Goal: Use online tool/utility: Utilize a website feature to perform a specific function

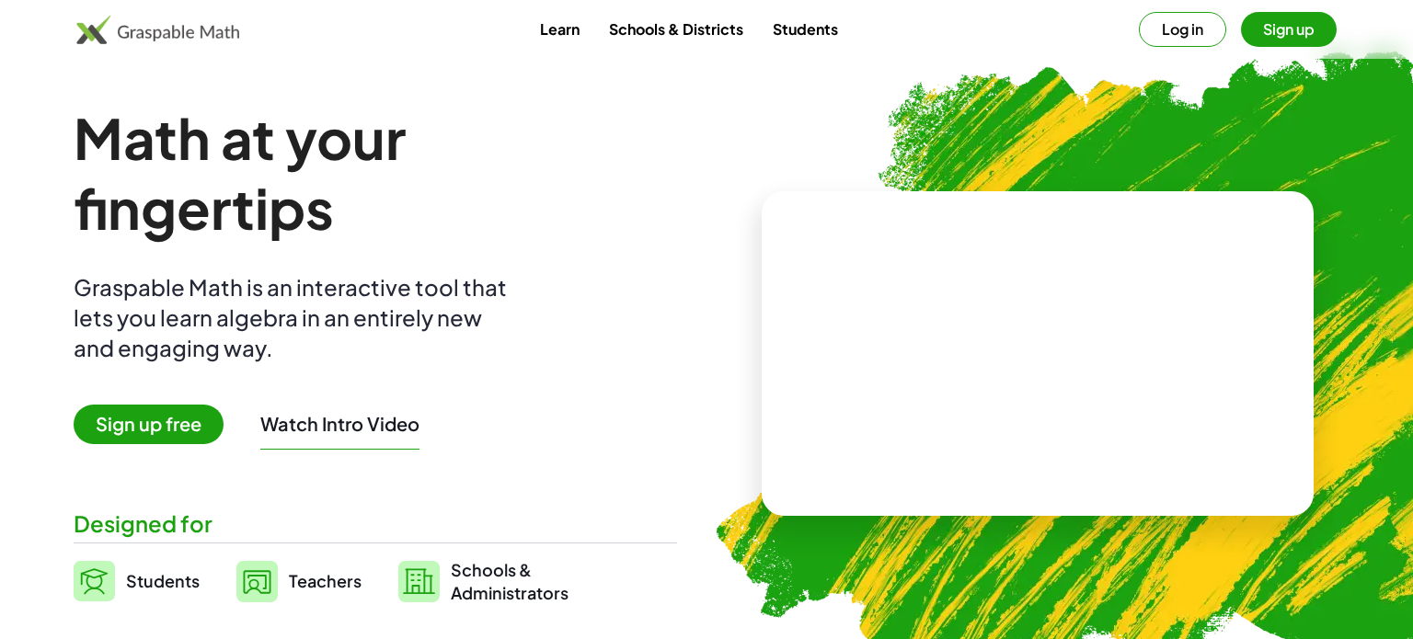
click at [1181, 15] on button "Log in" at bounding box center [1182, 29] width 87 height 35
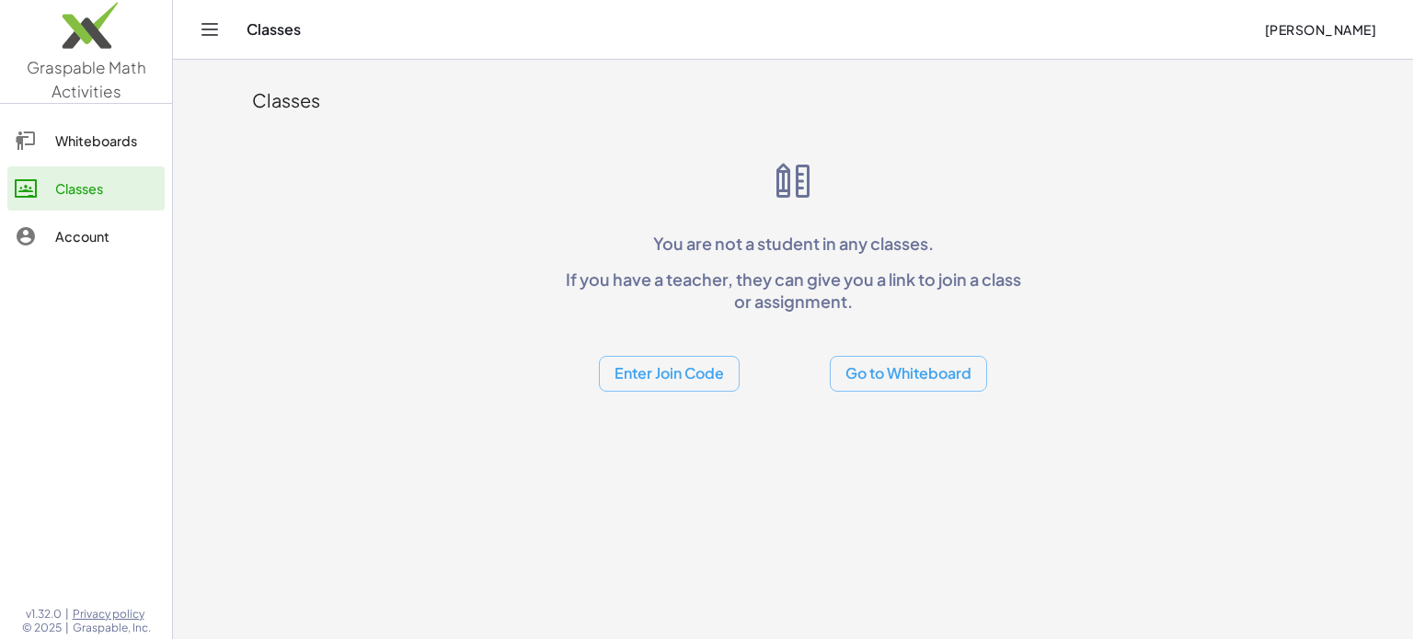
click at [218, 29] on icon "Toggle navigation" at bounding box center [210, 29] width 22 height 22
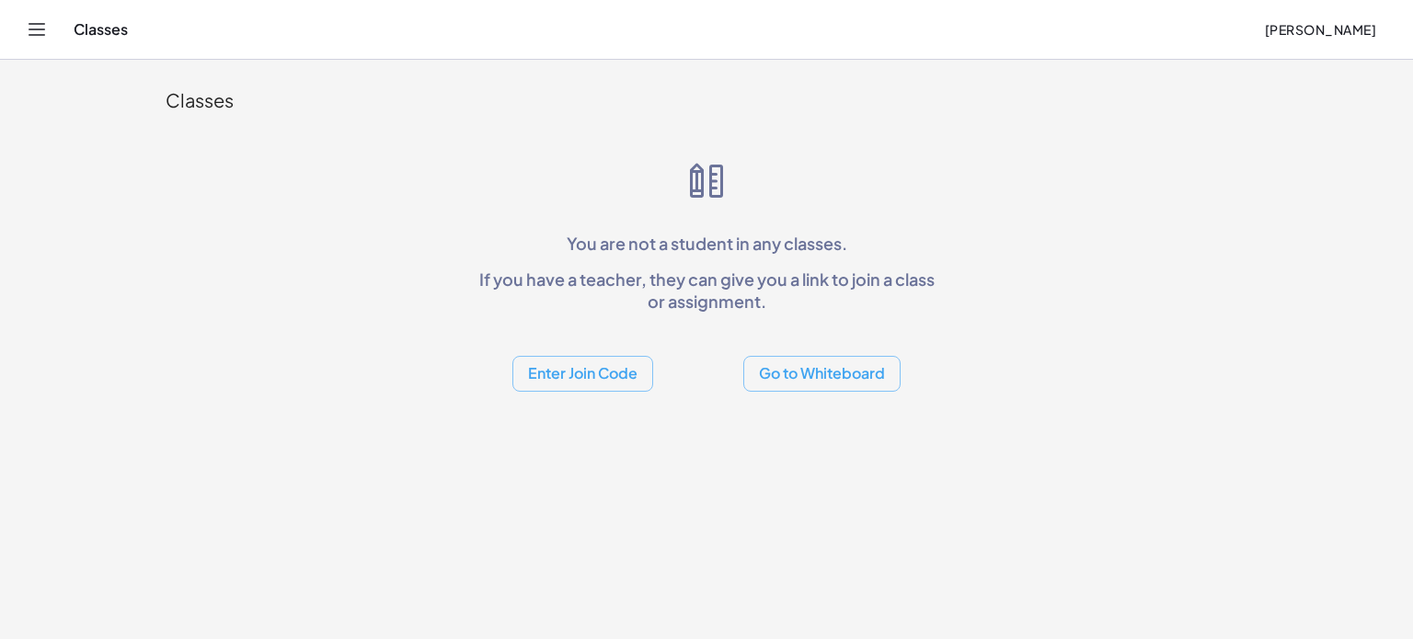
click at [36, 38] on icon "Toggle navigation" at bounding box center [37, 29] width 22 height 22
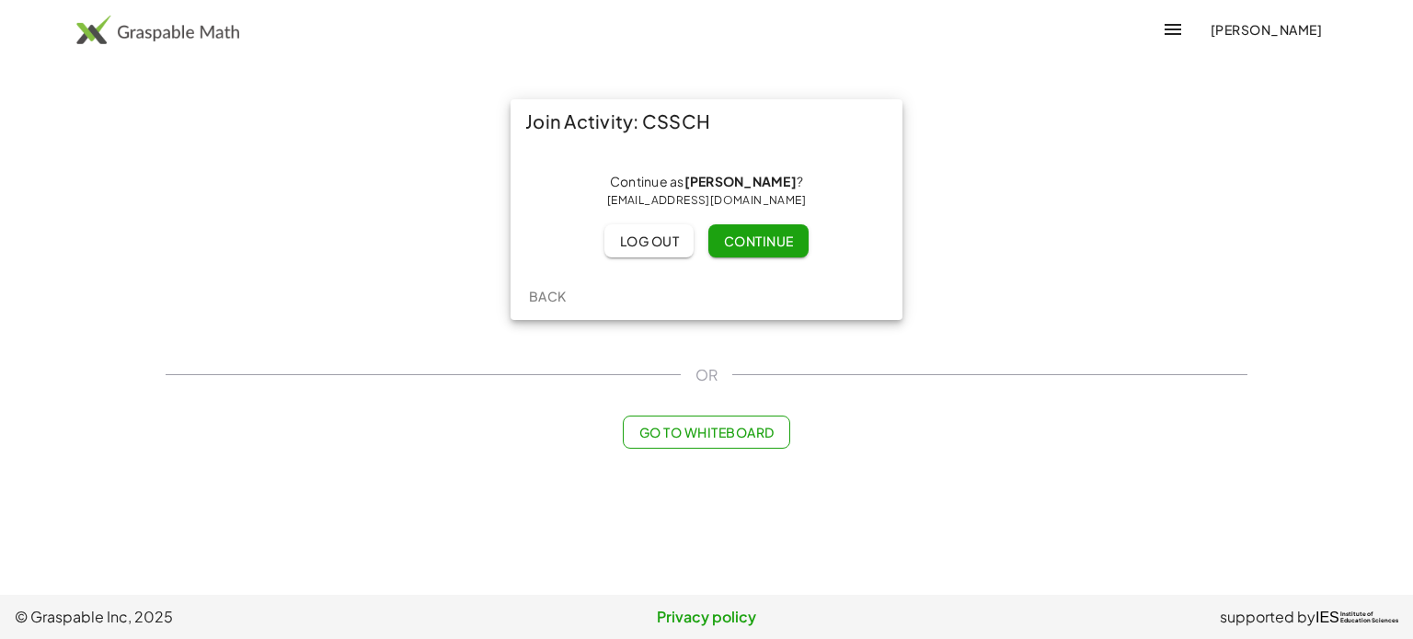
click at [673, 242] on span "Log out" at bounding box center [649, 241] width 60 height 17
click at [750, 424] on span "Go to Whiteboard" at bounding box center [705, 432] width 135 height 17
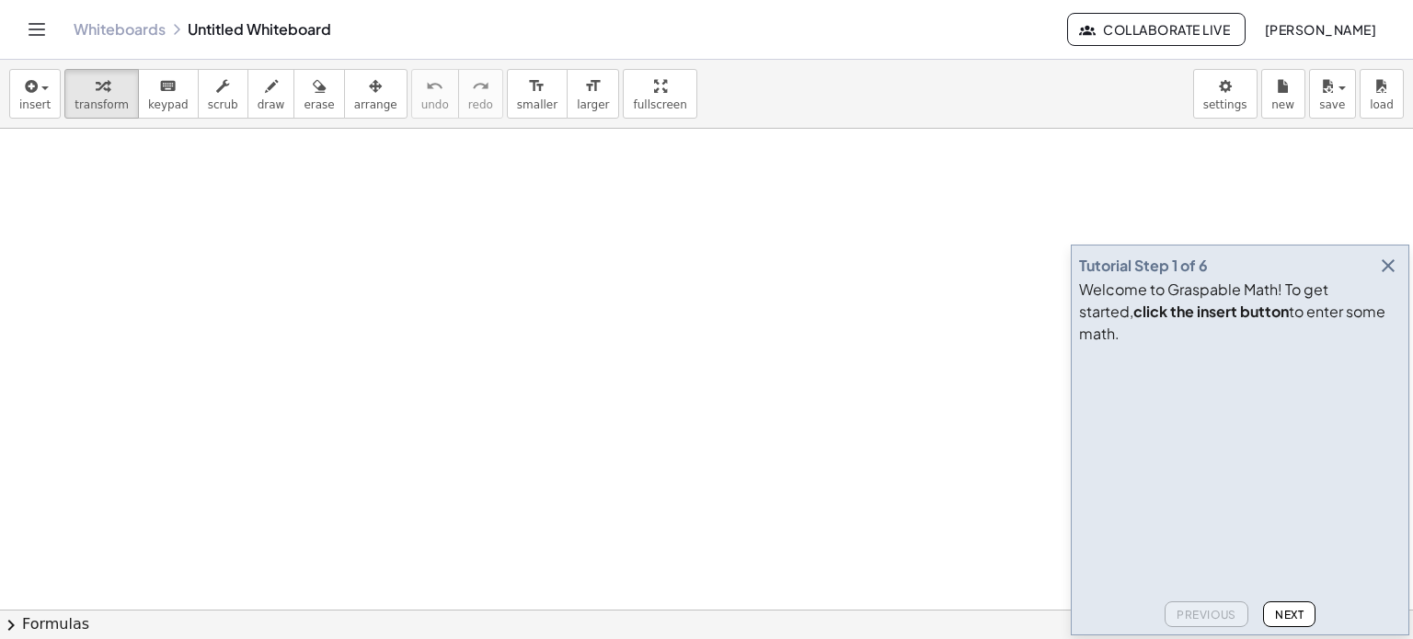
click at [1387, 277] on icon "button" at bounding box center [1388, 266] width 22 height 22
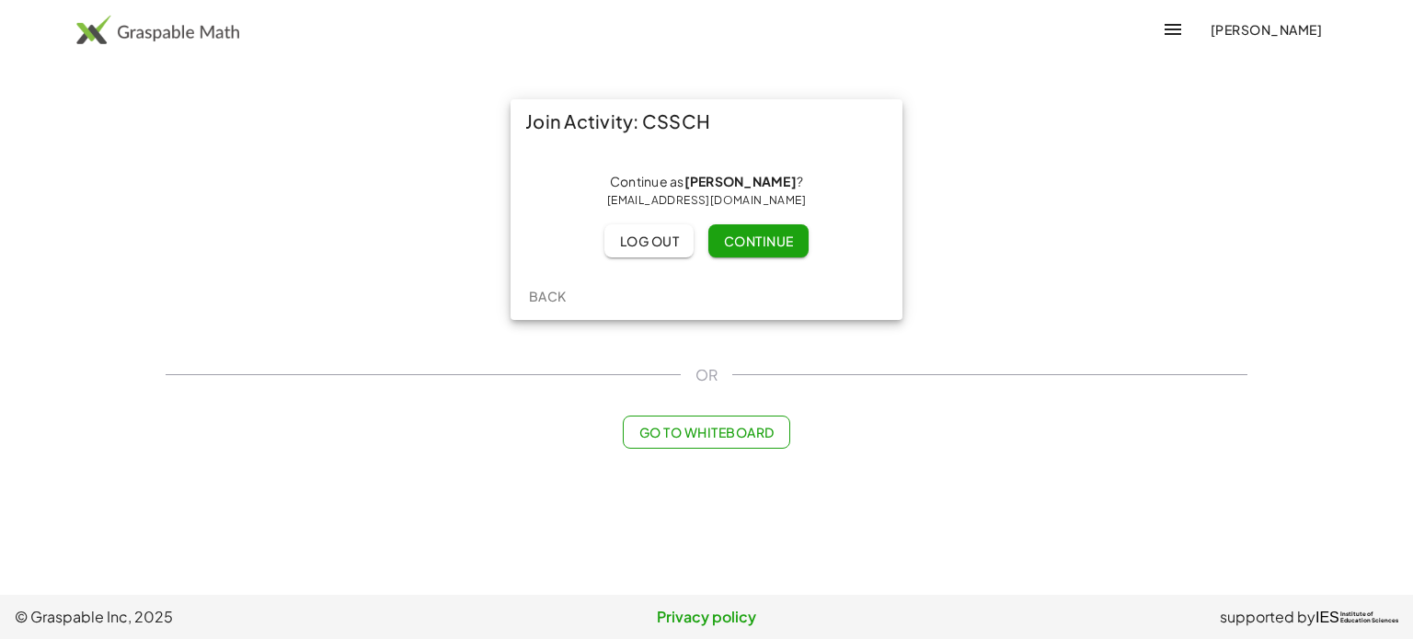
click at [1162, 37] on icon "button" at bounding box center [1173, 29] width 22 height 22
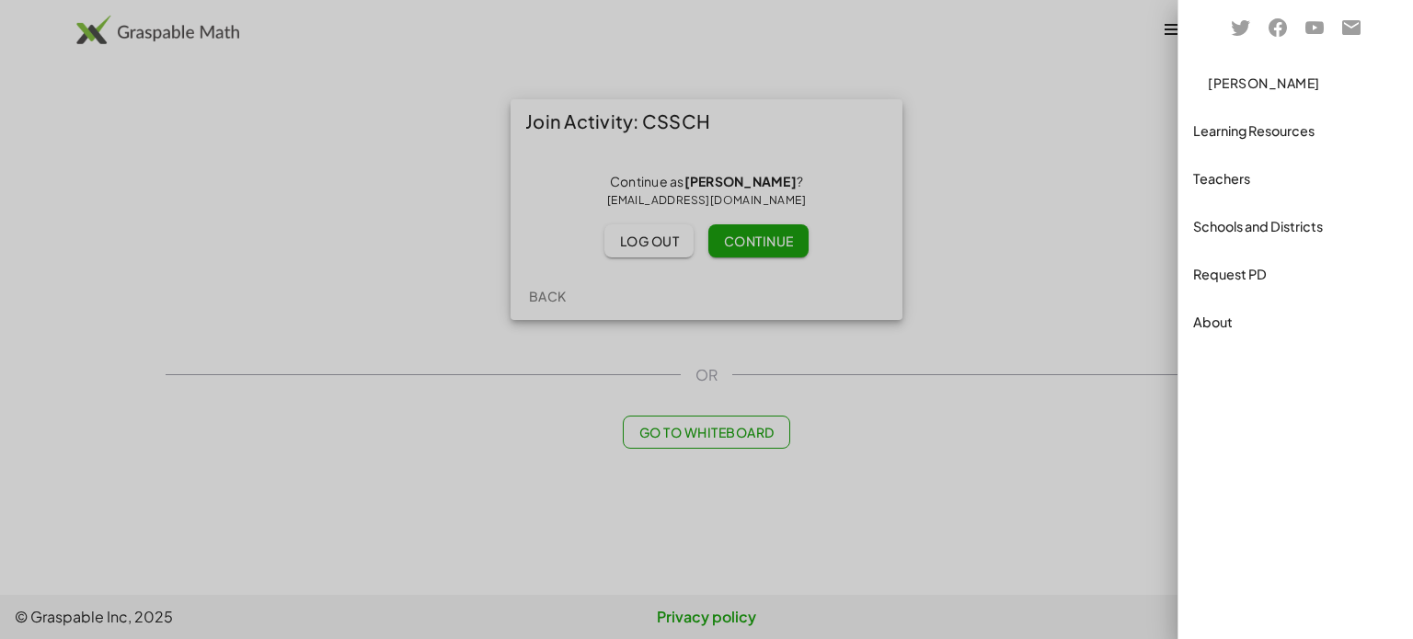
click at [1287, 176] on div "Teachers" at bounding box center [1295, 178] width 205 height 22
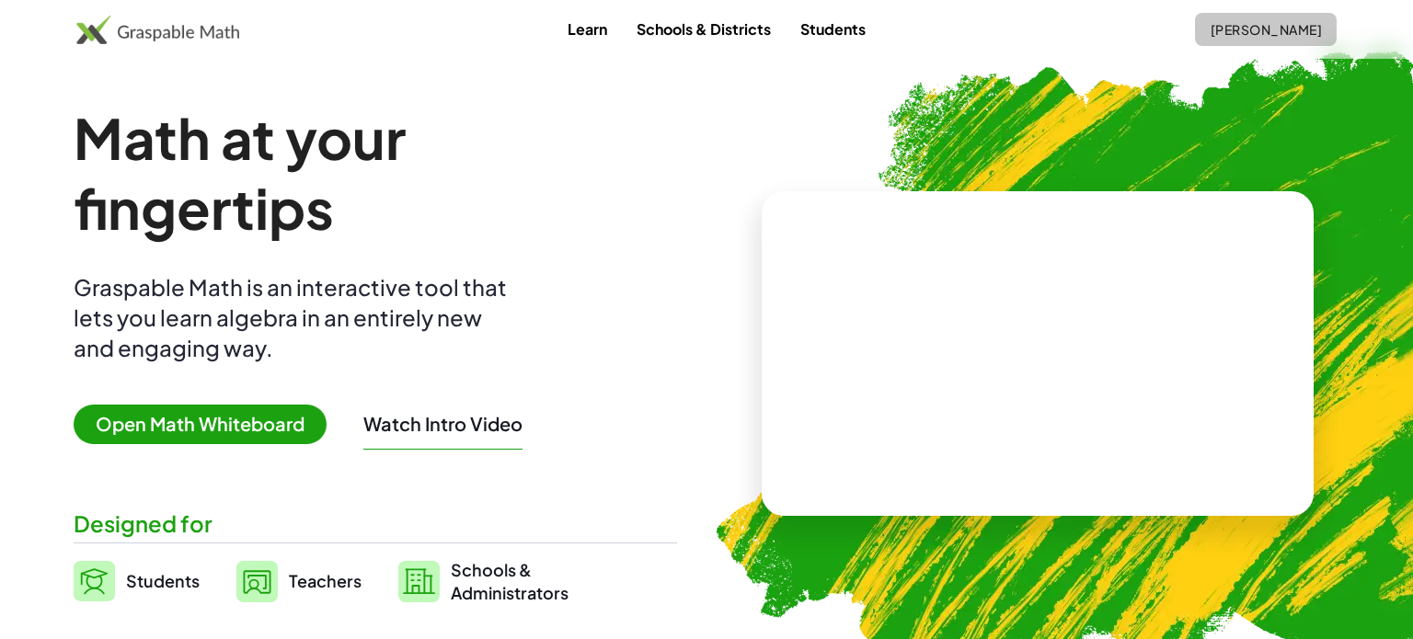
click at [1294, 21] on span "[PERSON_NAME]" at bounding box center [1266, 29] width 112 height 17
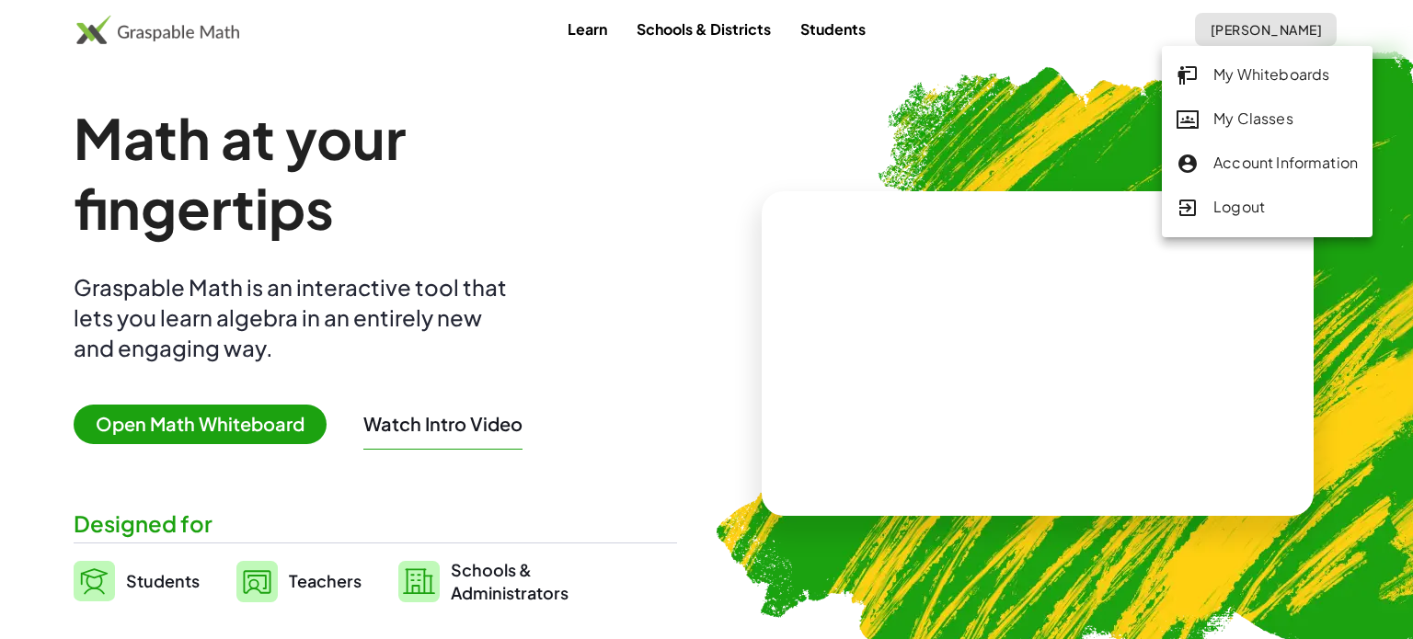
click at [679, 434] on img at bounding box center [1145, 360] width 941 height 793
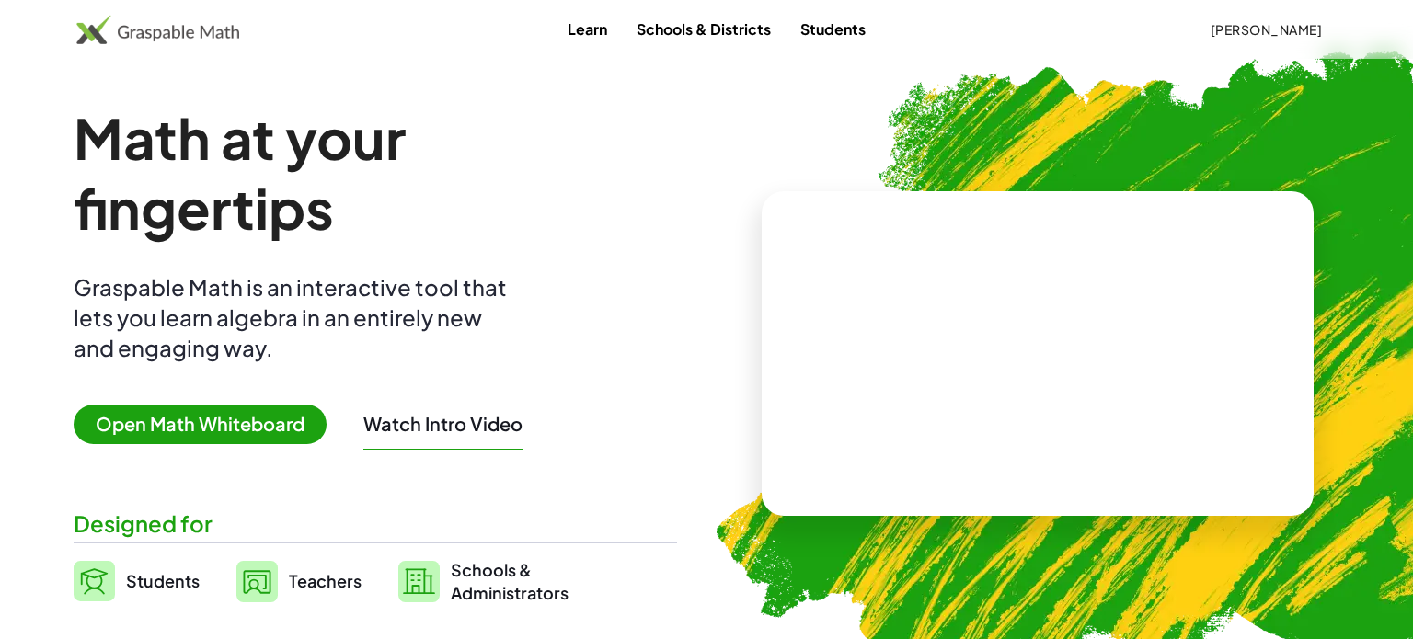
click at [704, 16] on link "Schools & Districts" at bounding box center [704, 29] width 164 height 34
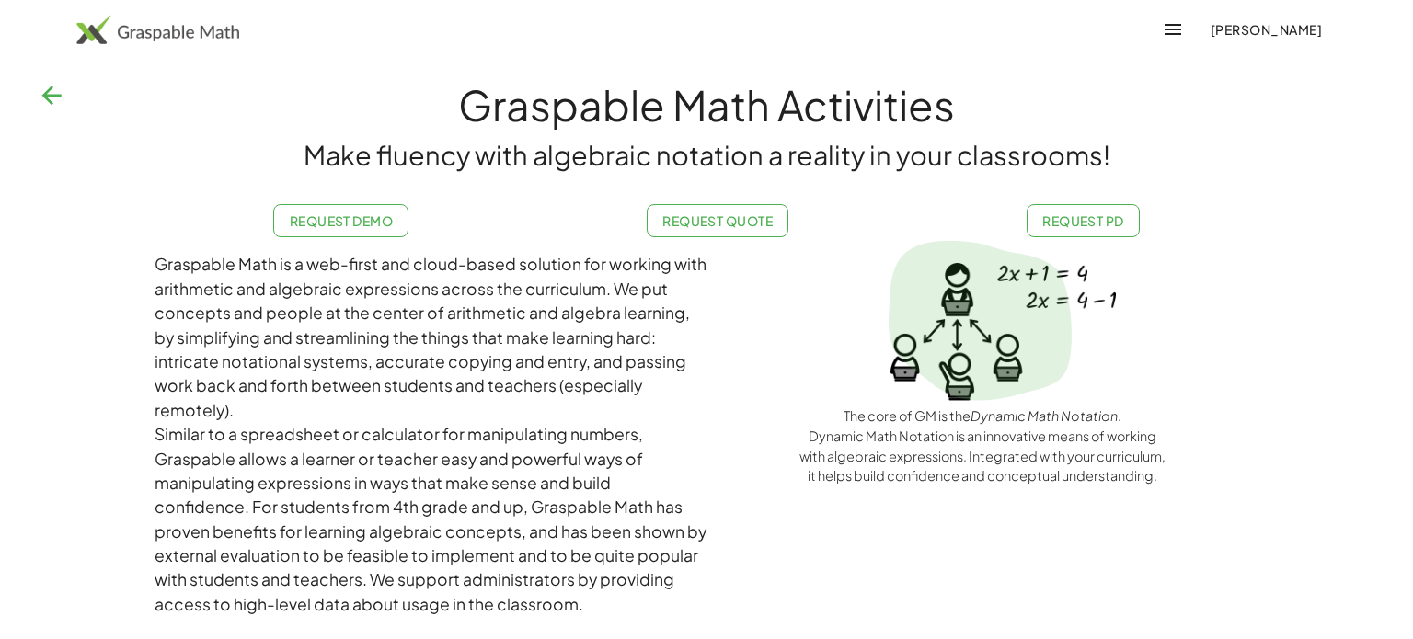
click at [37, 99] on icon "button" at bounding box center [51, 95] width 29 height 29
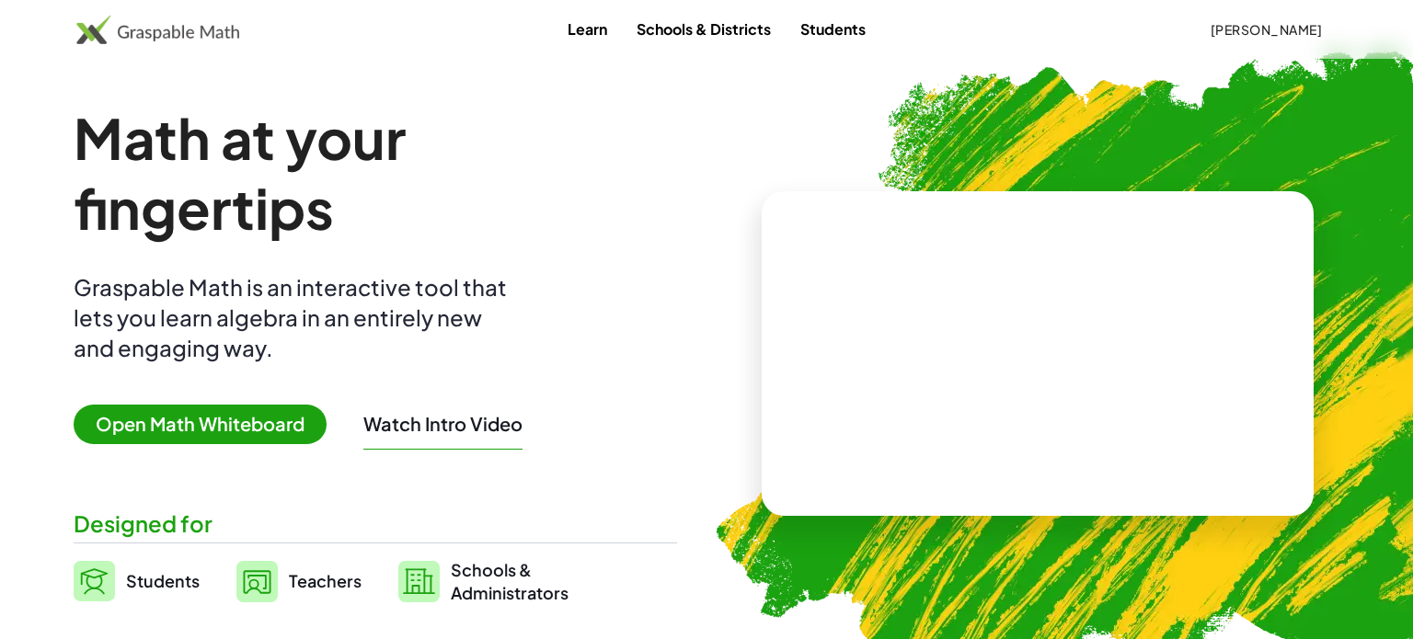
click at [786, 21] on link "Students" at bounding box center [833, 29] width 95 height 34
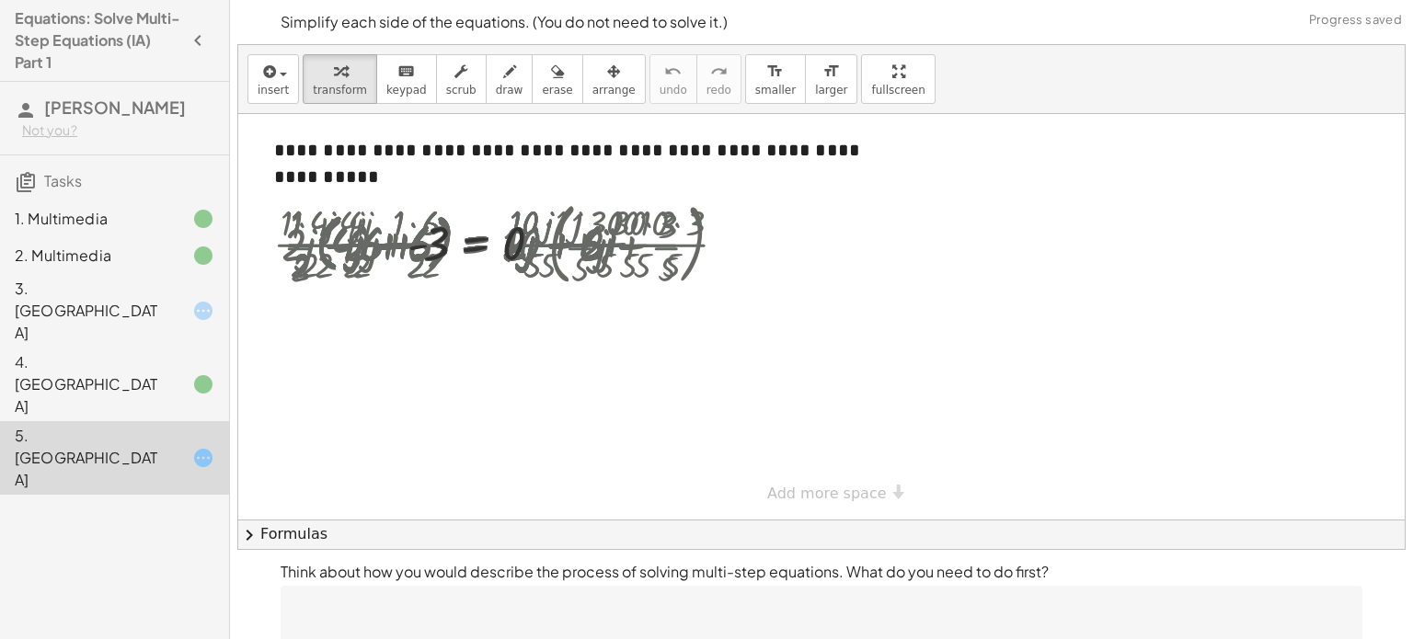
click at [518, 297] on div "· · 1 · 2 · ( + · 4 · j + 6 ) = · 10 · ( + · · 1 · 5 · j + · 3 · 5 ) · · 1 · 2 …" at bounding box center [501, 243] width 511 height 109
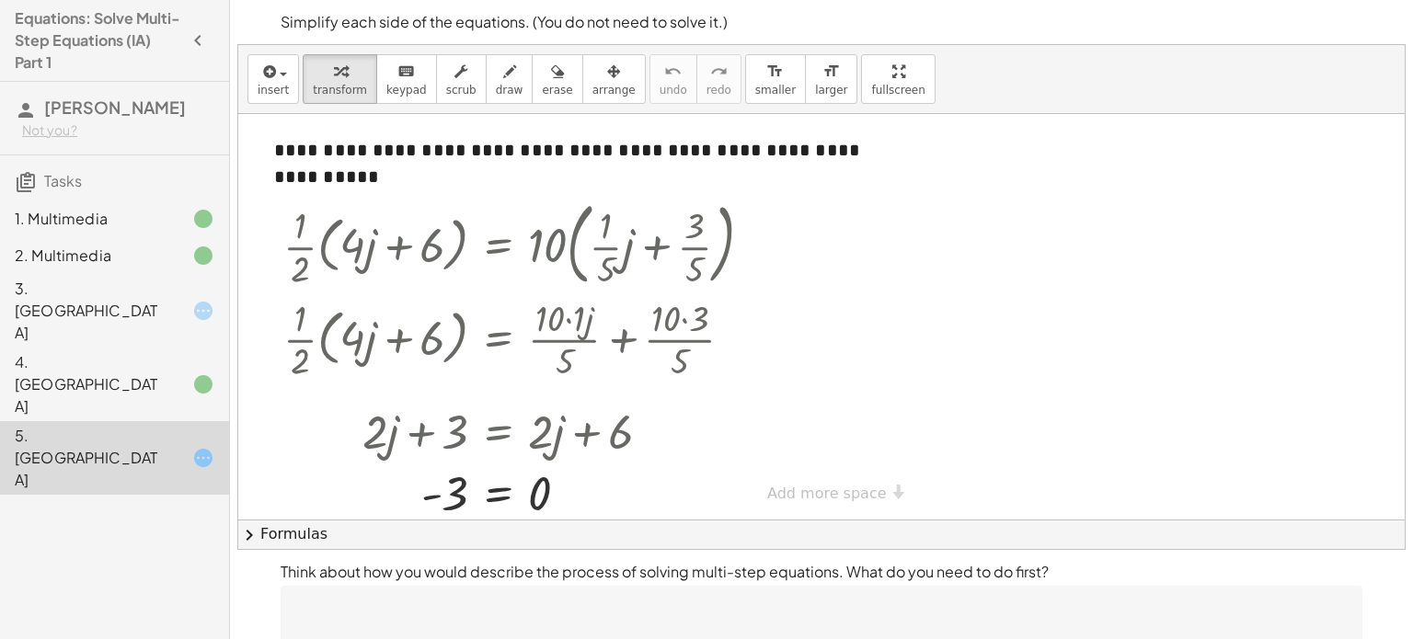
click at [208, 300] on icon at bounding box center [203, 311] width 22 height 22
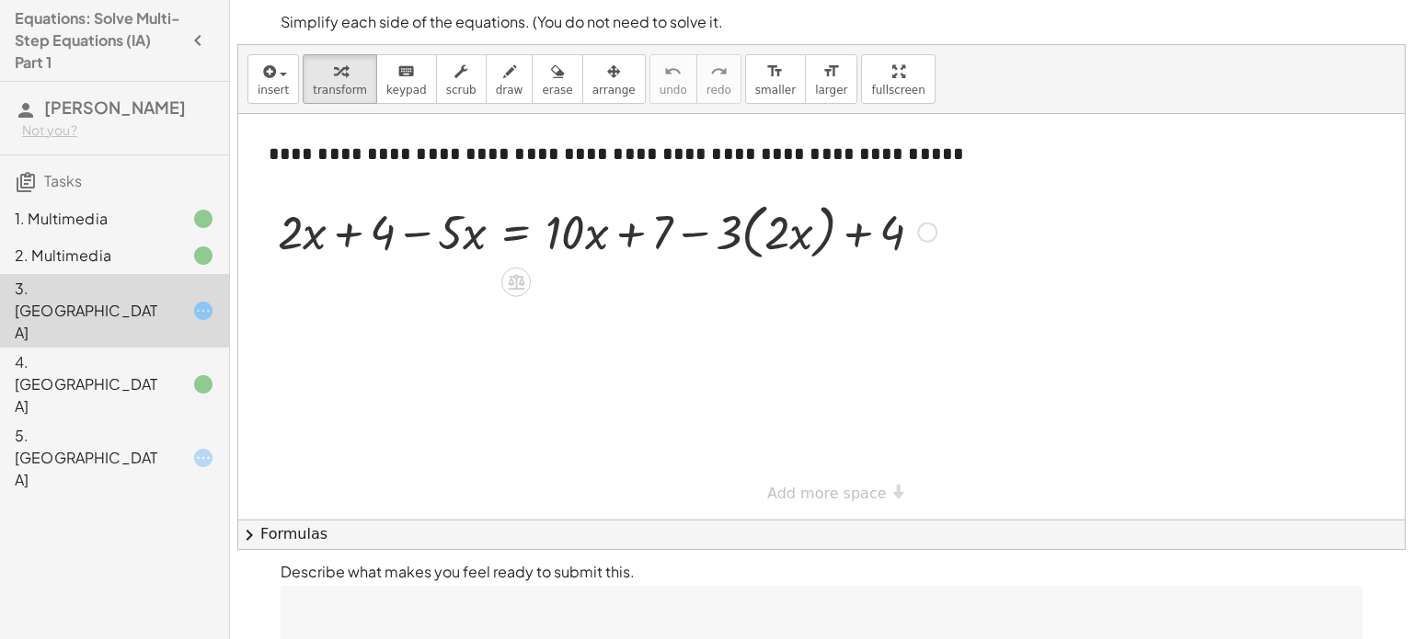
click at [743, 235] on div at bounding box center [607, 231] width 677 height 70
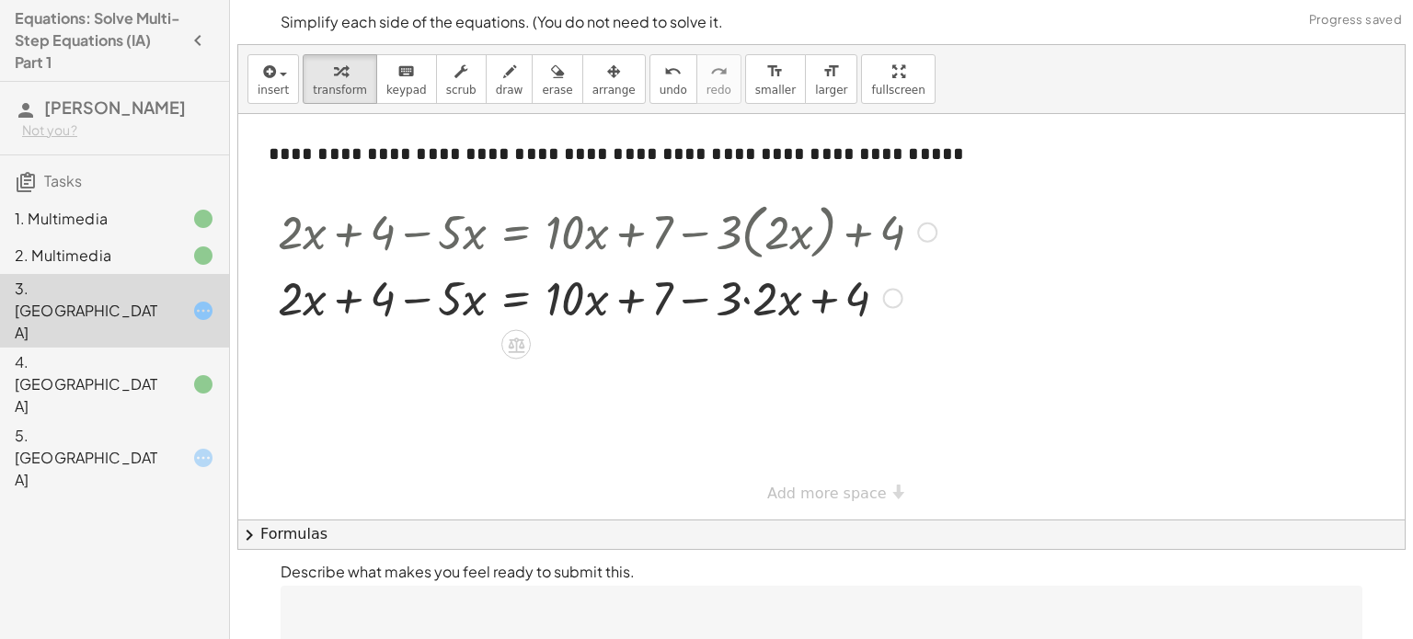
click at [748, 298] on div at bounding box center [607, 297] width 677 height 63
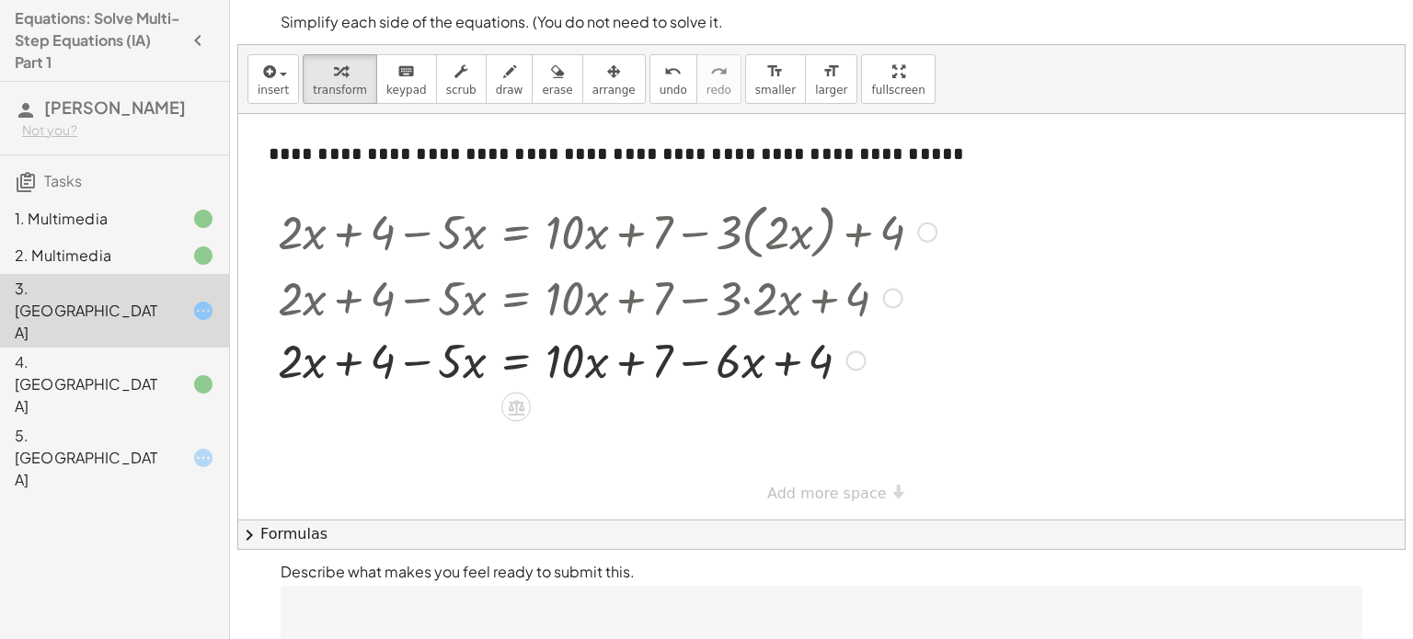
click at [697, 362] on div at bounding box center [607, 359] width 677 height 63
click at [627, 359] on div at bounding box center [607, 359] width 677 height 63
click at [343, 358] on div at bounding box center [607, 359] width 677 height 63
drag, startPoint x: 473, startPoint y: 361, endPoint x: 373, endPoint y: 359, distance: 100.3
click at [373, 359] on div at bounding box center [607, 359] width 677 height 63
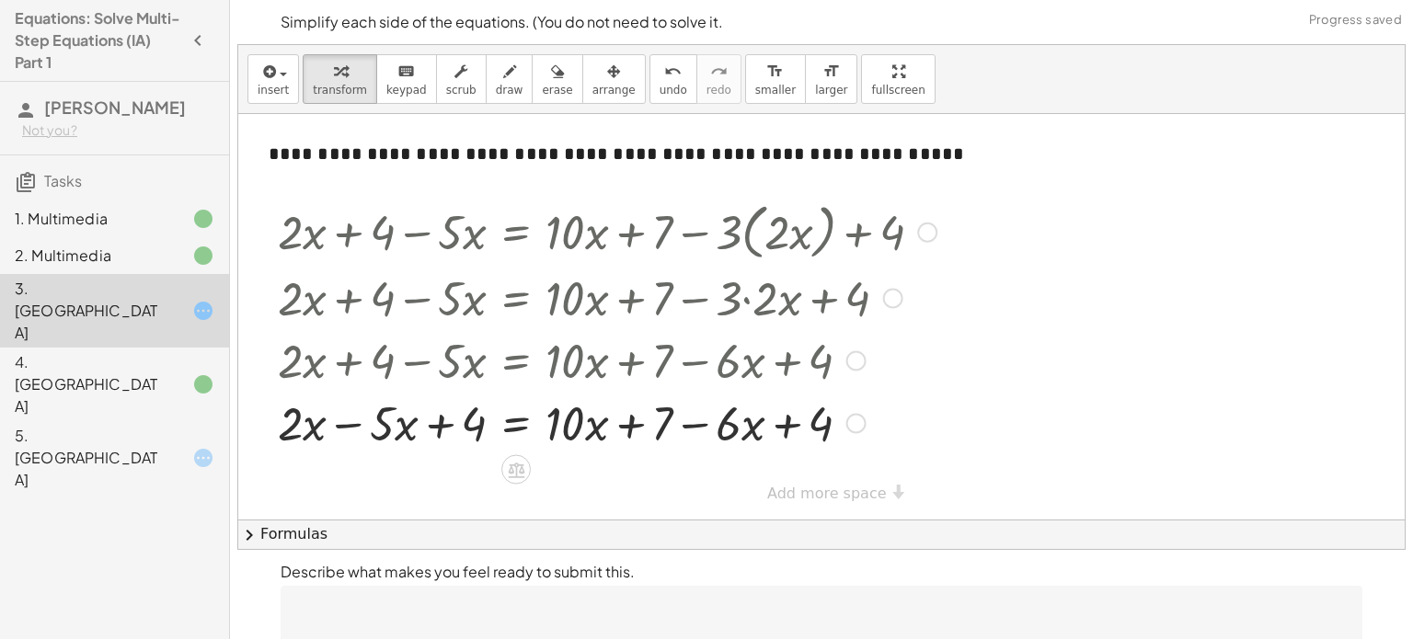
click at [359, 422] on div at bounding box center [607, 422] width 677 height 63
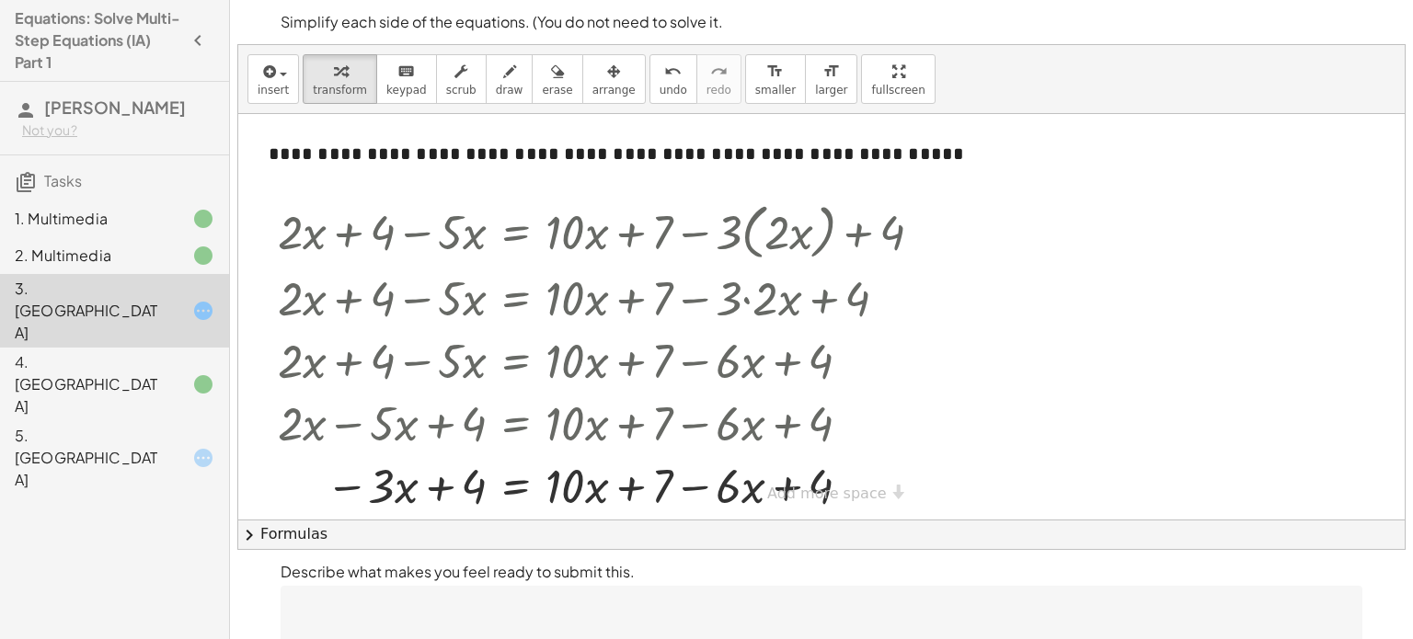
drag, startPoint x: 1392, startPoint y: 177, endPoint x: 1398, endPoint y: 263, distance: 86.7
click at [1398, 263] on div "**********" at bounding box center [821, 317] width 1166 height 406
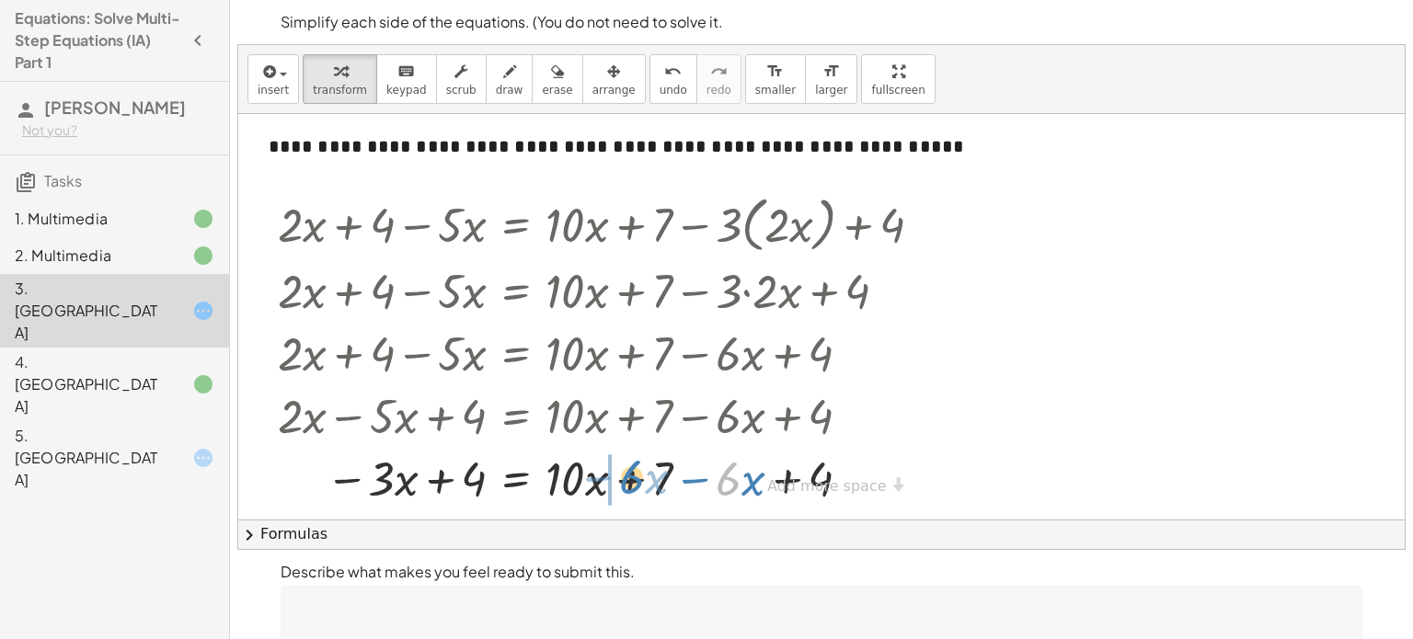
drag, startPoint x: 740, startPoint y: 480, endPoint x: 643, endPoint y: 478, distance: 96.6
click at [643, 478] on div at bounding box center [607, 477] width 677 height 63
click at [636, 477] on div at bounding box center [607, 477] width 677 height 63
click at [614, 477] on div at bounding box center [607, 477] width 677 height 63
click at [672, 481] on div at bounding box center [607, 477] width 677 height 63
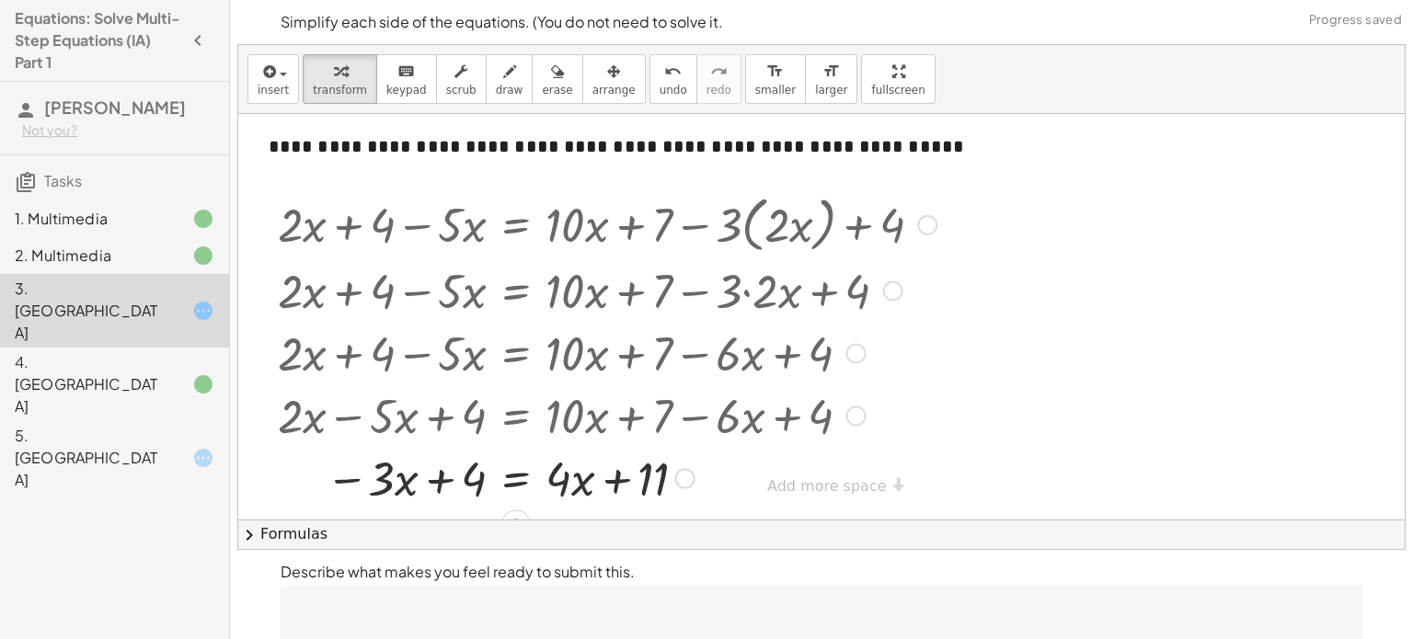
click at [436, 484] on div at bounding box center [607, 477] width 677 height 63
drag, startPoint x: 568, startPoint y: 471, endPoint x: 473, endPoint y: 469, distance: 94.8
click at [473, 469] on div at bounding box center [607, 477] width 677 height 63
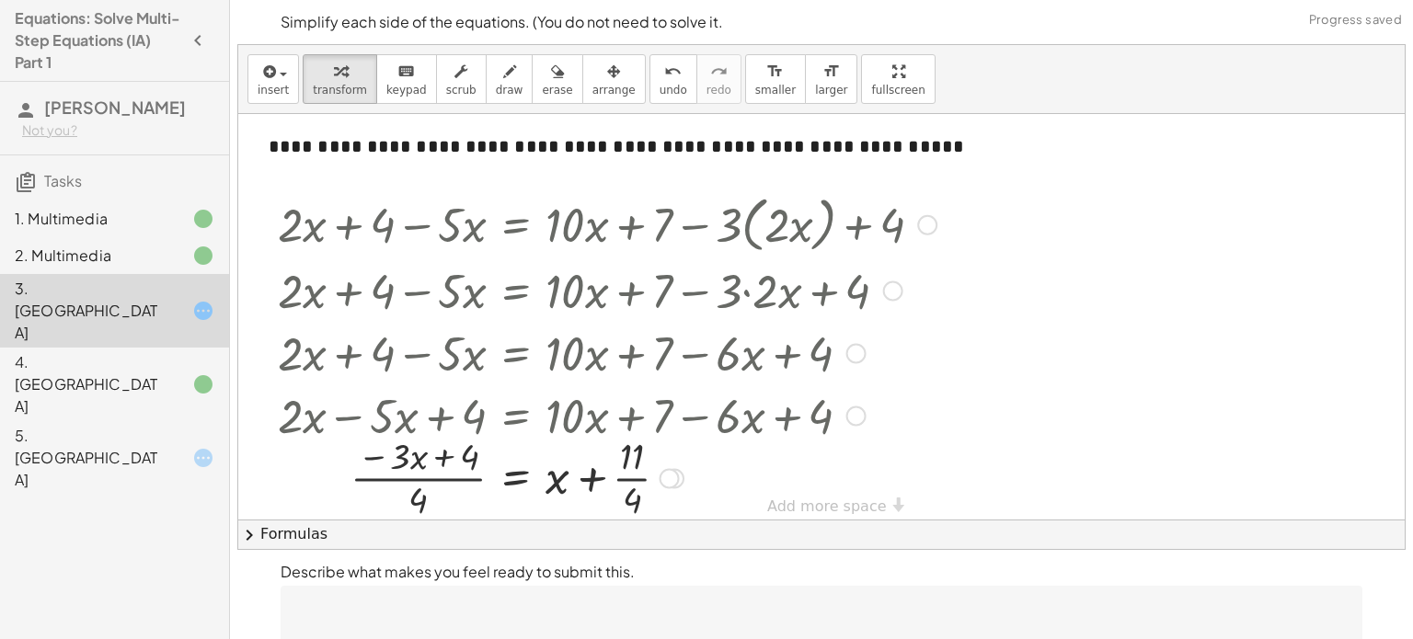
click at [438, 479] on div at bounding box center [607, 477] width 677 height 92
click at [636, 477] on div at bounding box center [607, 477] width 677 height 92
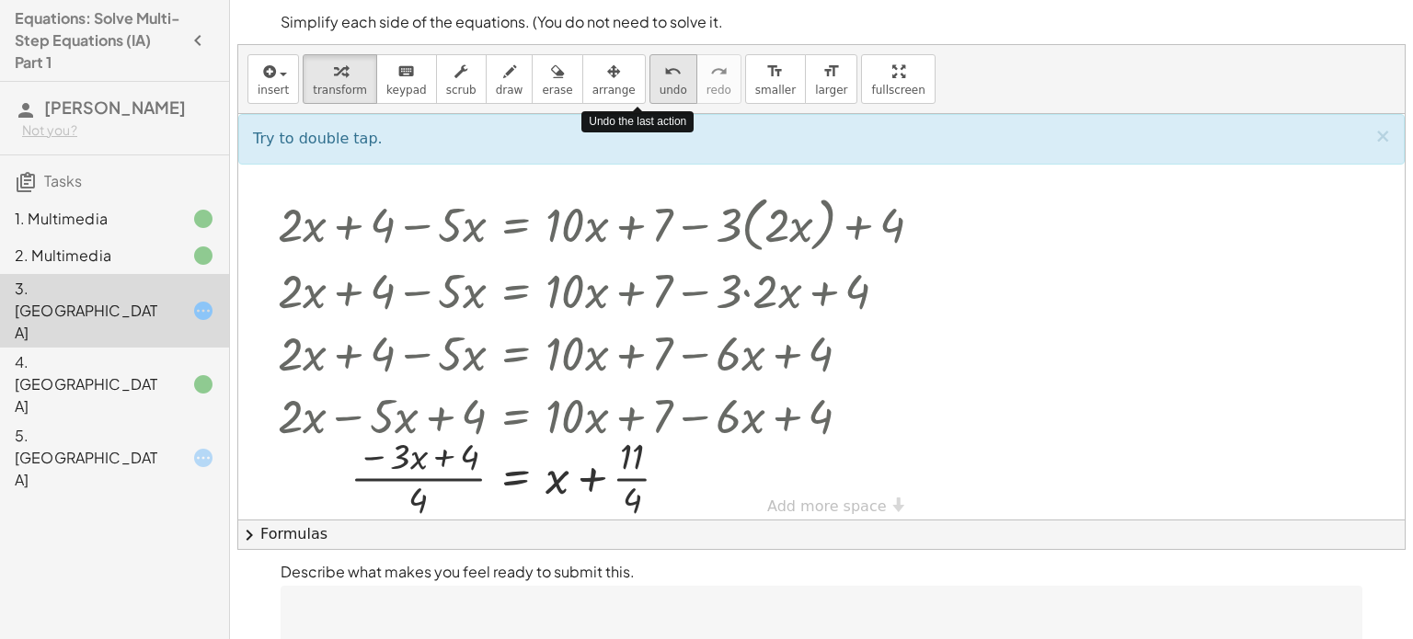
click at [660, 91] on span "undo" at bounding box center [674, 90] width 28 height 13
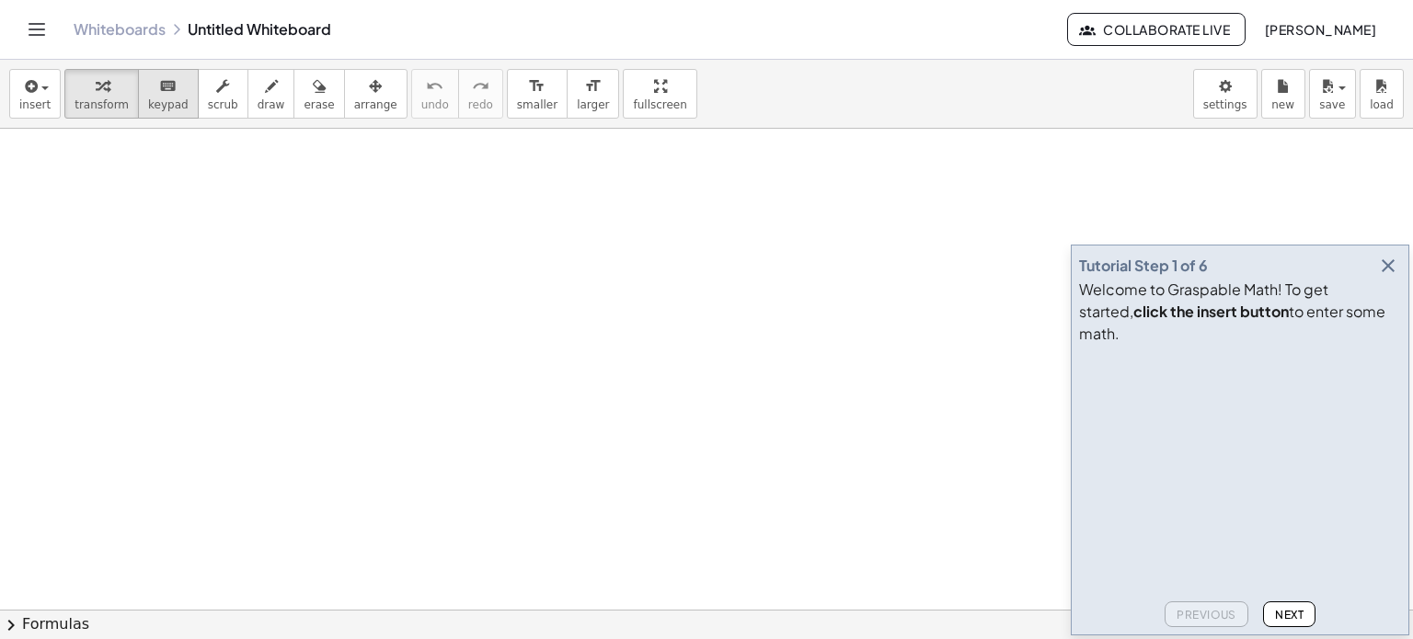
click at [148, 77] on div "keyboard" at bounding box center [168, 86] width 40 height 22
click at [148, 81] on div "keyboard" at bounding box center [168, 86] width 40 height 22
click at [159, 89] on icon "keyboard" at bounding box center [167, 86] width 17 height 22
click at [1391, 277] on icon "button" at bounding box center [1388, 266] width 22 height 22
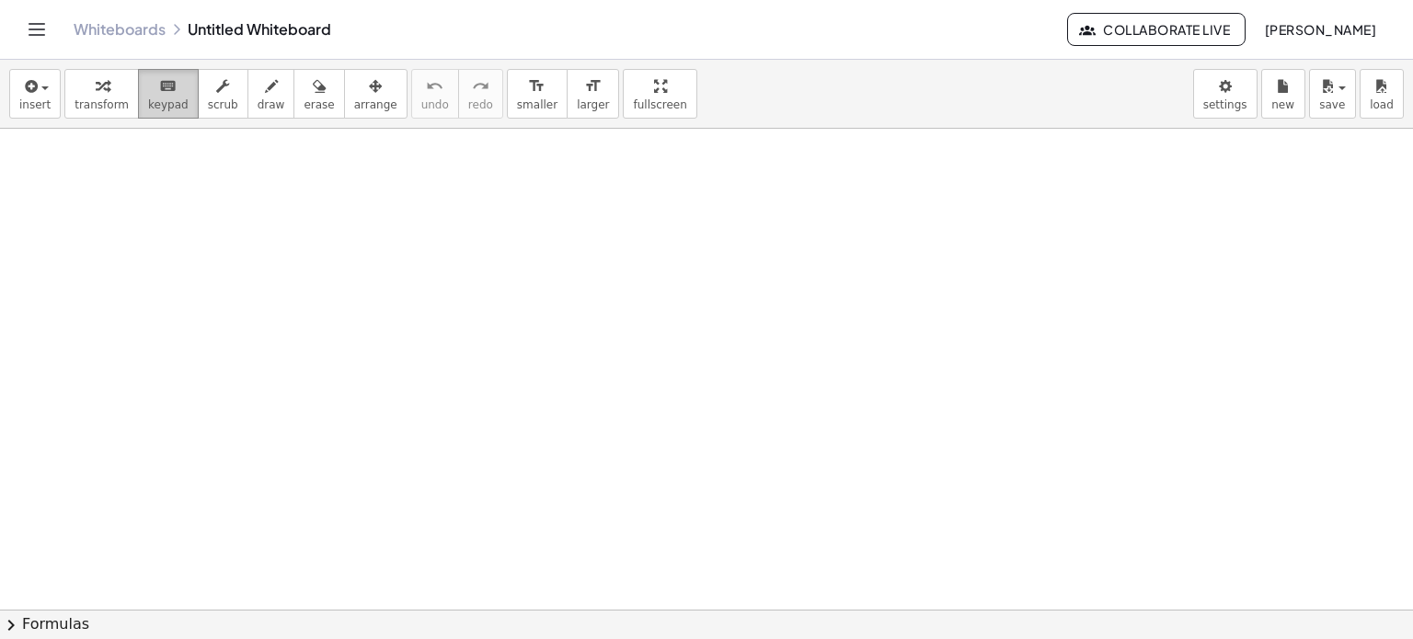
click at [156, 98] on span "keypad" at bounding box center [168, 104] width 40 height 13
click at [146, 121] on div "insert select one: Math Expression Function Text Youtube Video Graphing Geometr…" at bounding box center [706, 94] width 1413 height 69
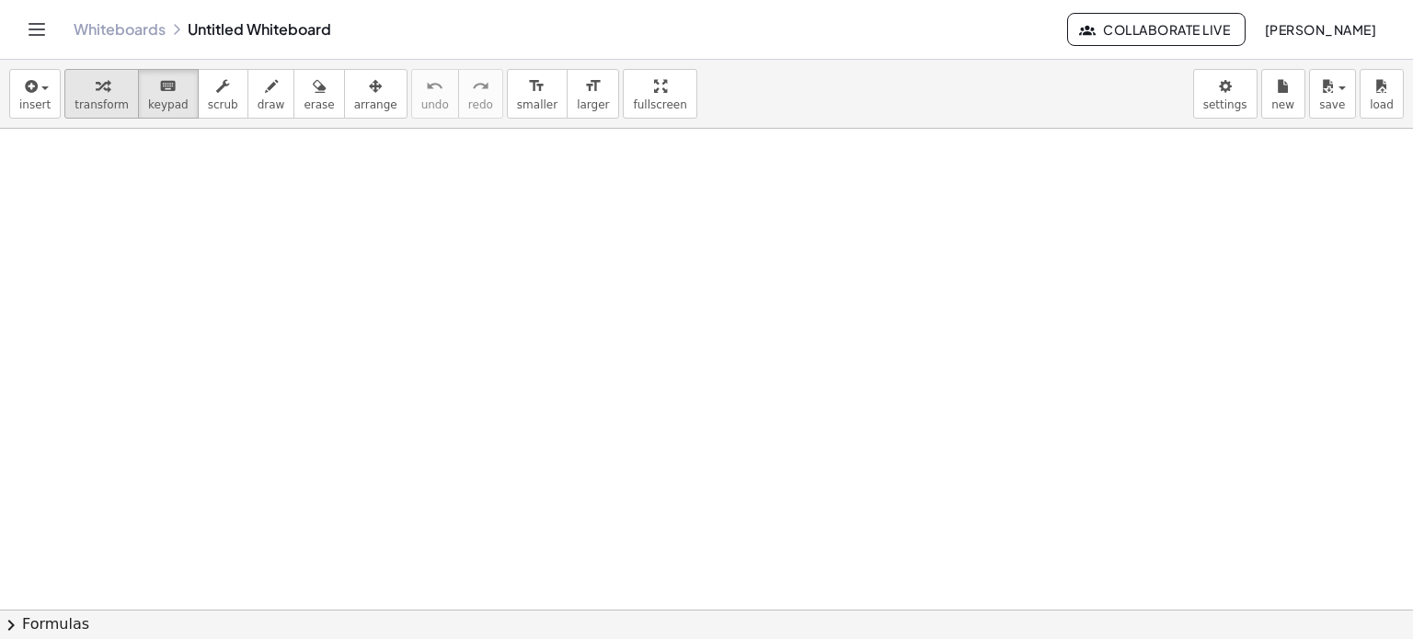
click at [96, 76] on icon "button" at bounding box center [102, 86] width 13 height 22
click at [148, 86] on div "keyboard" at bounding box center [168, 86] width 40 height 22
click at [172, 107] on button "keyboard keypad" at bounding box center [168, 94] width 61 height 50
click at [12, 109] on button "insert" at bounding box center [35, 94] width 52 height 50
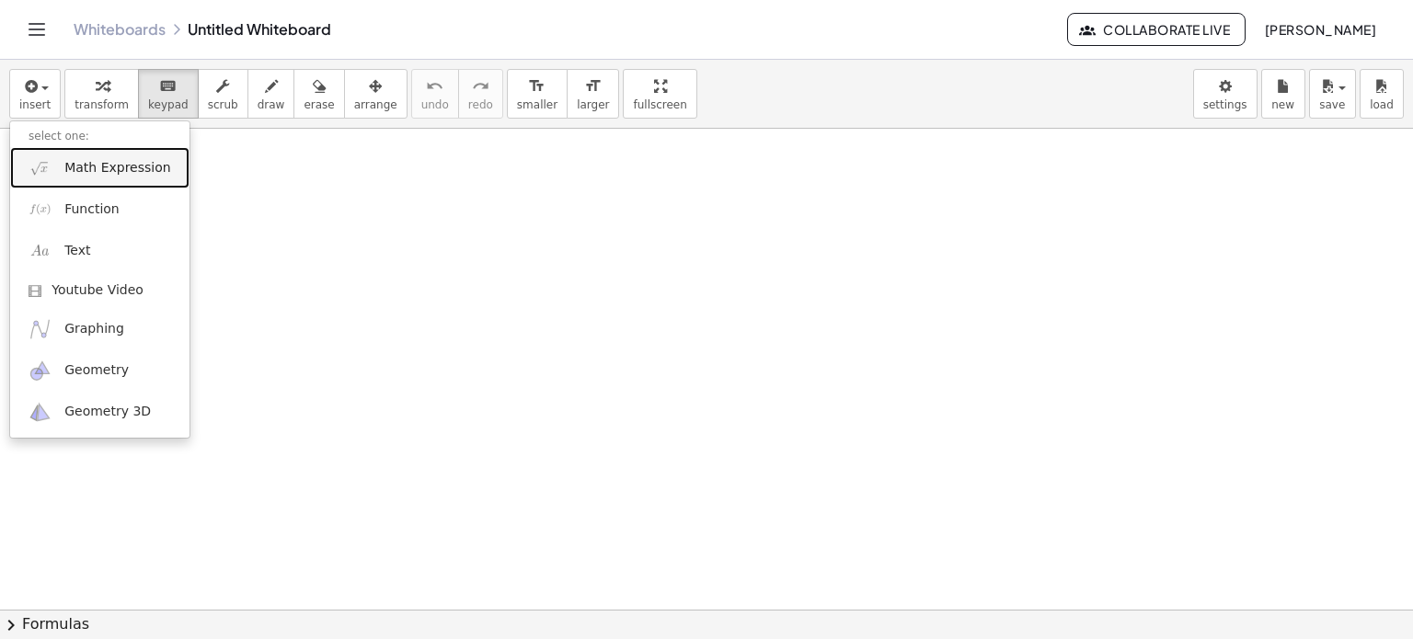
click at [71, 164] on span "Math Expression" at bounding box center [117, 168] width 106 height 18
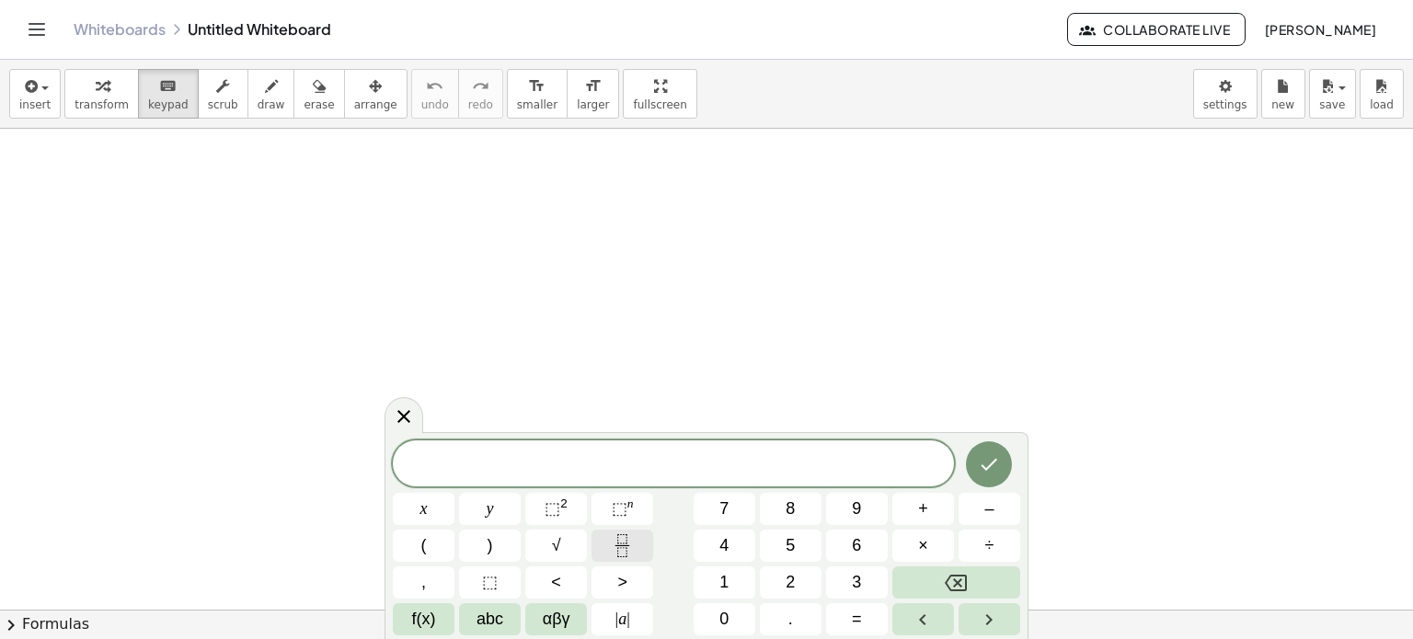
click at [623, 548] on icon "Fraction" at bounding box center [621, 551] width 9 height 9
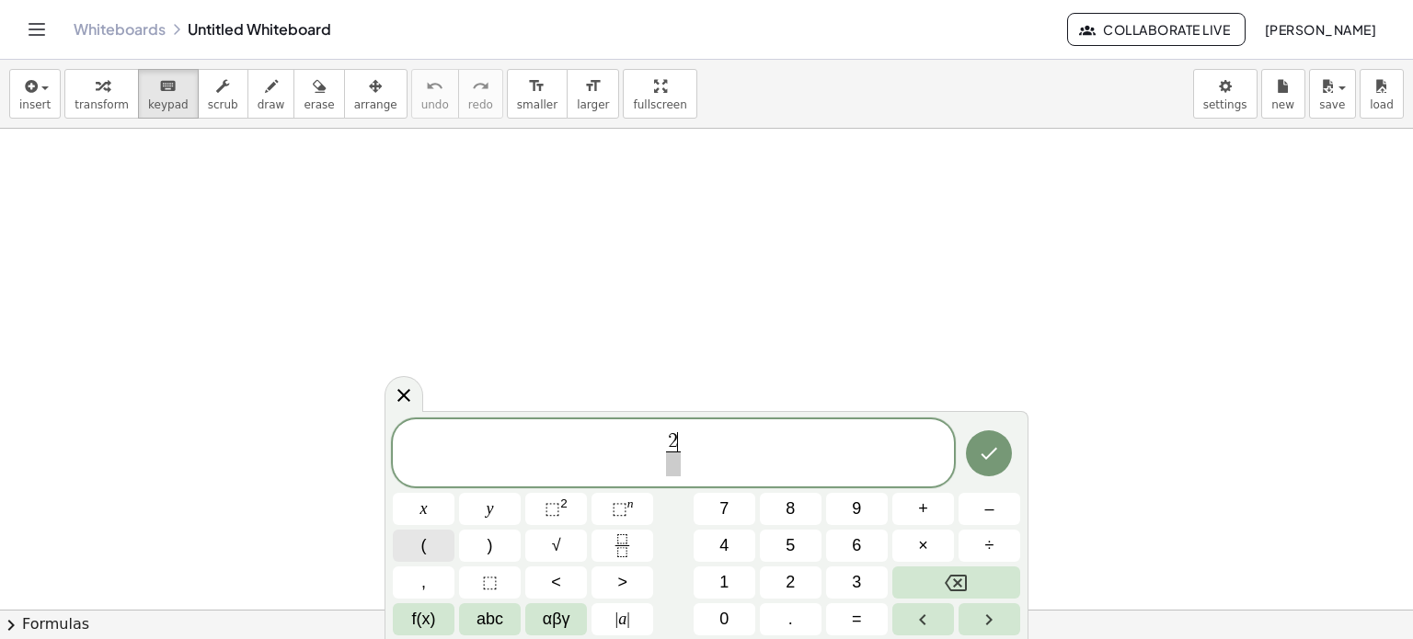
click at [441, 549] on button "(" at bounding box center [424, 546] width 62 height 32
click at [504, 548] on button ")" at bounding box center [490, 546] width 62 height 32
click at [656, 469] on span "​" at bounding box center [673, 464] width 77 height 25
click at [718, 450] on span "2 ( x + 4 ) 3 ​ ​" at bounding box center [673, 452] width 561 height 52
click at [982, 505] on button "–" at bounding box center [990, 509] width 62 height 32
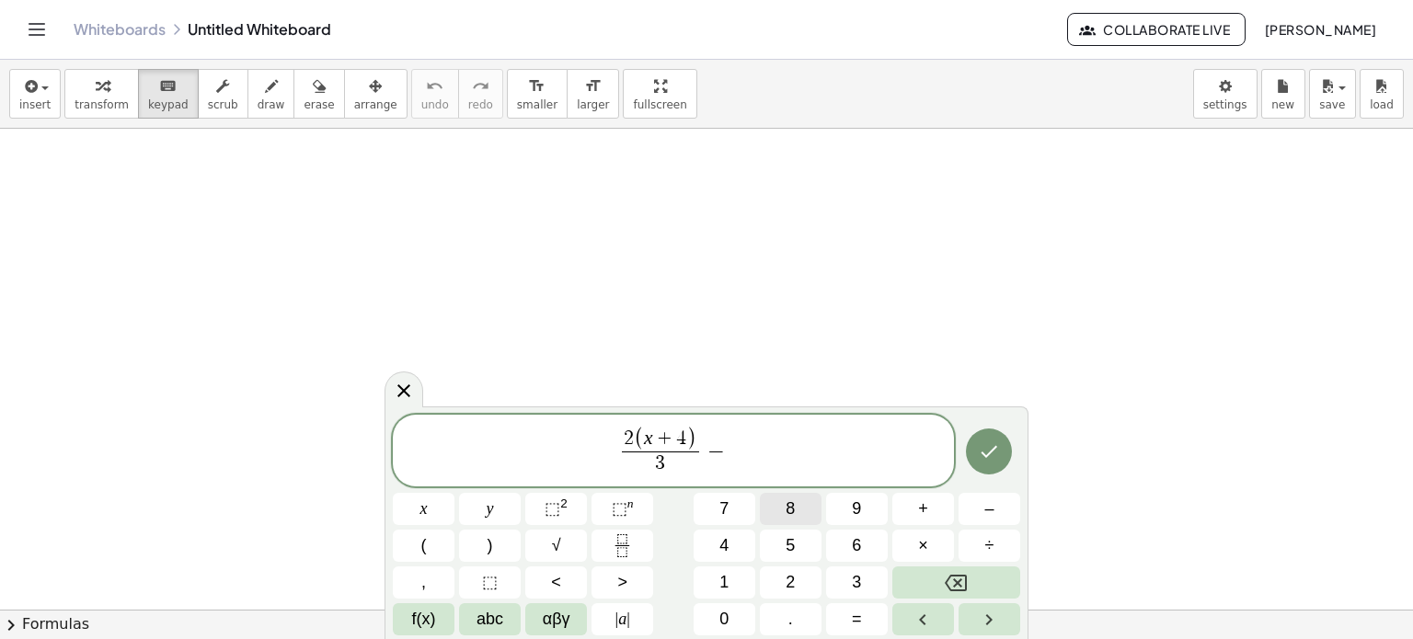
click at [804, 510] on button "8" at bounding box center [791, 509] width 62 height 32
click at [869, 604] on button "=" at bounding box center [857, 619] width 62 height 32
click at [844, 583] on button "3" at bounding box center [857, 583] width 62 height 32
click at [782, 571] on button "2" at bounding box center [791, 583] width 62 height 32
click at [980, 456] on icon "Done" at bounding box center [989, 452] width 22 height 22
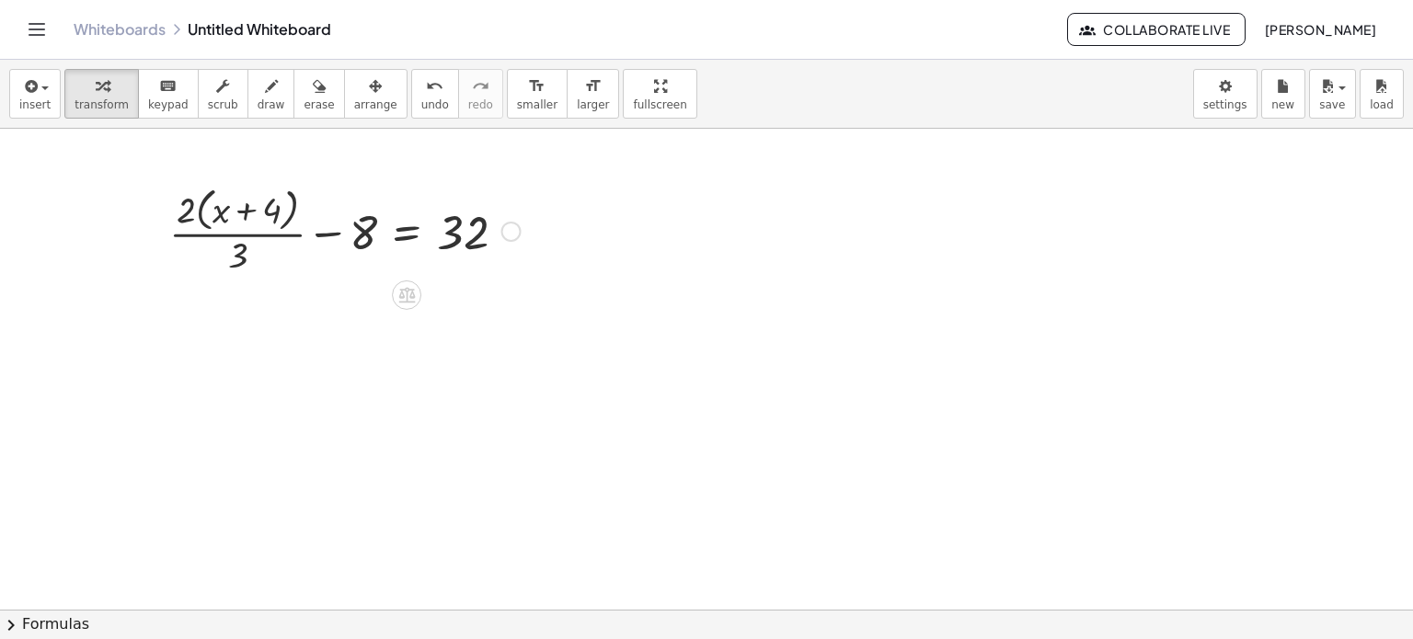
click at [271, 233] on div at bounding box center [345, 230] width 370 height 98
drag, startPoint x: 238, startPoint y: 257, endPoint x: 235, endPoint y: 215, distance: 41.5
click at [235, 215] on div at bounding box center [345, 230] width 370 height 98
drag, startPoint x: 242, startPoint y: 259, endPoint x: 135, endPoint y: 369, distance: 152.9
drag, startPoint x: 235, startPoint y: 266, endPoint x: 387, endPoint y: 238, distance: 154.3
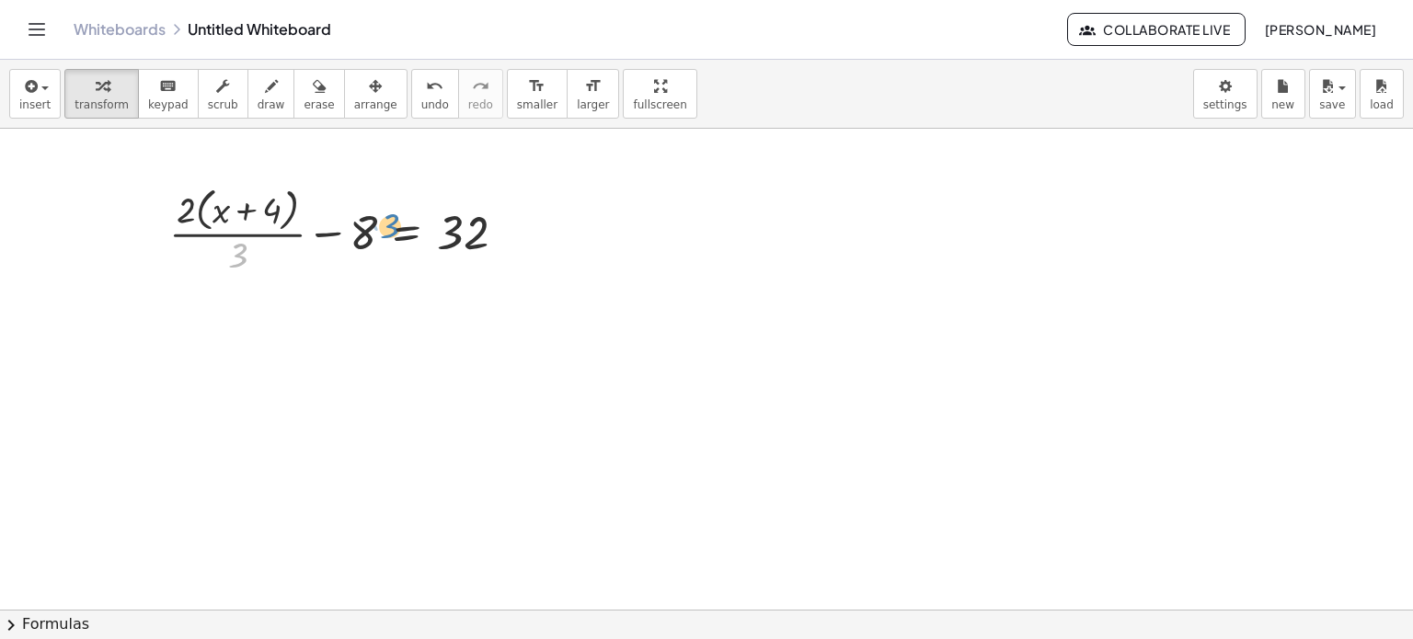
click at [387, 238] on div at bounding box center [345, 230] width 370 height 98
drag, startPoint x: 235, startPoint y: 256, endPoint x: 357, endPoint y: 234, distance: 124.3
click at [357, 234] on div at bounding box center [345, 230] width 370 height 98
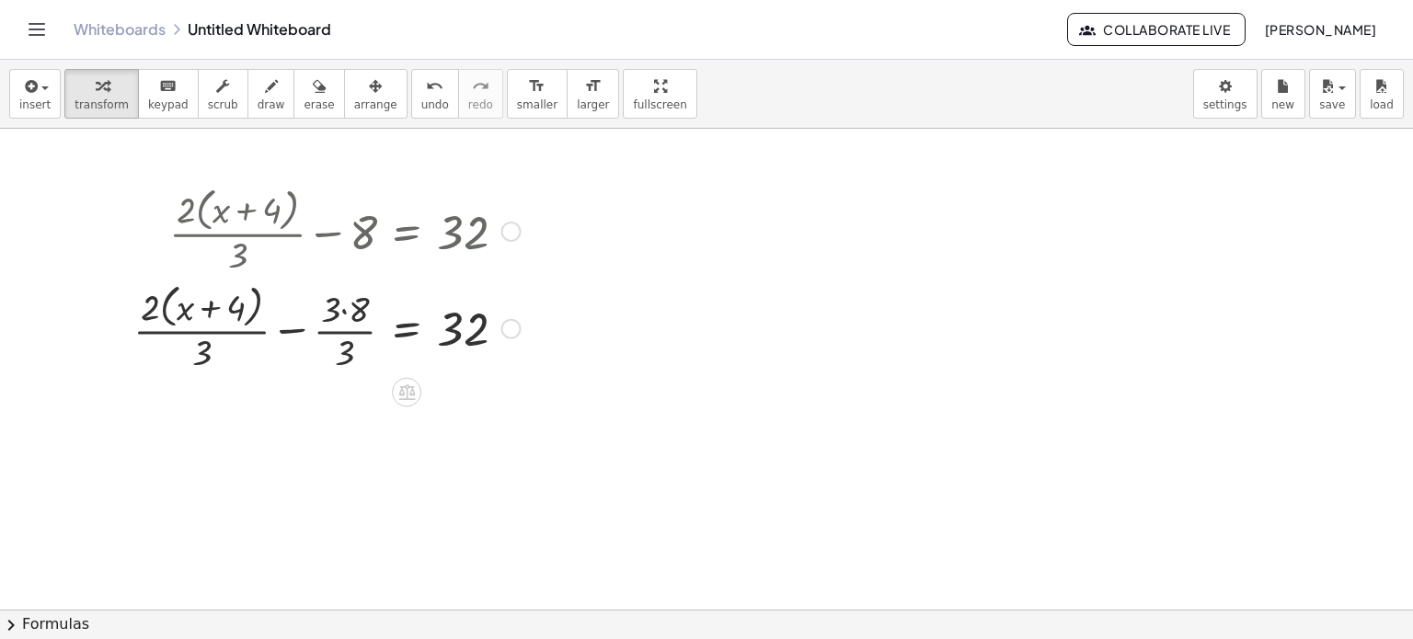
click at [344, 314] on div at bounding box center [327, 328] width 406 height 98
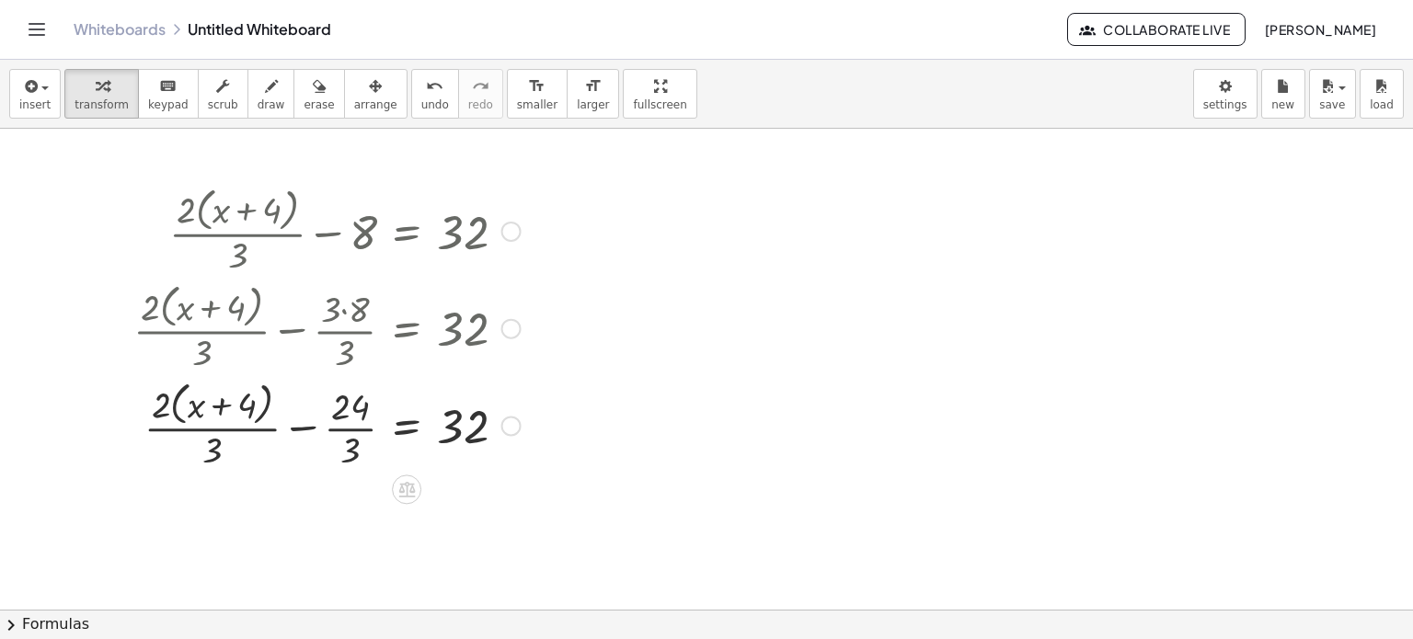
click at [337, 429] on div at bounding box center [327, 424] width 406 height 98
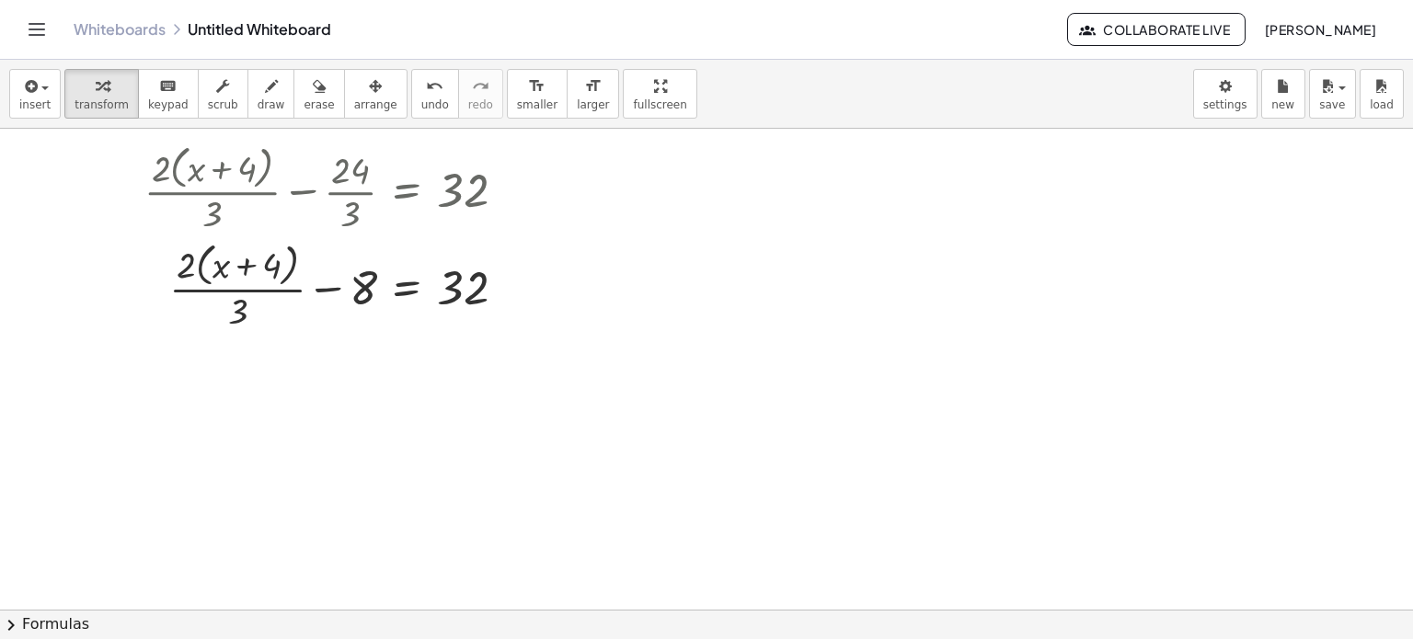
scroll to position [234, 0]
click at [240, 297] on div at bounding box center [327, 288] width 406 height 98
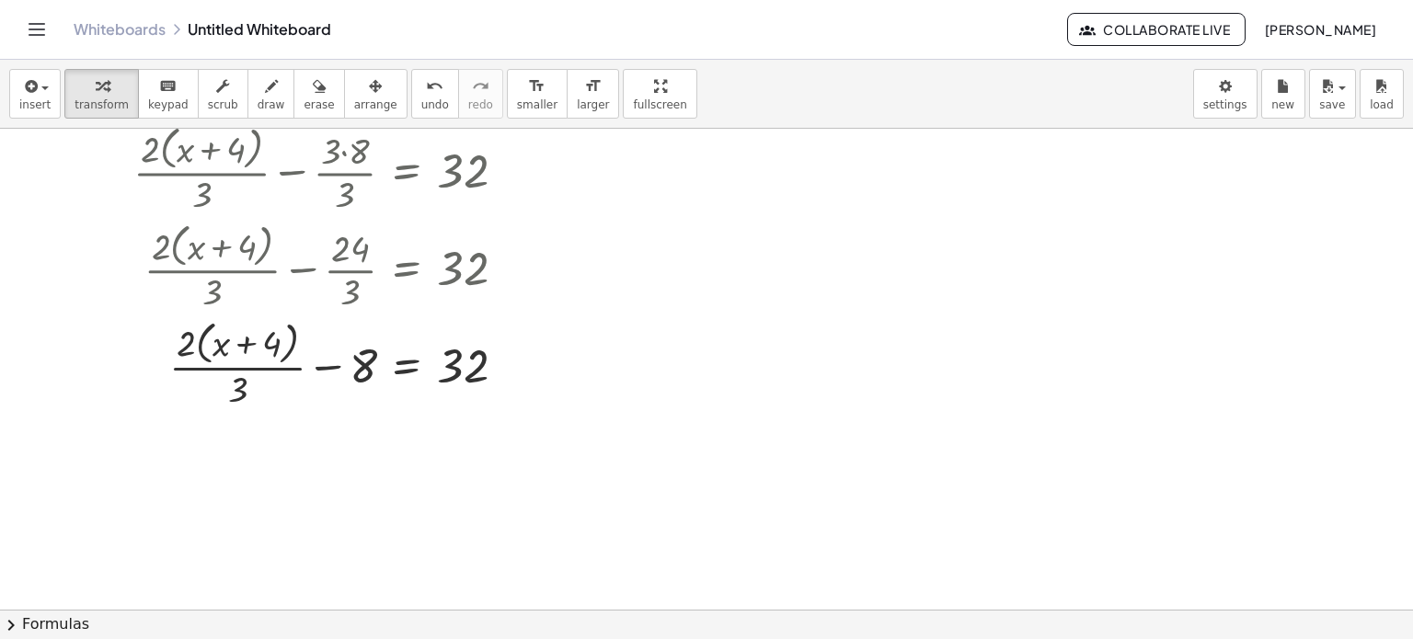
scroll to position [164, 0]
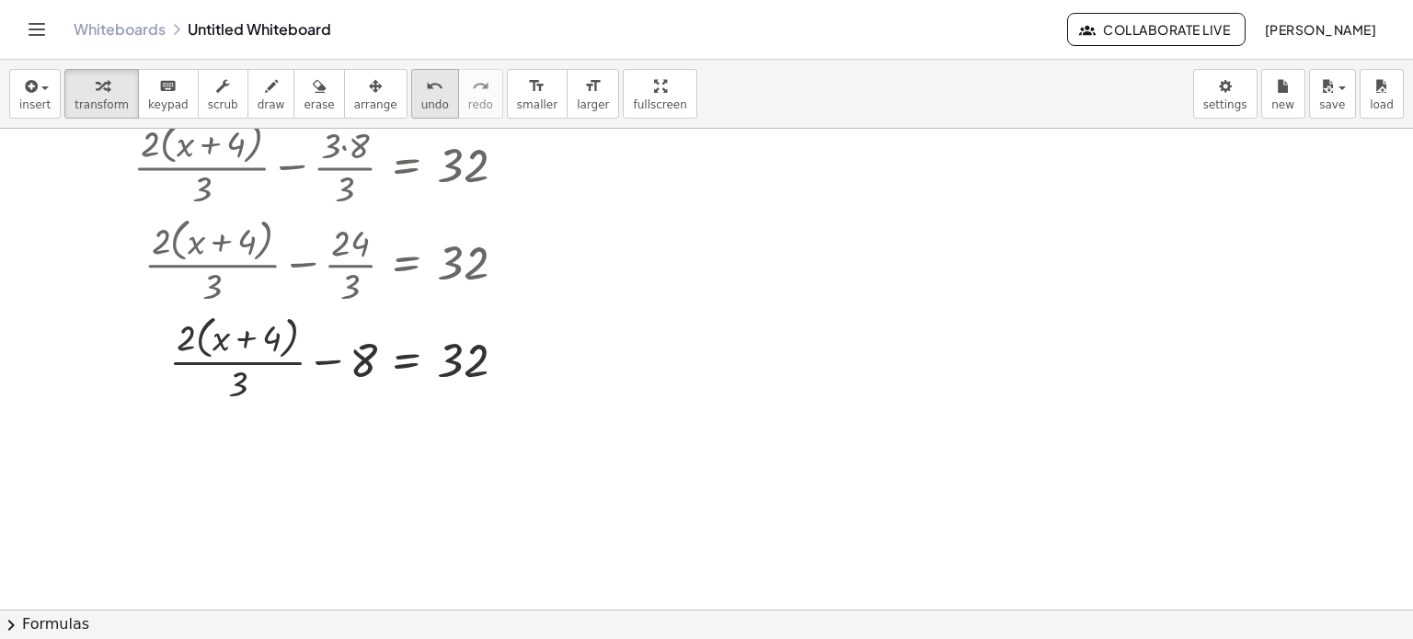
click at [421, 98] on span "undo" at bounding box center [435, 104] width 28 height 13
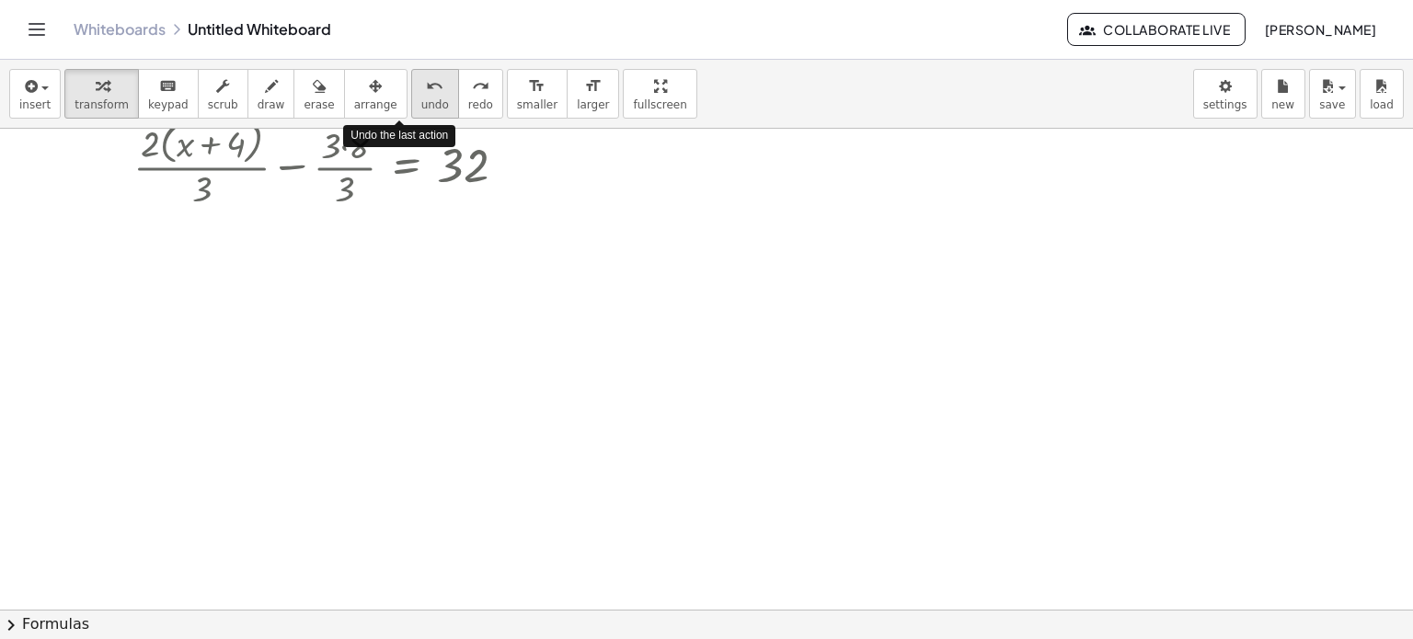
click at [421, 98] on span "undo" at bounding box center [435, 104] width 28 height 13
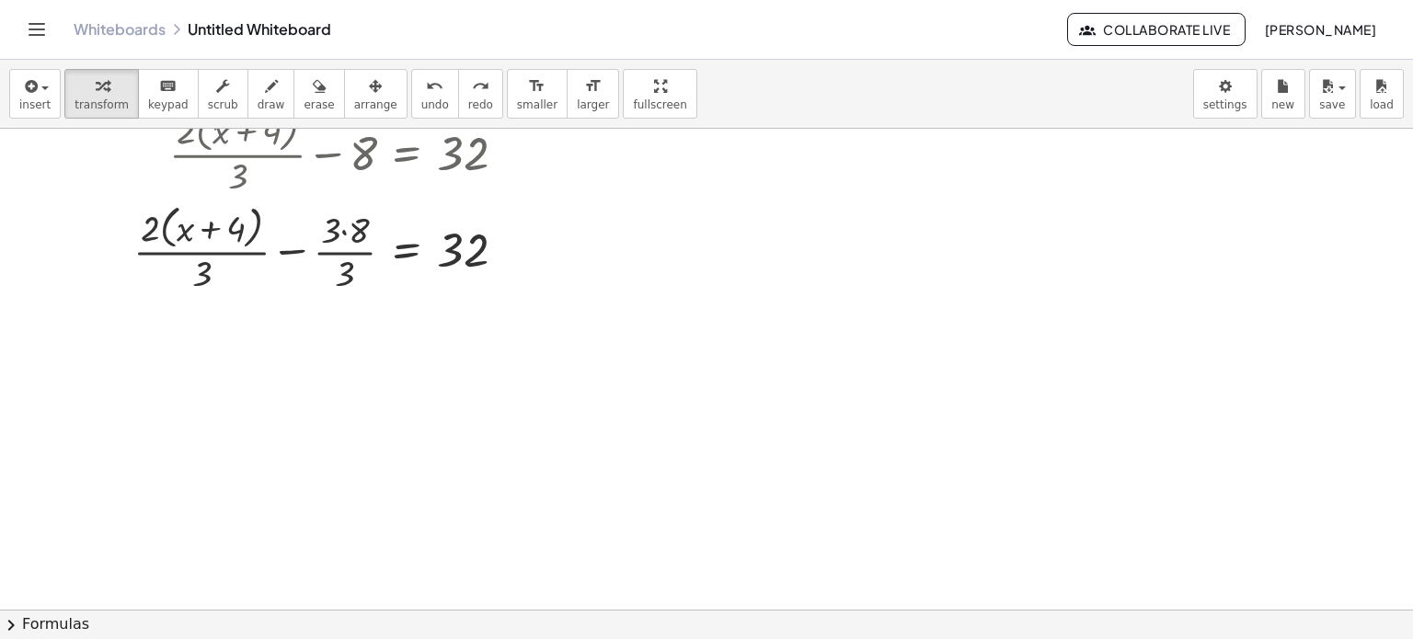
scroll to position [60, 0]
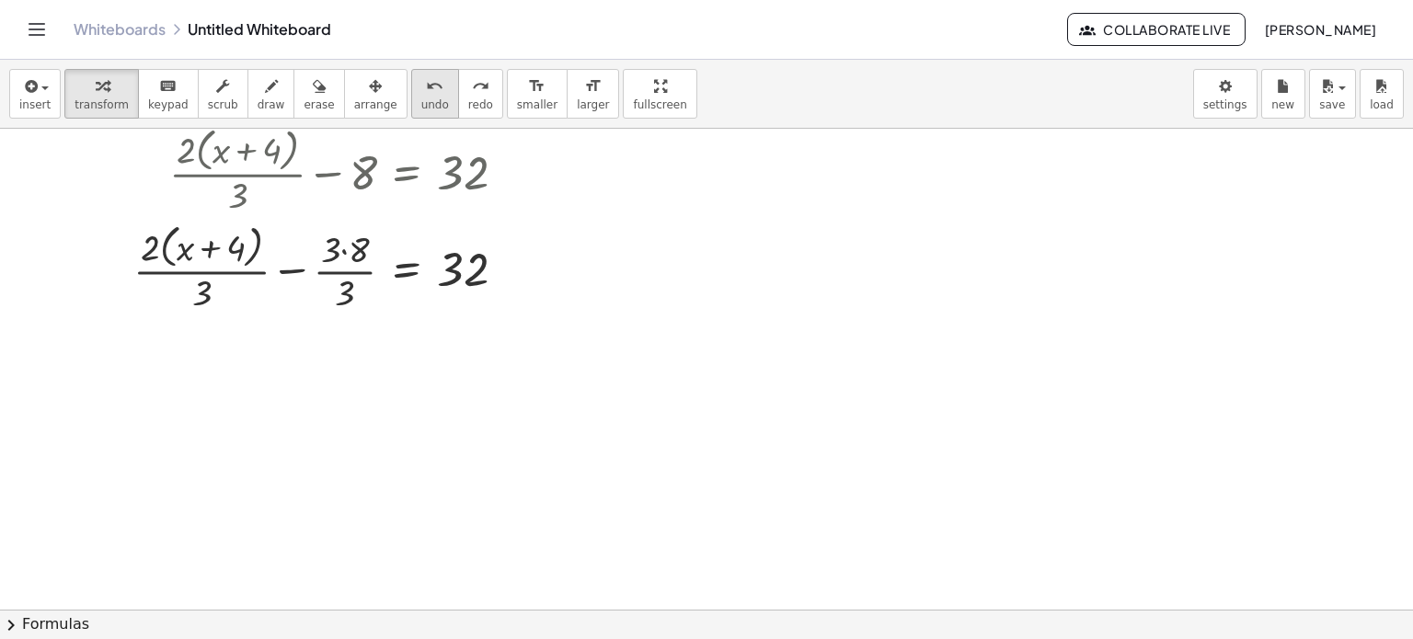
click at [426, 77] on icon "undo" at bounding box center [434, 86] width 17 height 22
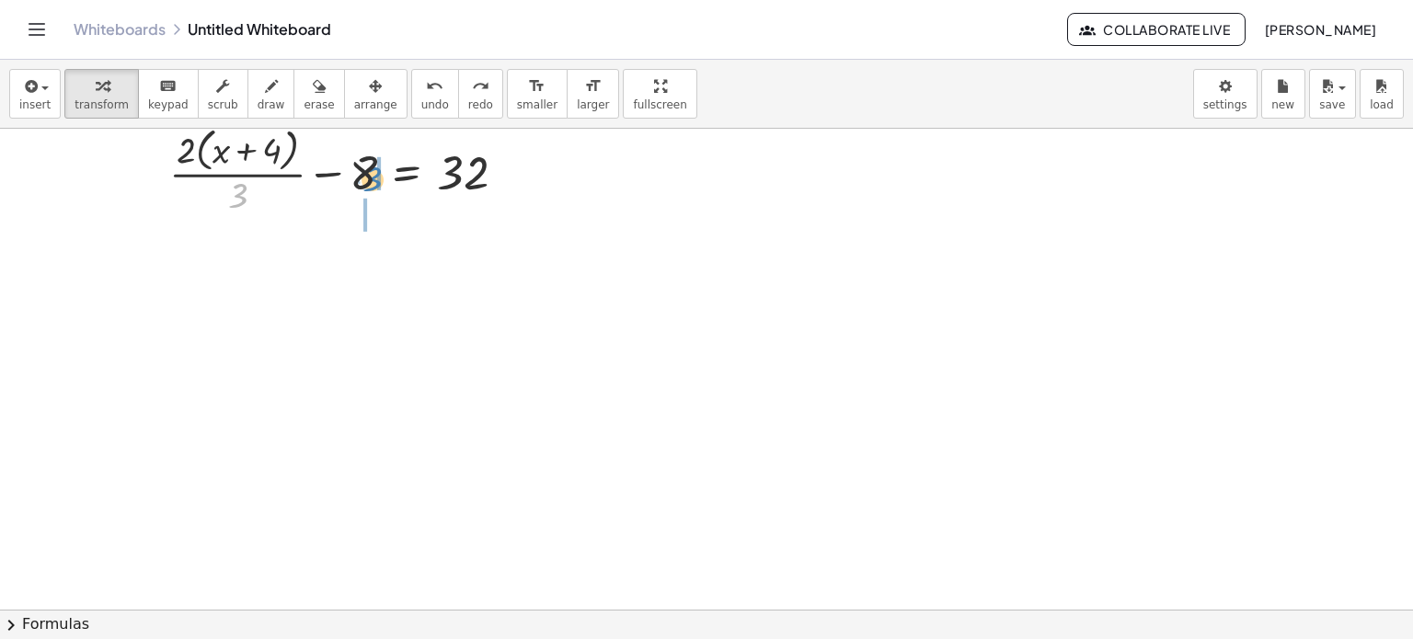
drag, startPoint x: 236, startPoint y: 190, endPoint x: 371, endPoint y: 173, distance: 135.3
click at [371, 173] on div at bounding box center [345, 170] width 370 height 98
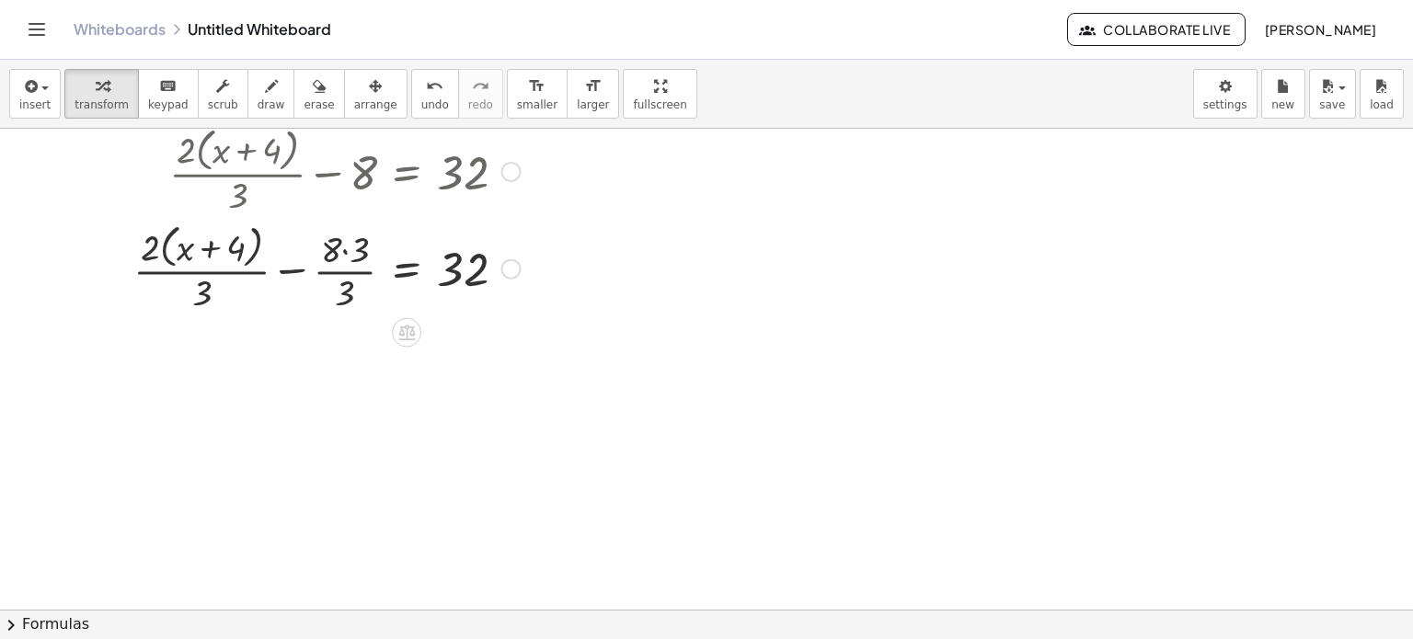
click at [344, 252] on div at bounding box center [327, 268] width 406 height 98
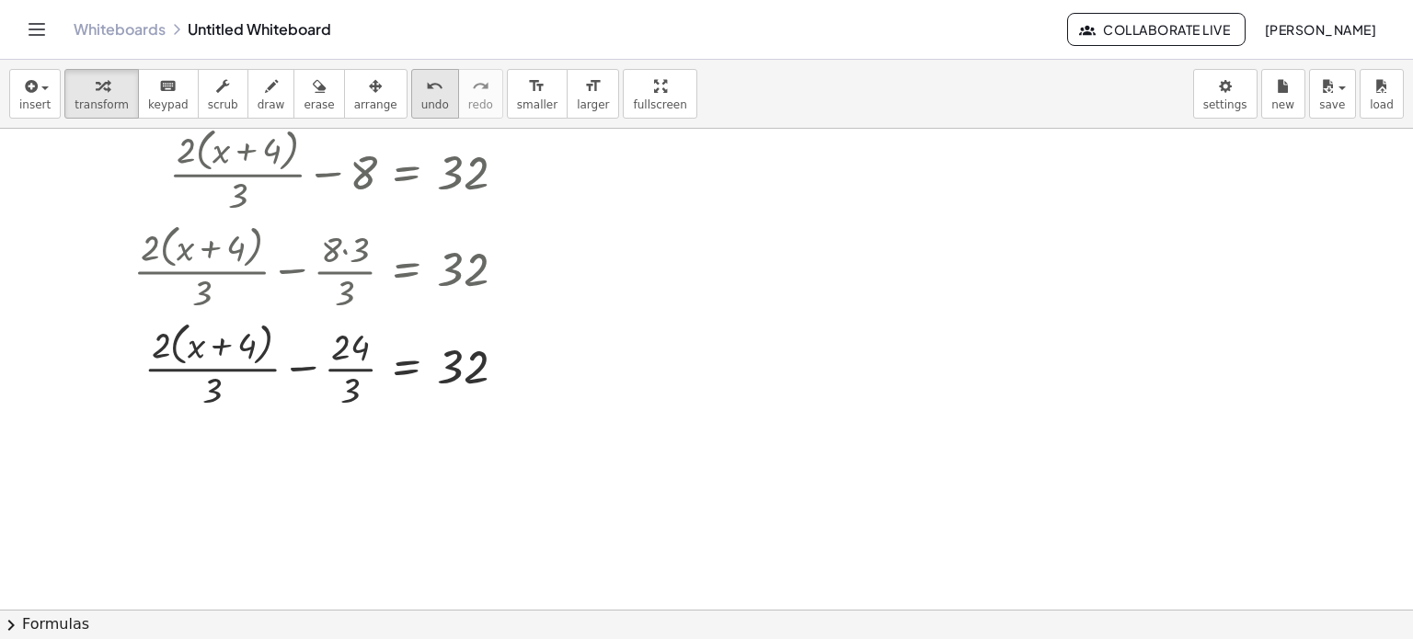
click at [417, 86] on button "undo undo" at bounding box center [435, 94] width 48 height 50
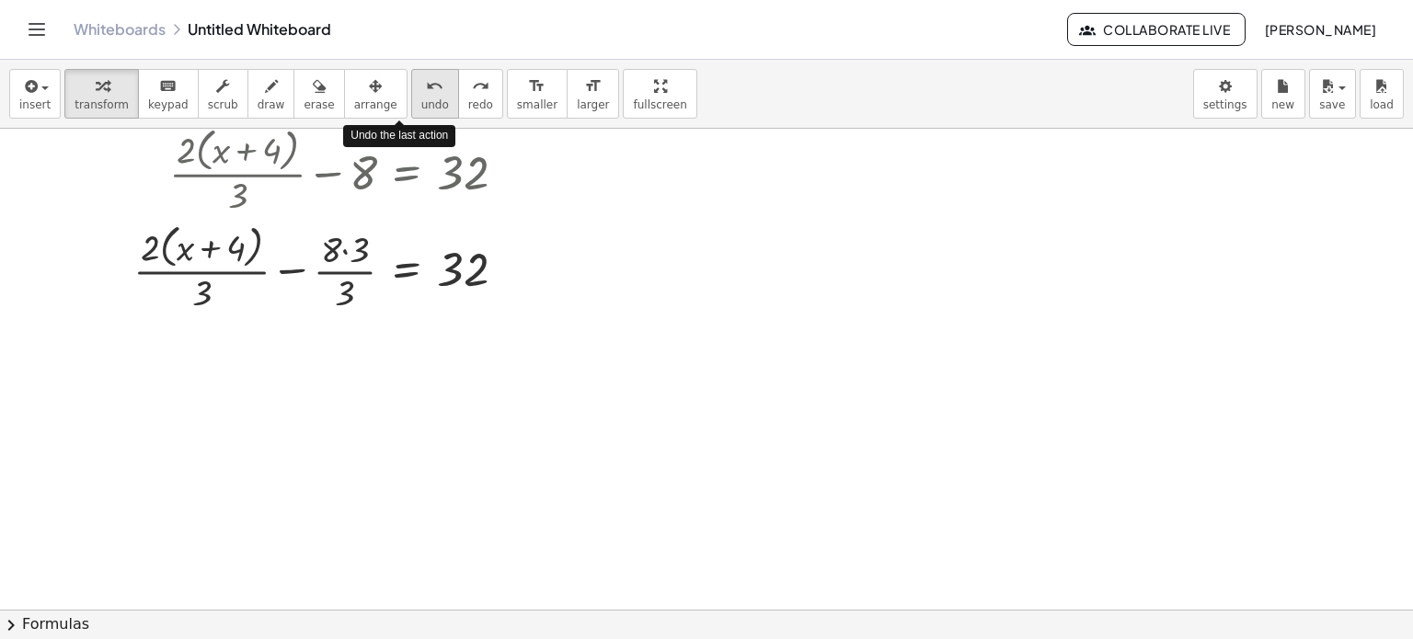
click at [414, 86] on button "undo undo" at bounding box center [435, 94] width 48 height 50
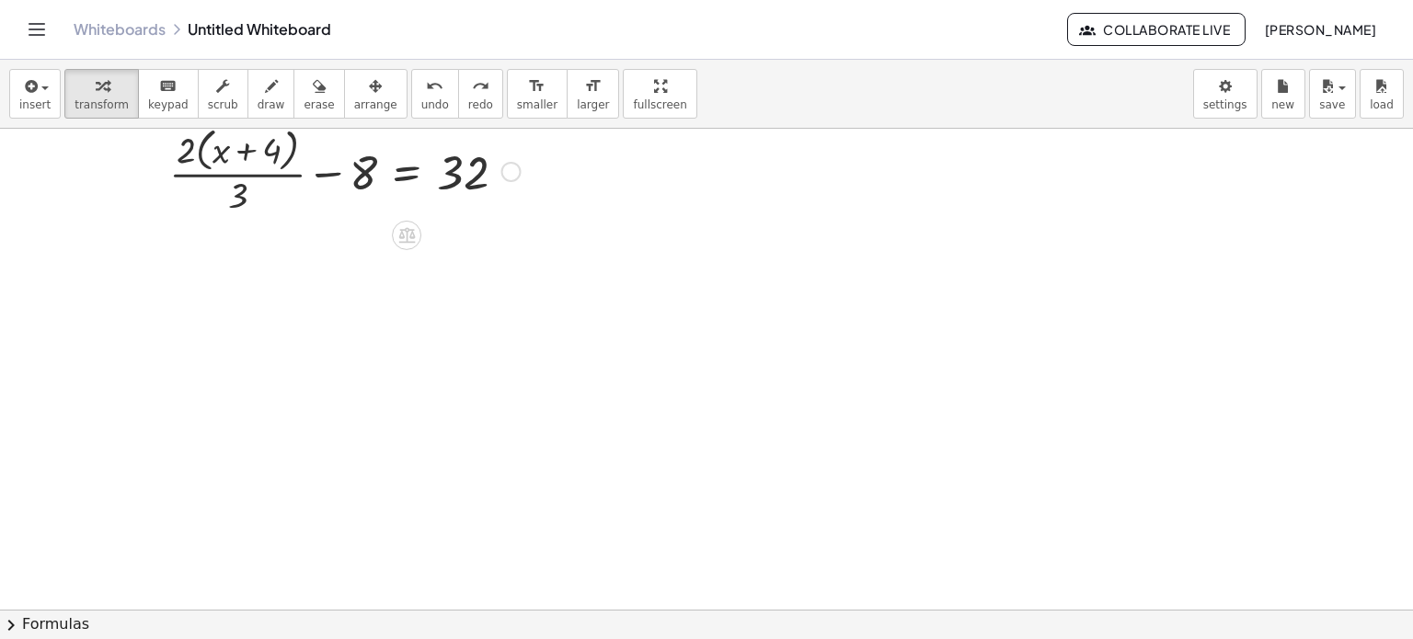
click at [202, 156] on div at bounding box center [345, 170] width 370 height 98
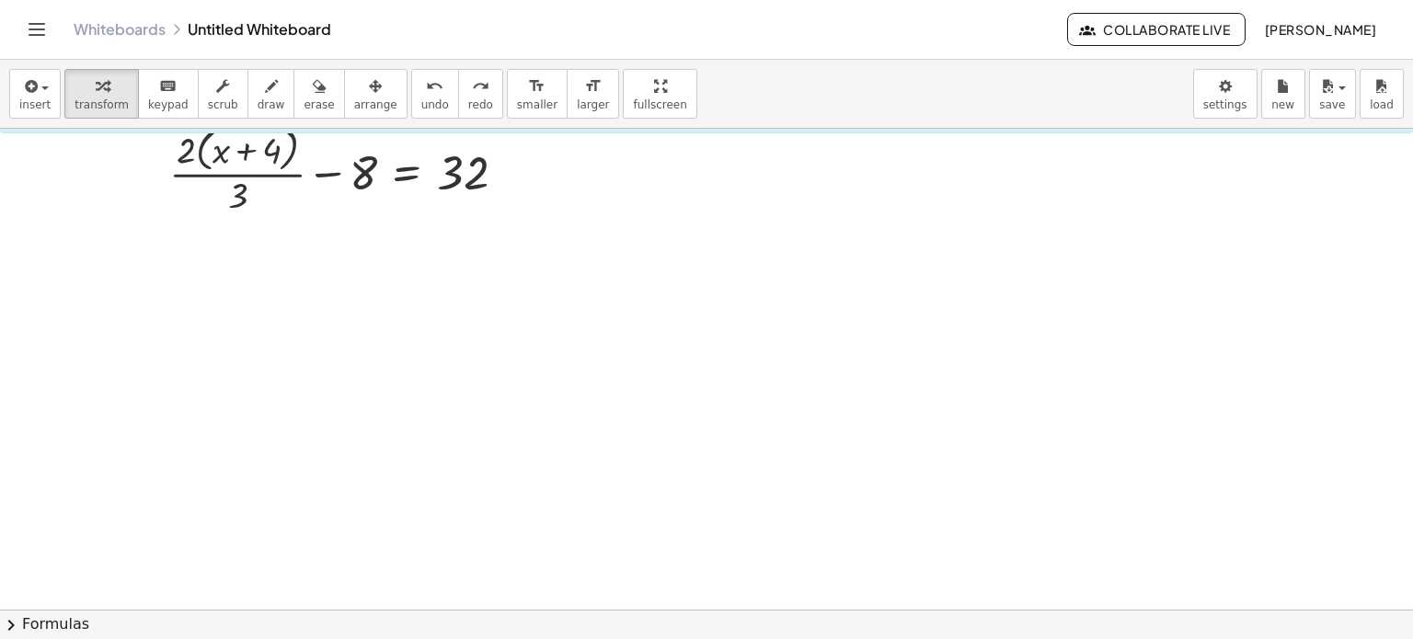
scroll to position [0, 0]
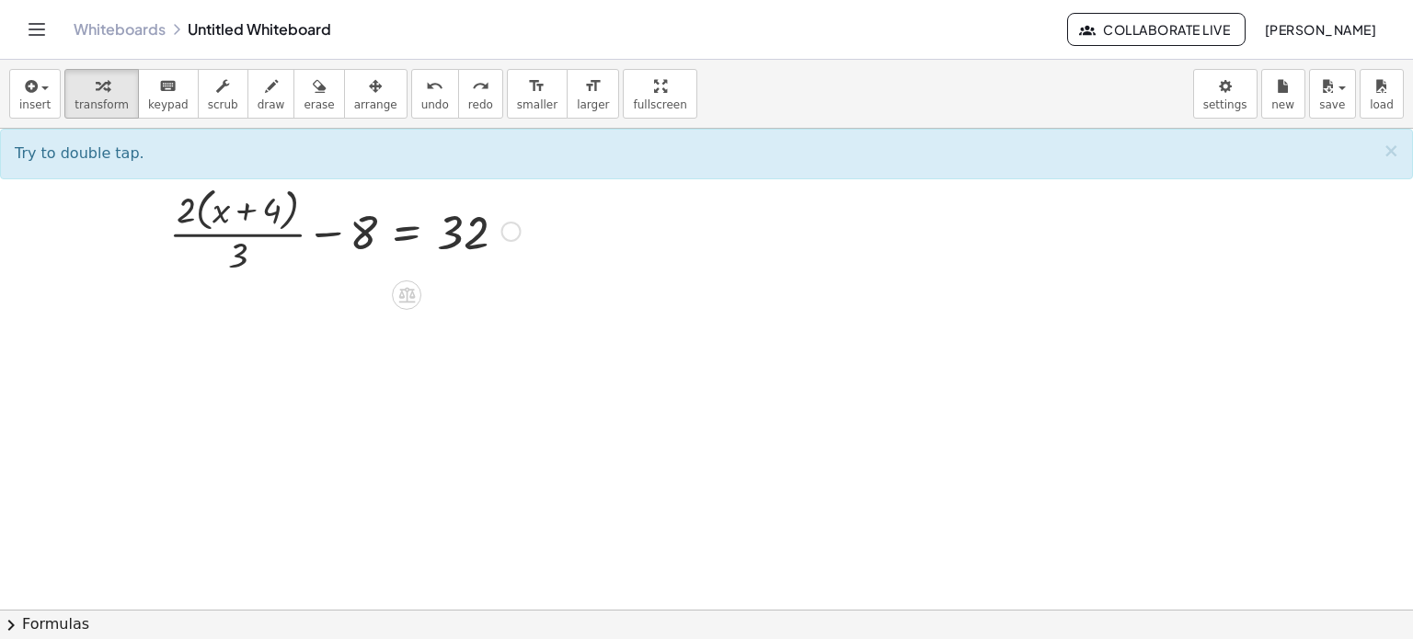
click at [417, 232] on div at bounding box center [345, 230] width 370 height 98
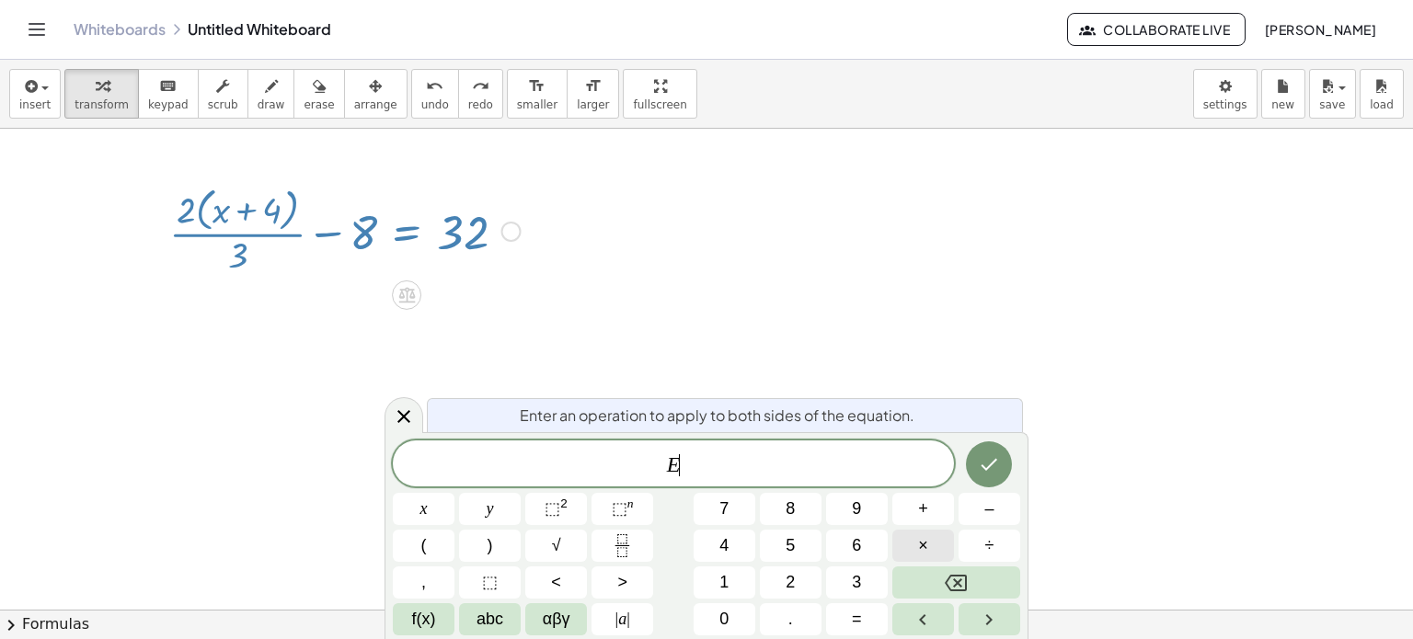
click at [941, 537] on button "×" at bounding box center [923, 546] width 62 height 32
click at [844, 584] on button "3" at bounding box center [857, 583] width 62 height 32
click at [1003, 469] on button "Done" at bounding box center [989, 465] width 46 height 46
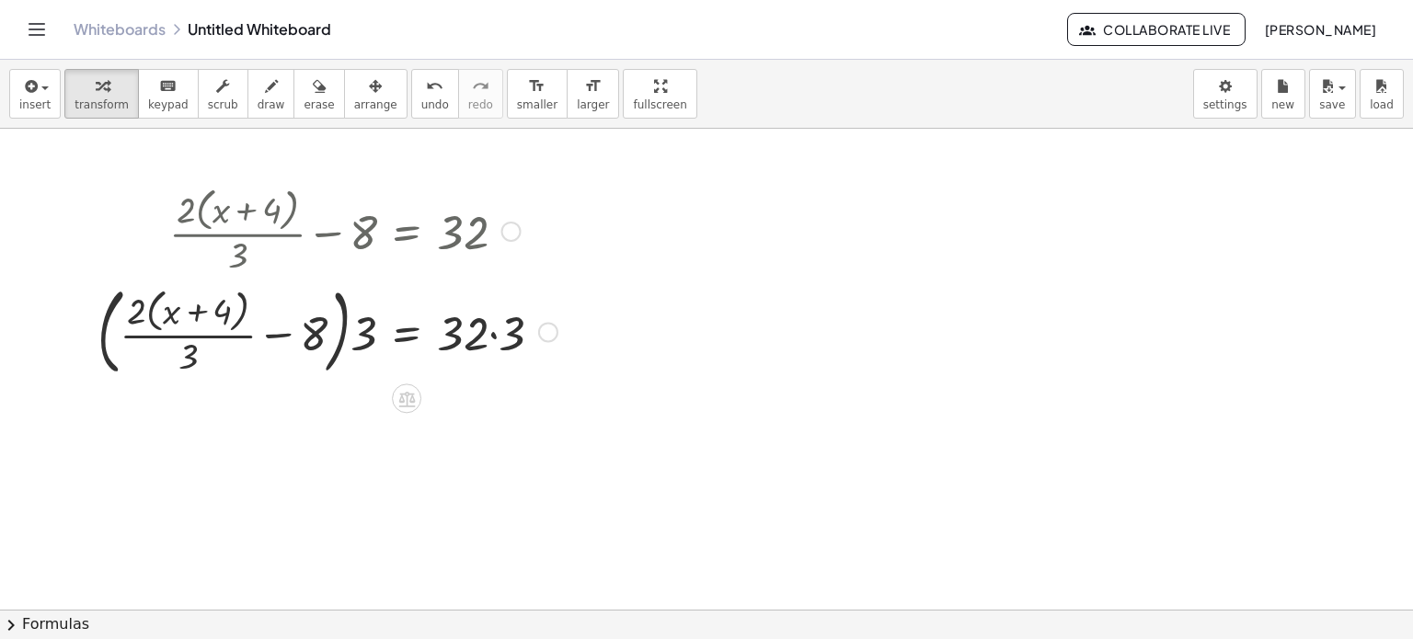
click at [492, 336] on div at bounding box center [327, 331] width 478 height 104
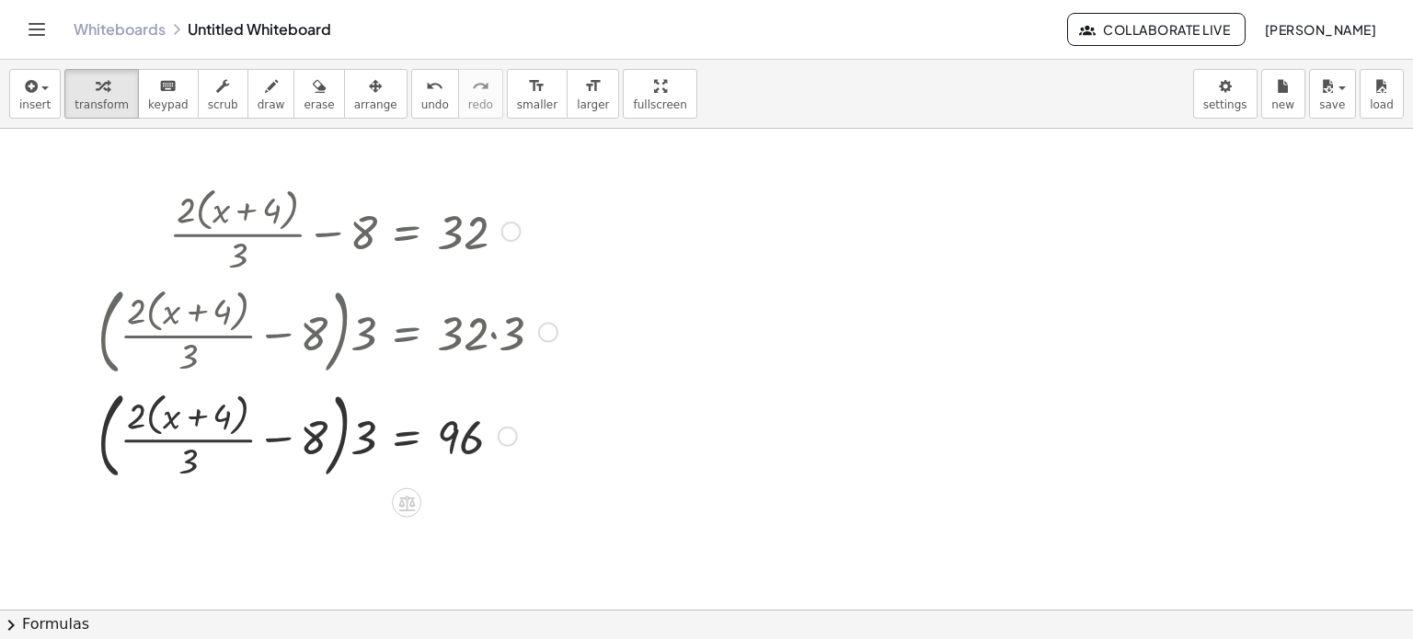
click at [273, 442] on div at bounding box center [327, 435] width 478 height 104
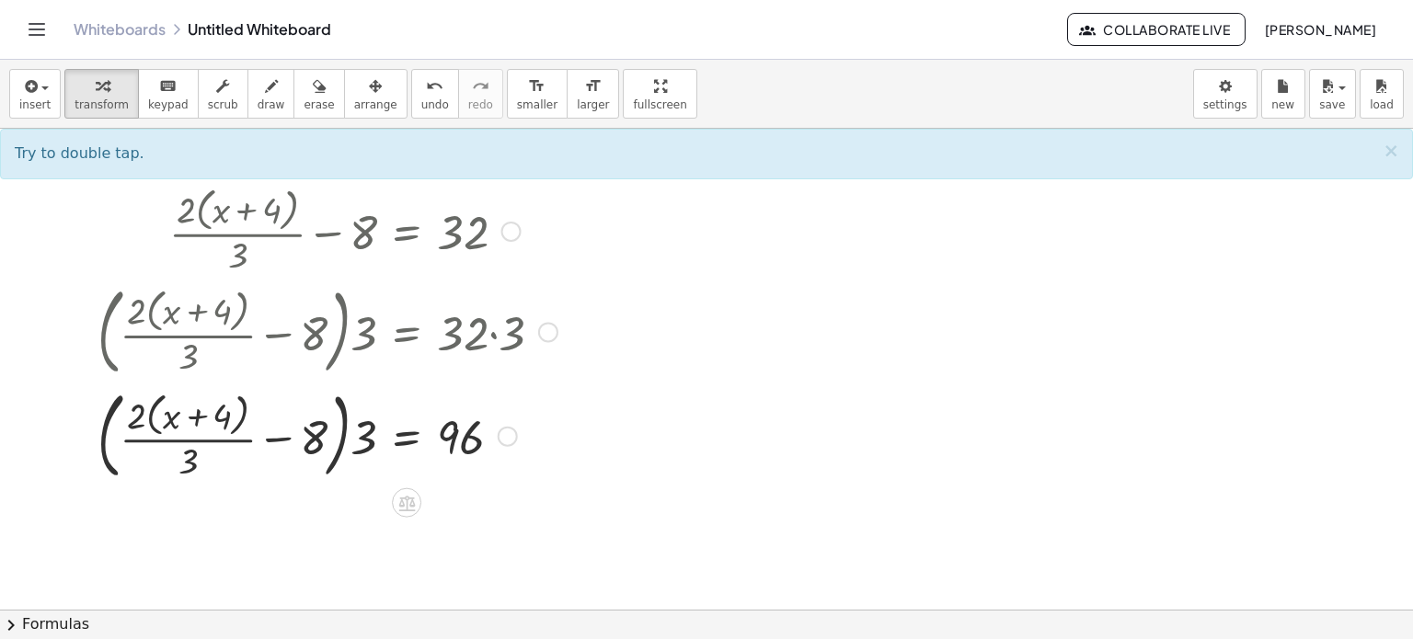
click at [231, 437] on div at bounding box center [327, 435] width 478 height 104
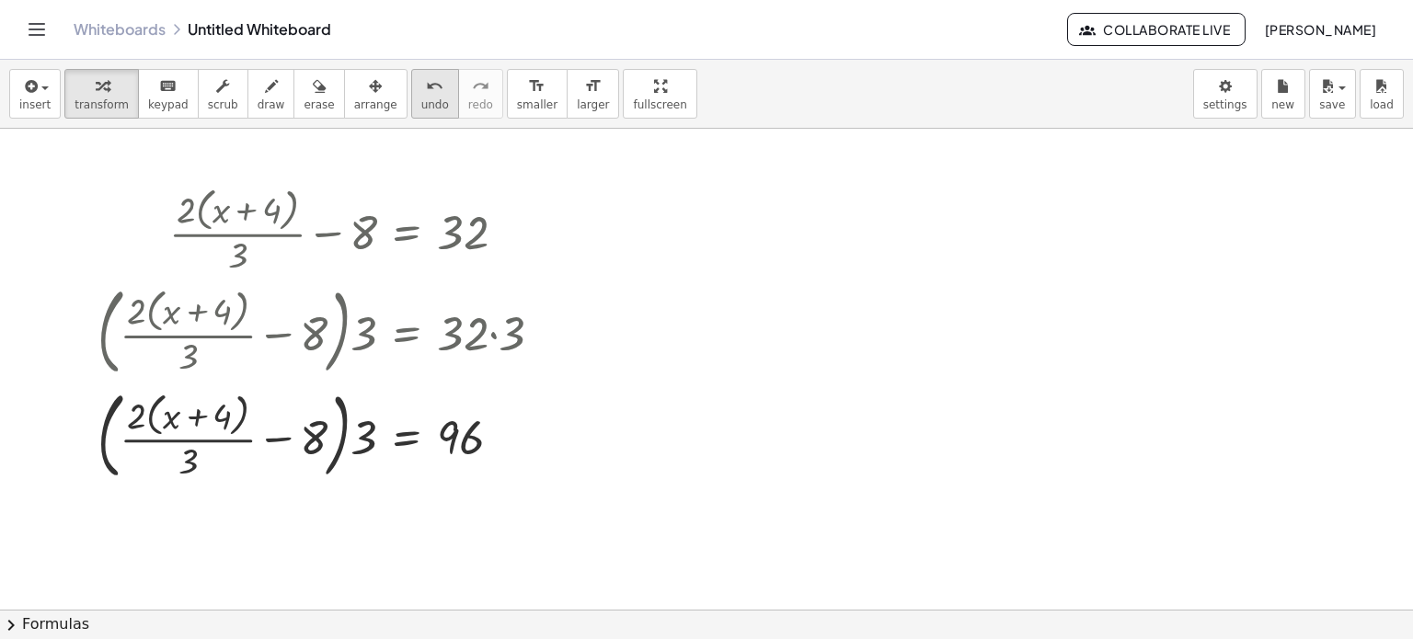
click at [421, 106] on span "undo" at bounding box center [435, 104] width 28 height 13
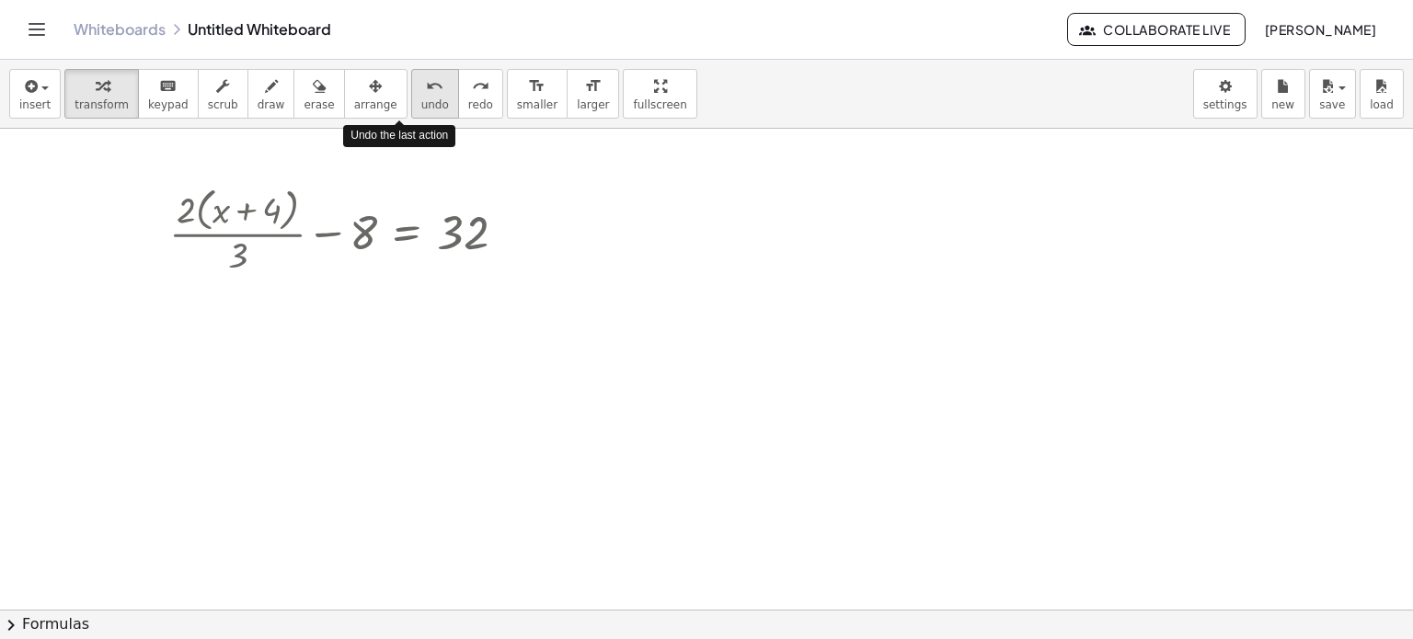
click at [421, 106] on span "undo" at bounding box center [435, 104] width 28 height 13
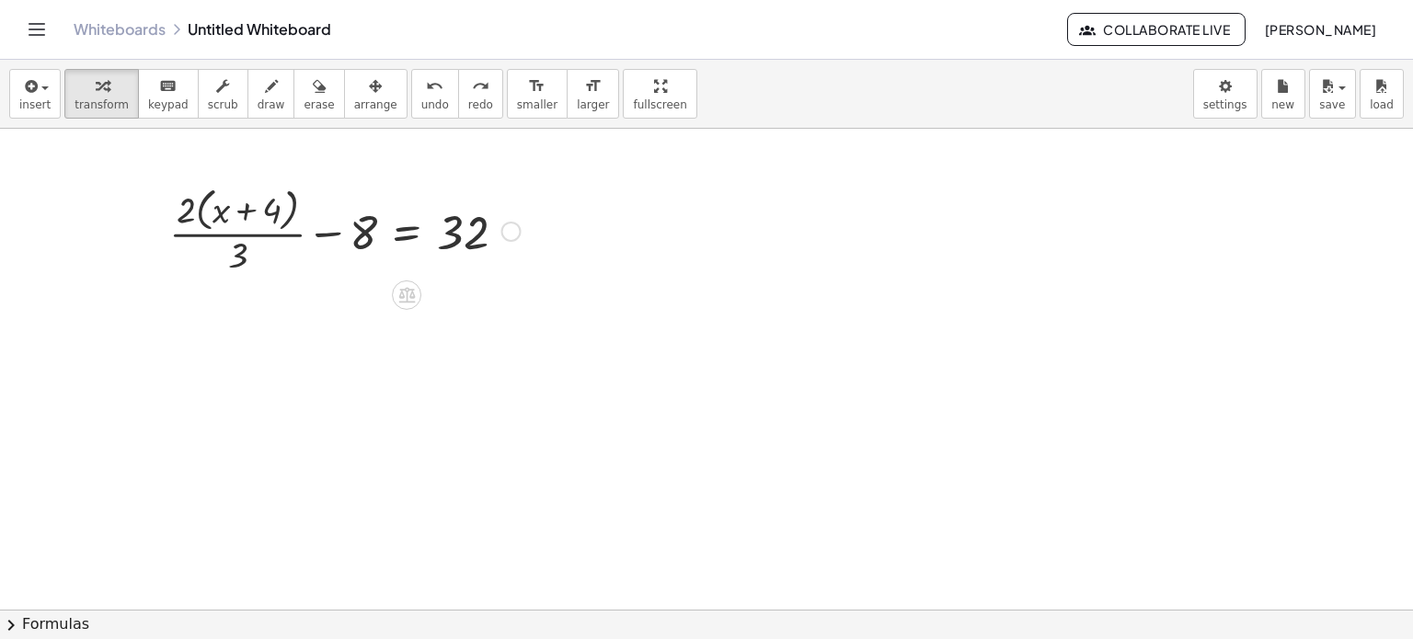
click at [408, 225] on div at bounding box center [345, 230] width 370 height 98
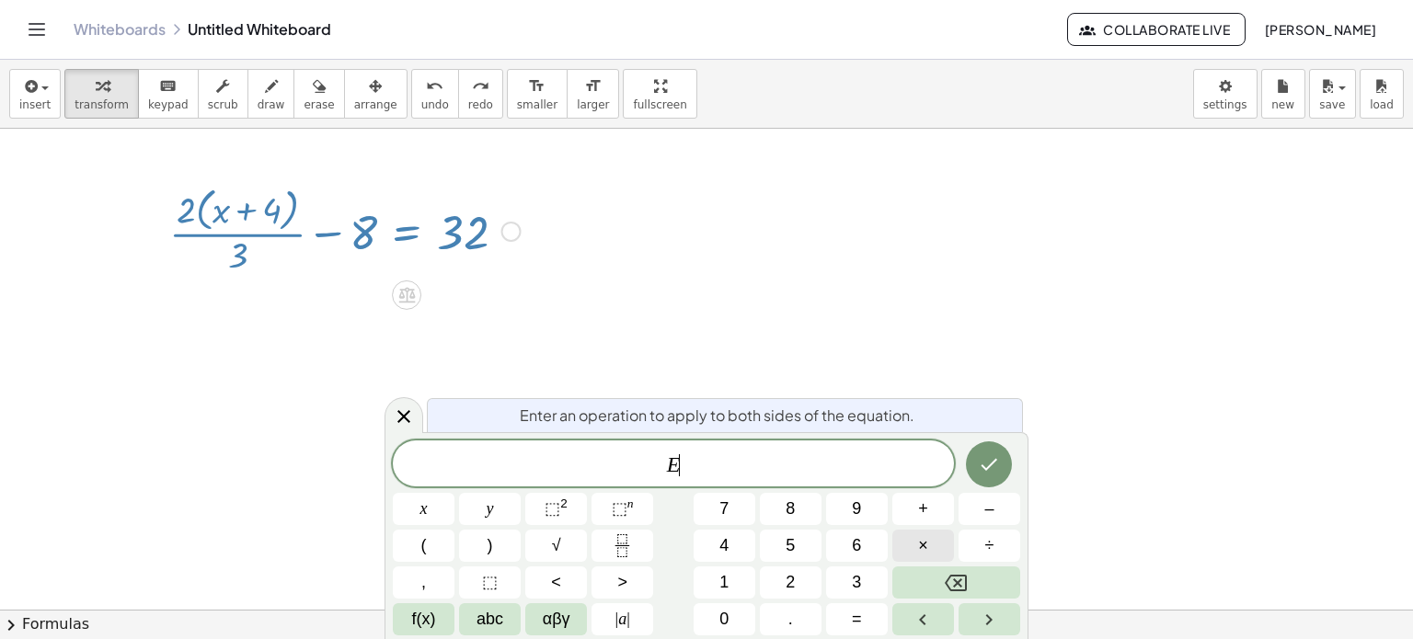
click at [916, 530] on button "×" at bounding box center [923, 546] width 62 height 32
click at [848, 581] on button "3" at bounding box center [857, 583] width 62 height 32
click at [1001, 473] on button "Done" at bounding box center [989, 465] width 46 height 46
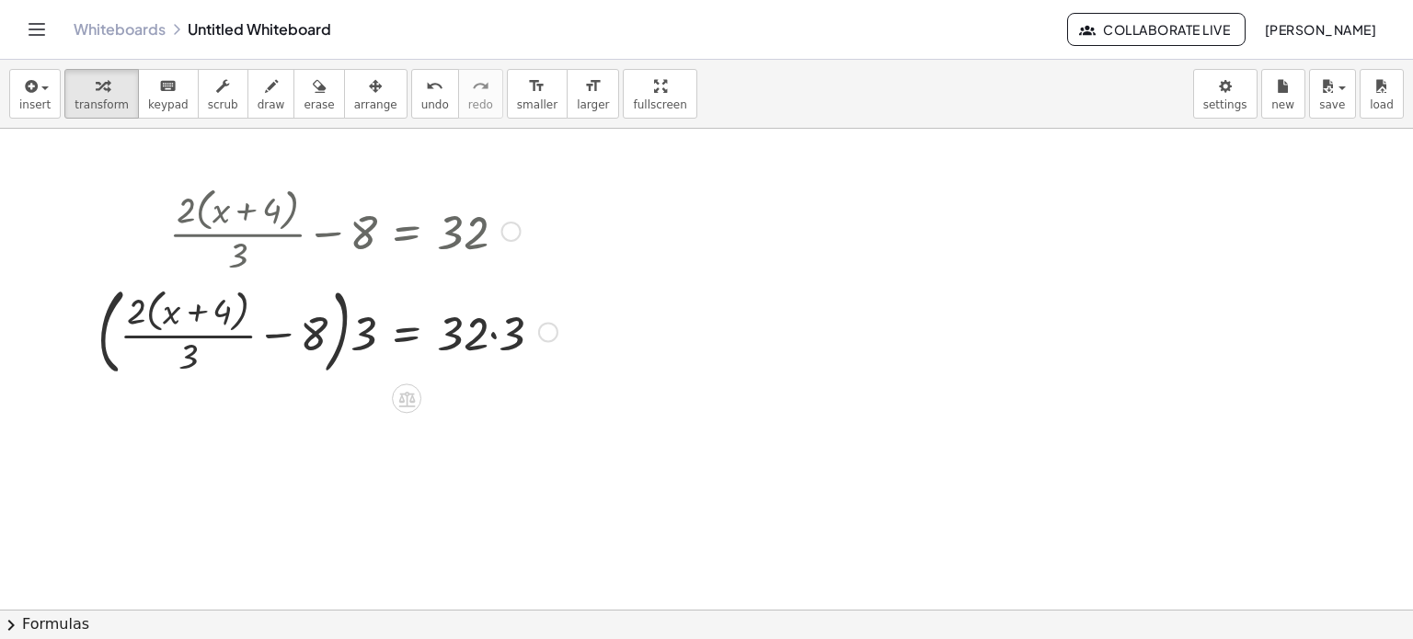
click at [360, 334] on div at bounding box center [327, 331] width 478 height 104
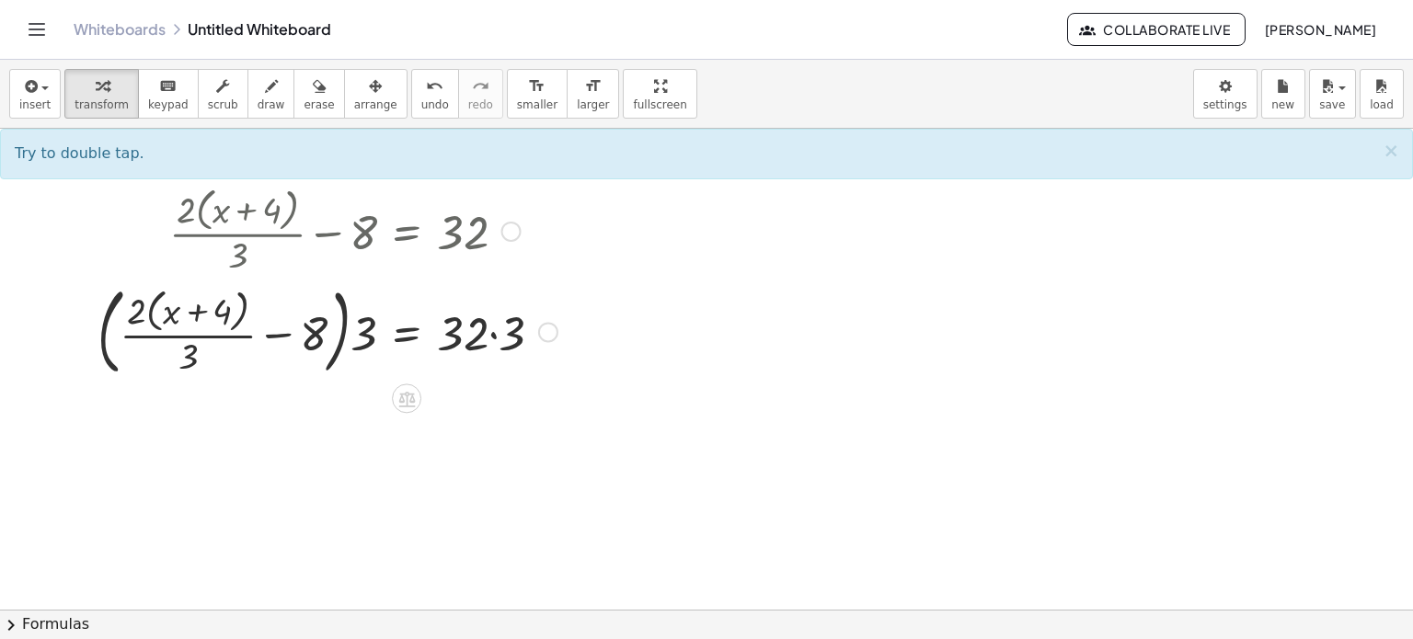
click at [341, 327] on div at bounding box center [327, 331] width 478 height 104
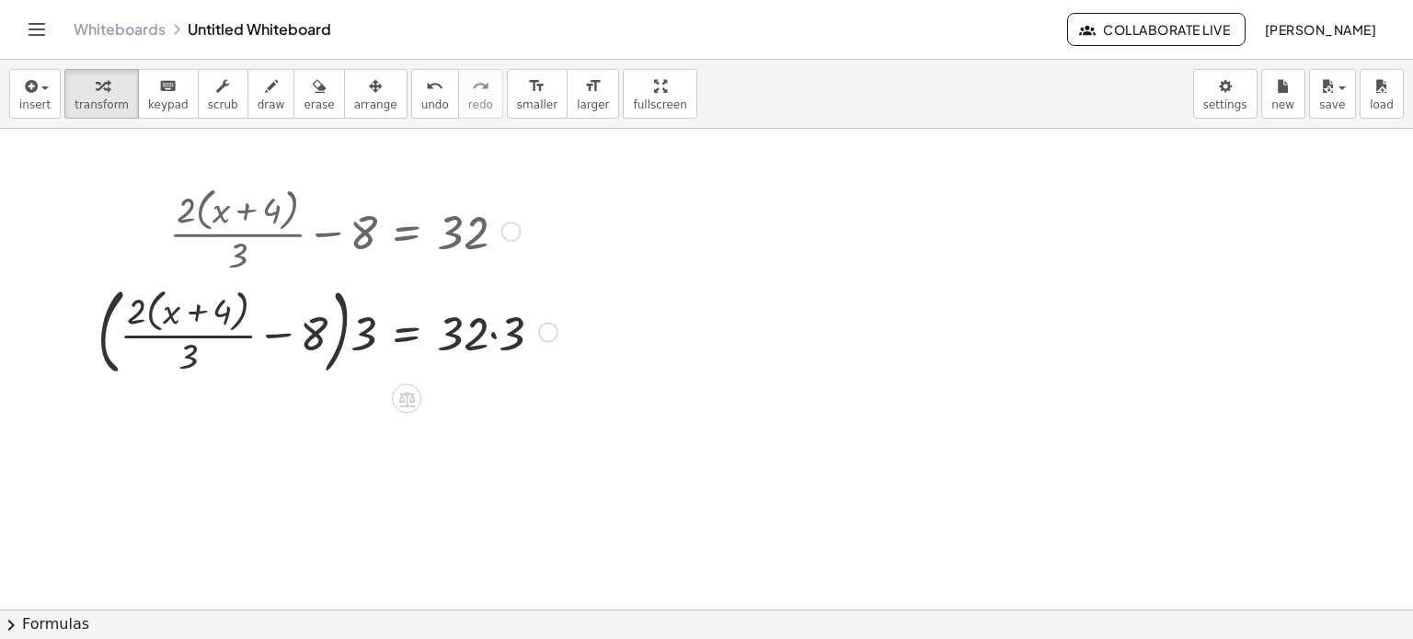
click at [341, 327] on div at bounding box center [327, 331] width 478 height 104
click at [373, 335] on div at bounding box center [327, 331] width 478 height 104
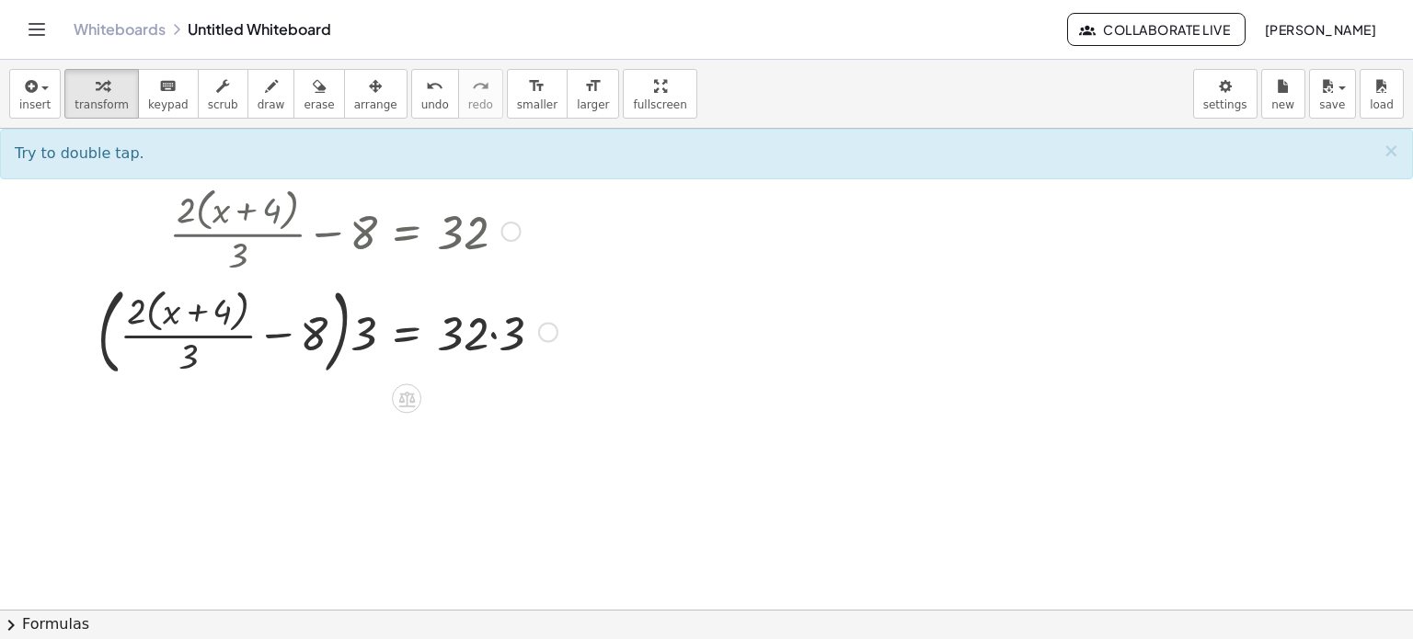
click at [363, 336] on div at bounding box center [327, 331] width 478 height 104
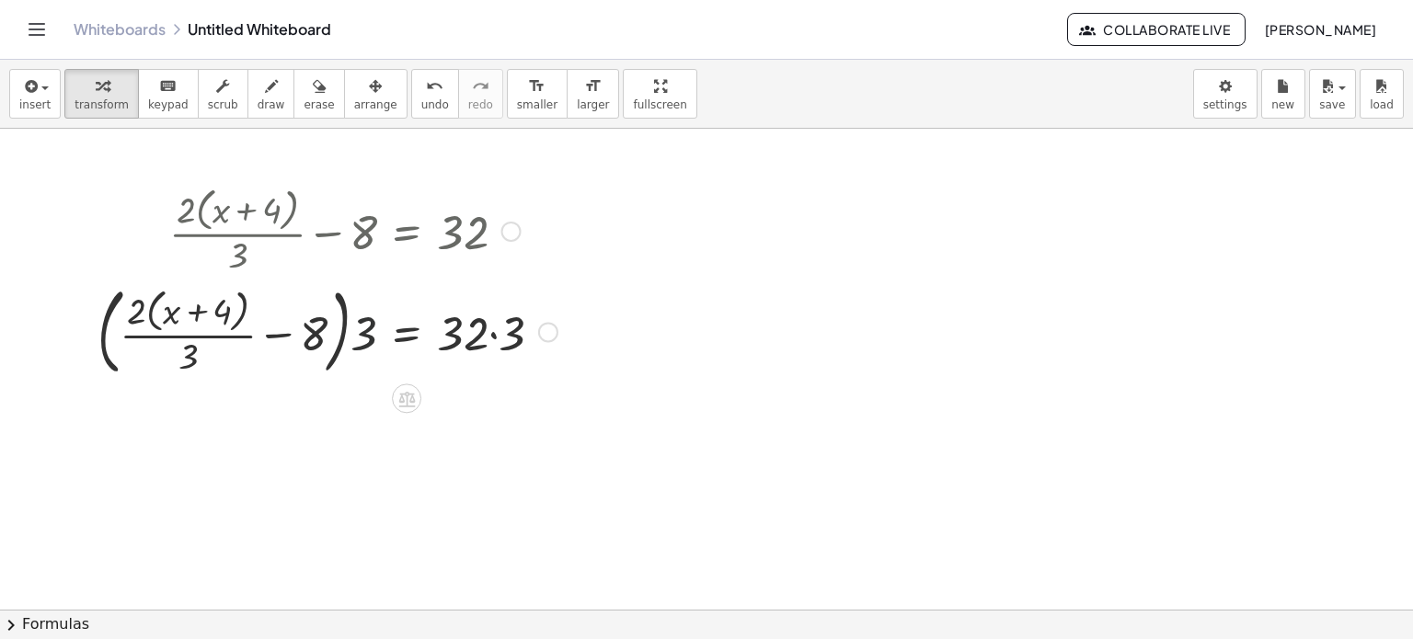
click at [363, 336] on div at bounding box center [327, 331] width 478 height 104
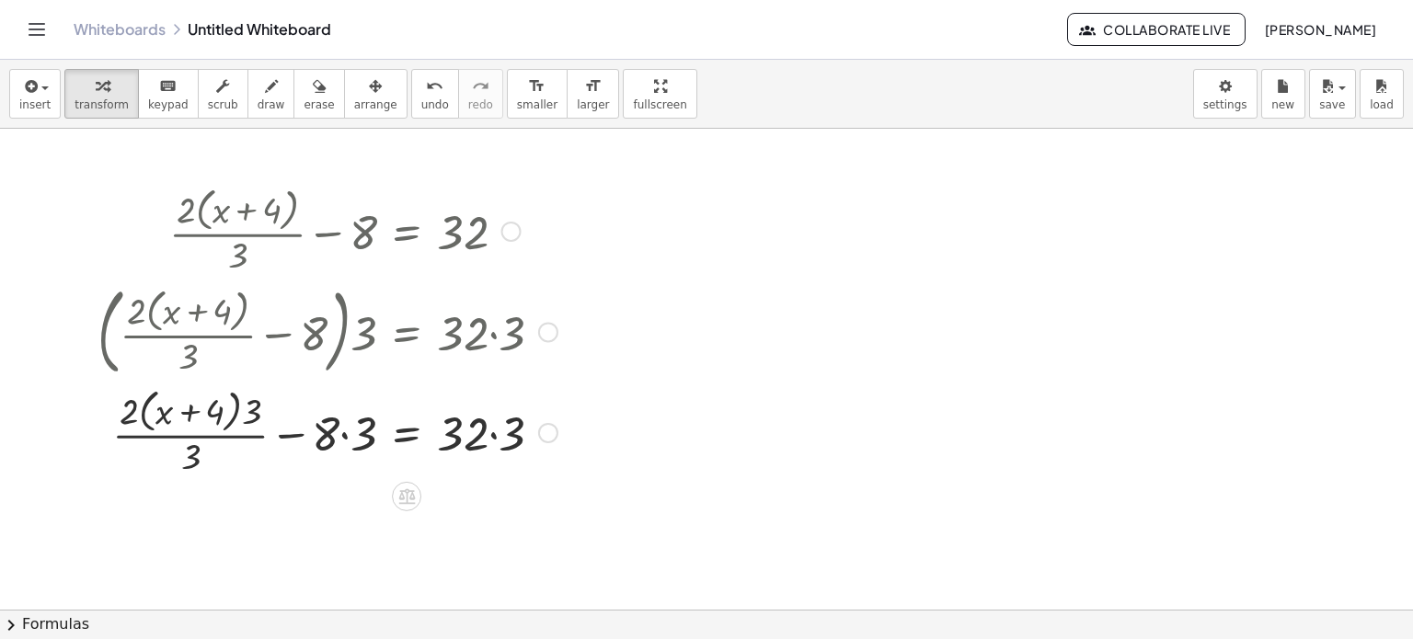
click at [341, 433] on div at bounding box center [327, 432] width 478 height 98
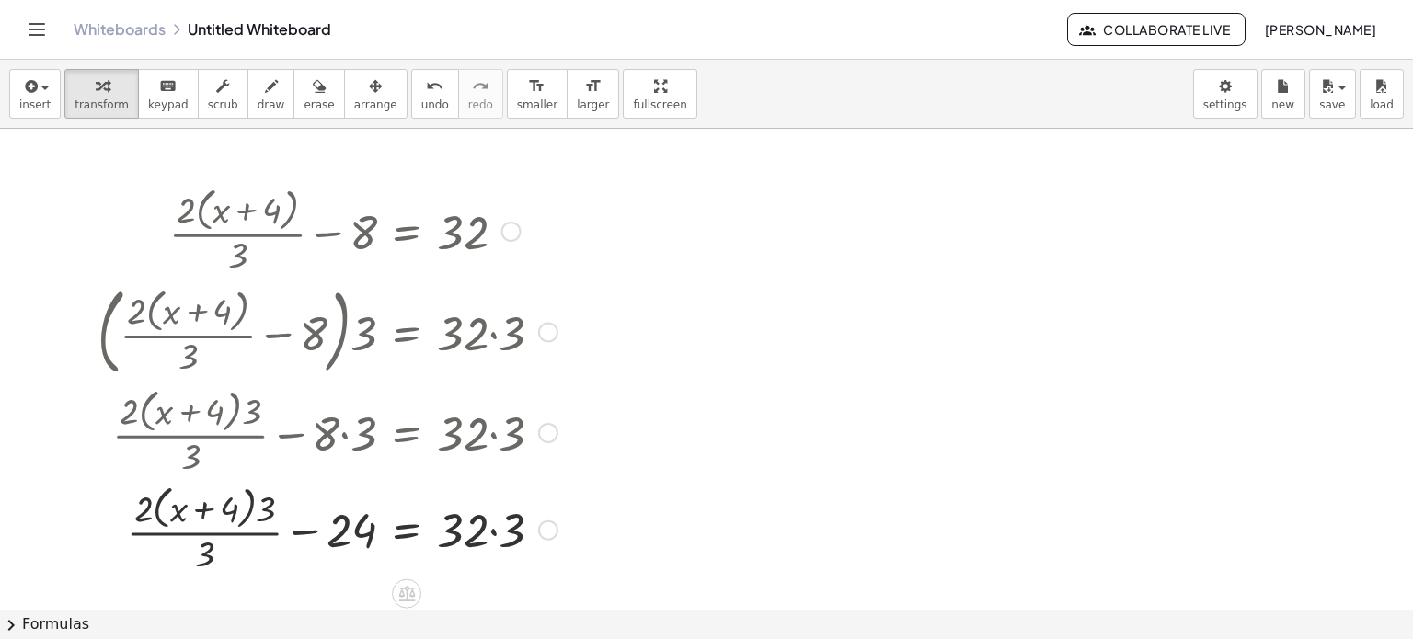
click at [266, 534] on div at bounding box center [327, 529] width 478 height 98
click at [244, 520] on div at bounding box center [327, 529] width 478 height 98
click at [297, 534] on div at bounding box center [327, 529] width 478 height 98
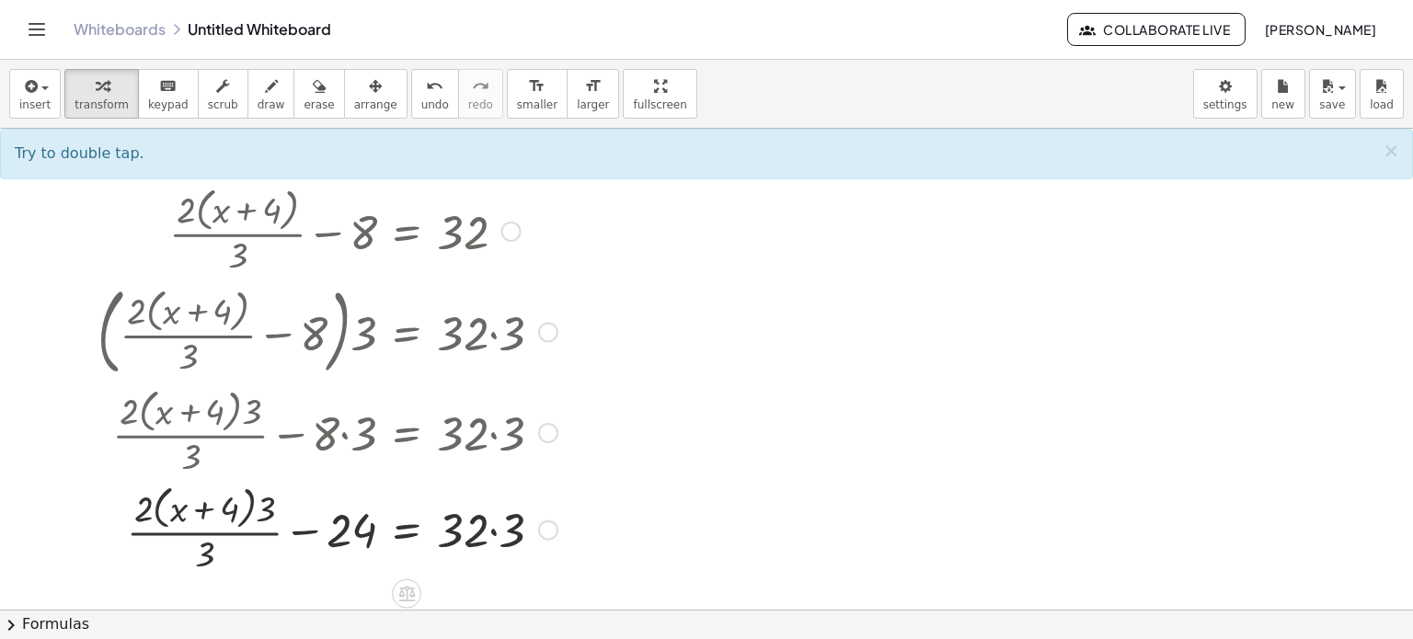
click at [493, 530] on div at bounding box center [327, 529] width 478 height 98
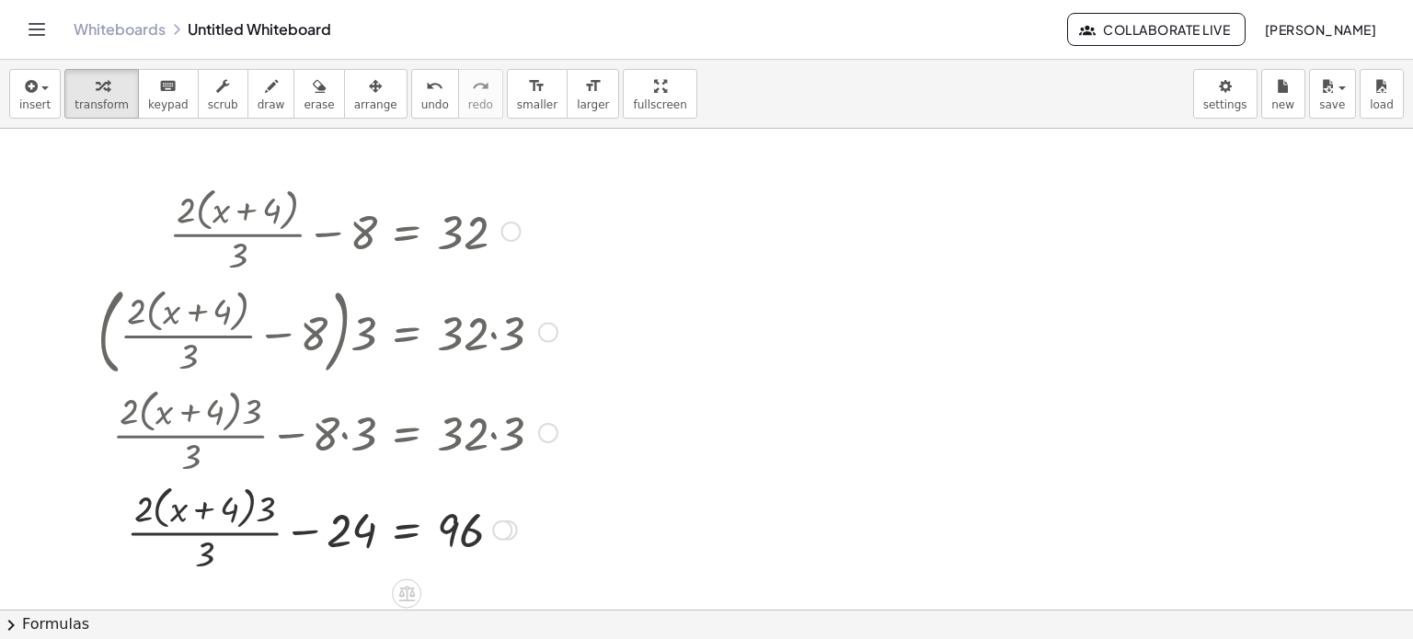
click at [253, 534] on div at bounding box center [327, 529] width 478 height 98
click at [247, 507] on div at bounding box center [327, 529] width 478 height 98
click at [252, 508] on div at bounding box center [327, 529] width 478 height 98
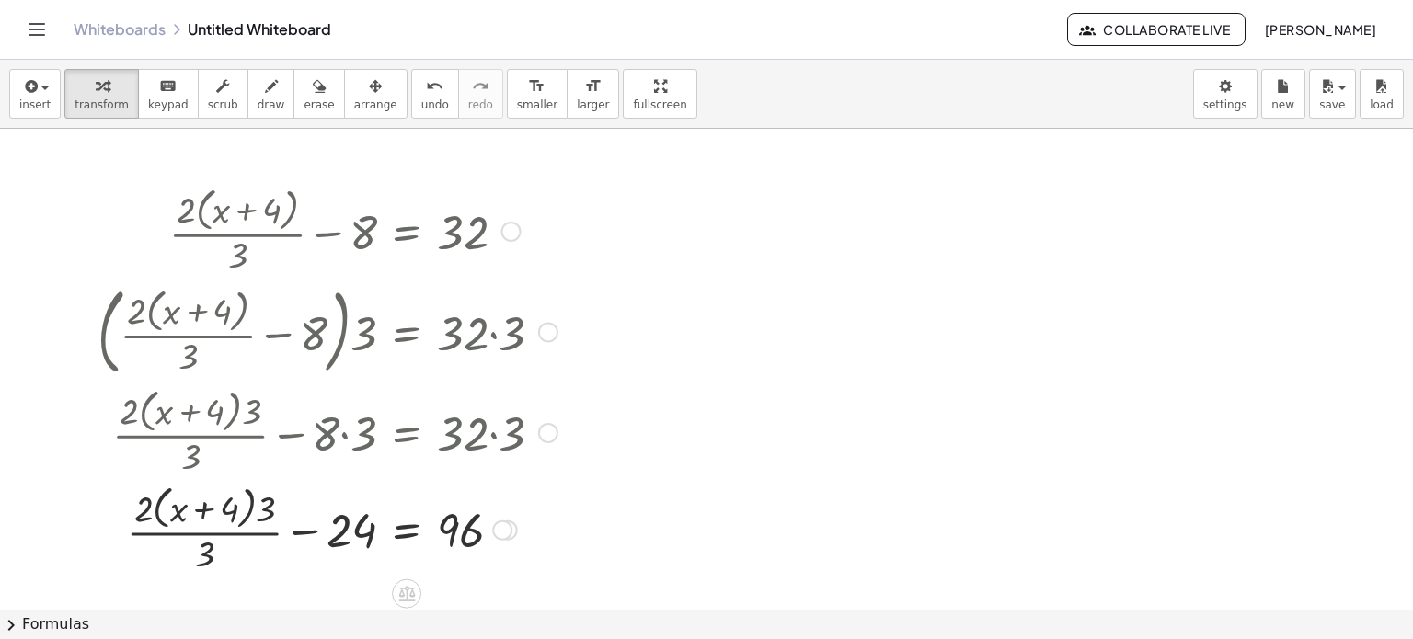
click at [249, 505] on div at bounding box center [327, 529] width 478 height 98
click at [202, 511] on div at bounding box center [327, 529] width 478 height 98
click at [208, 532] on div at bounding box center [327, 529] width 478 height 98
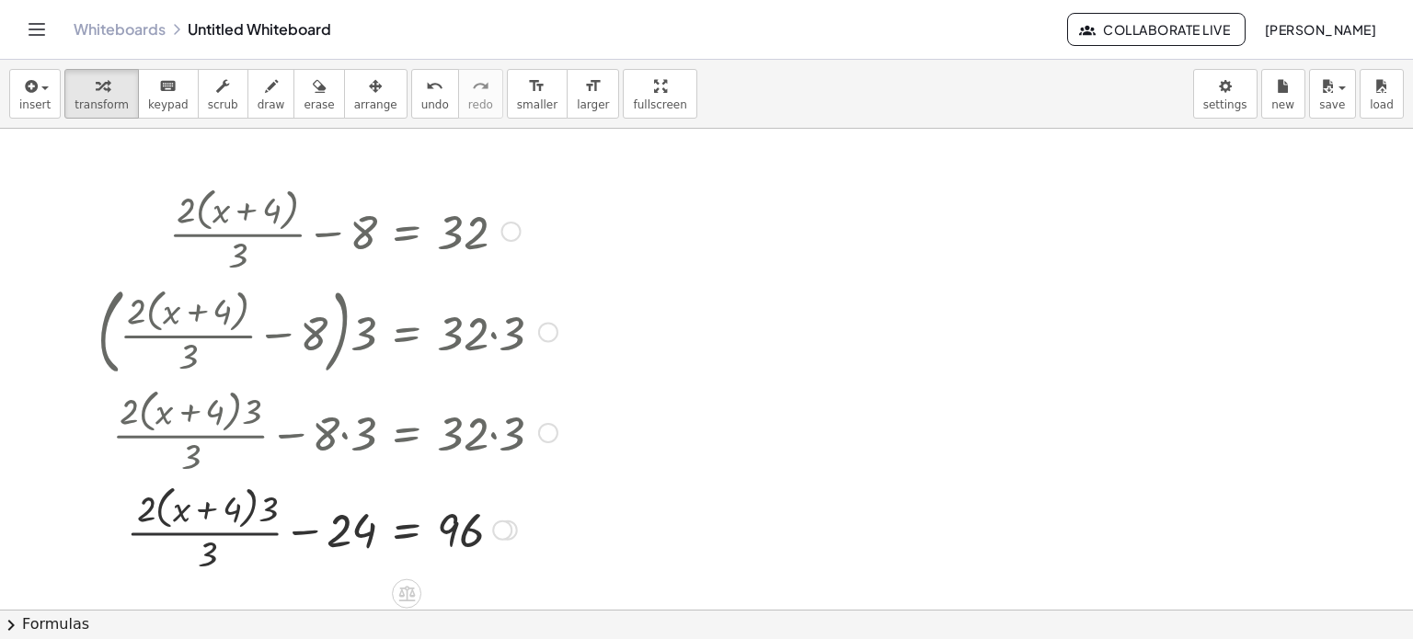
click at [208, 532] on div at bounding box center [327, 529] width 478 height 98
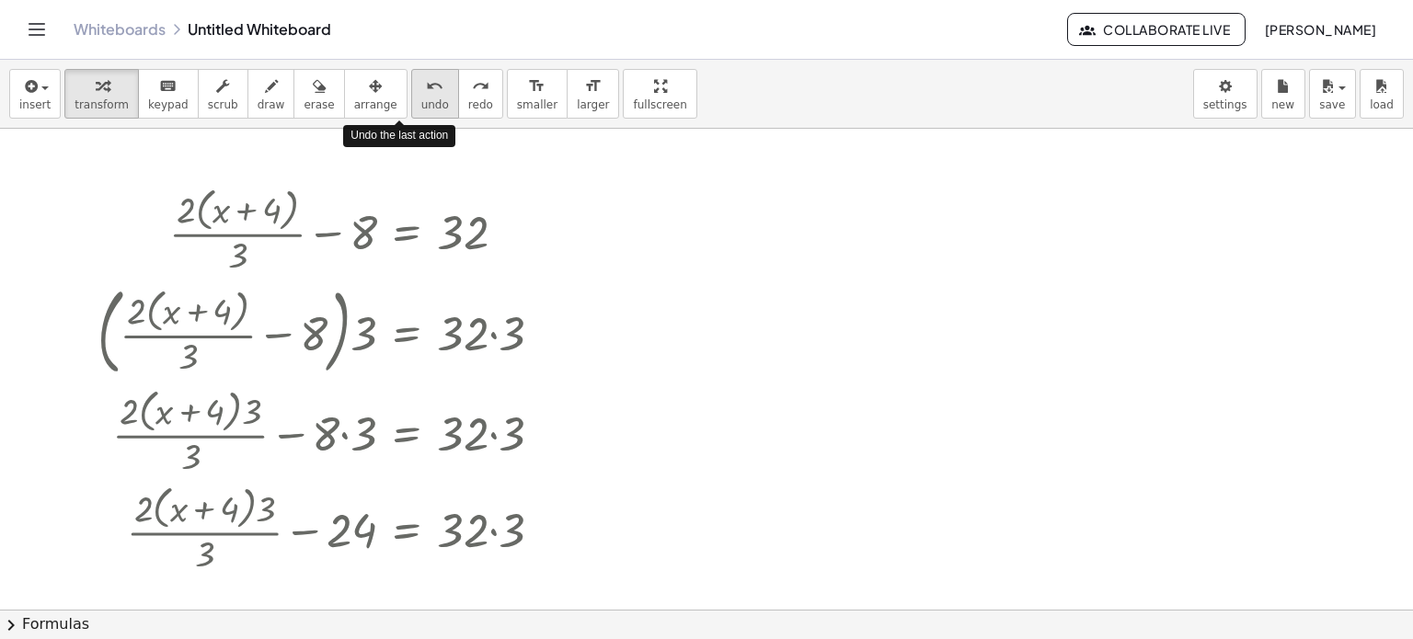
click at [411, 110] on button "undo undo" at bounding box center [435, 94] width 48 height 50
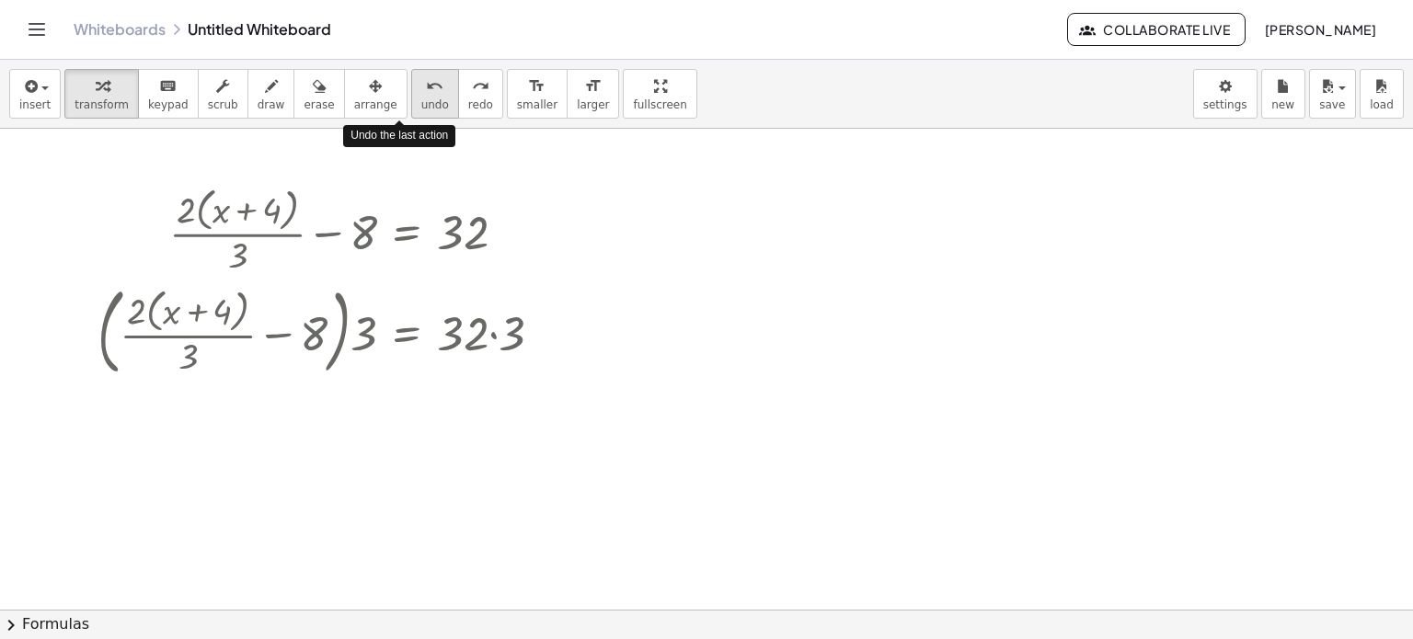
click at [411, 110] on button "undo undo" at bounding box center [435, 94] width 48 height 50
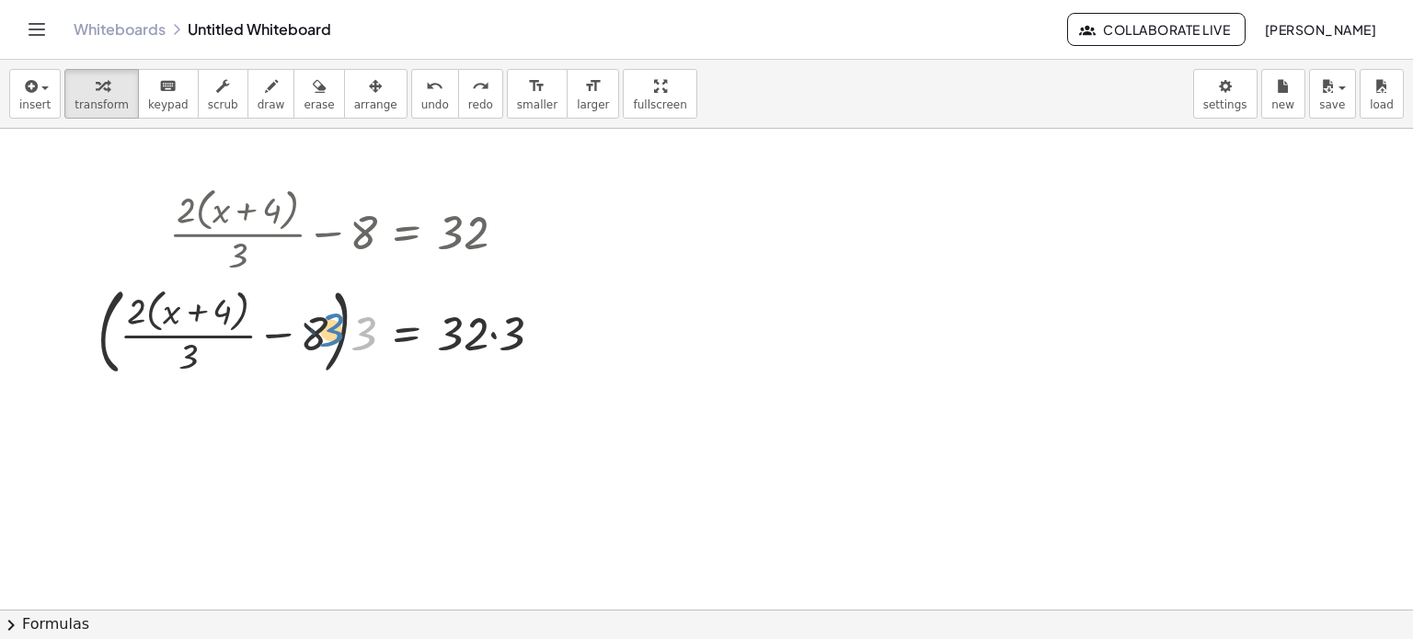
drag, startPoint x: 368, startPoint y: 331, endPoint x: 338, endPoint y: 327, distance: 30.6
click at [338, 327] on div at bounding box center [327, 331] width 478 height 104
drag, startPoint x: 362, startPoint y: 330, endPoint x: 322, endPoint y: 327, distance: 39.7
click at [322, 327] on div at bounding box center [327, 331] width 478 height 104
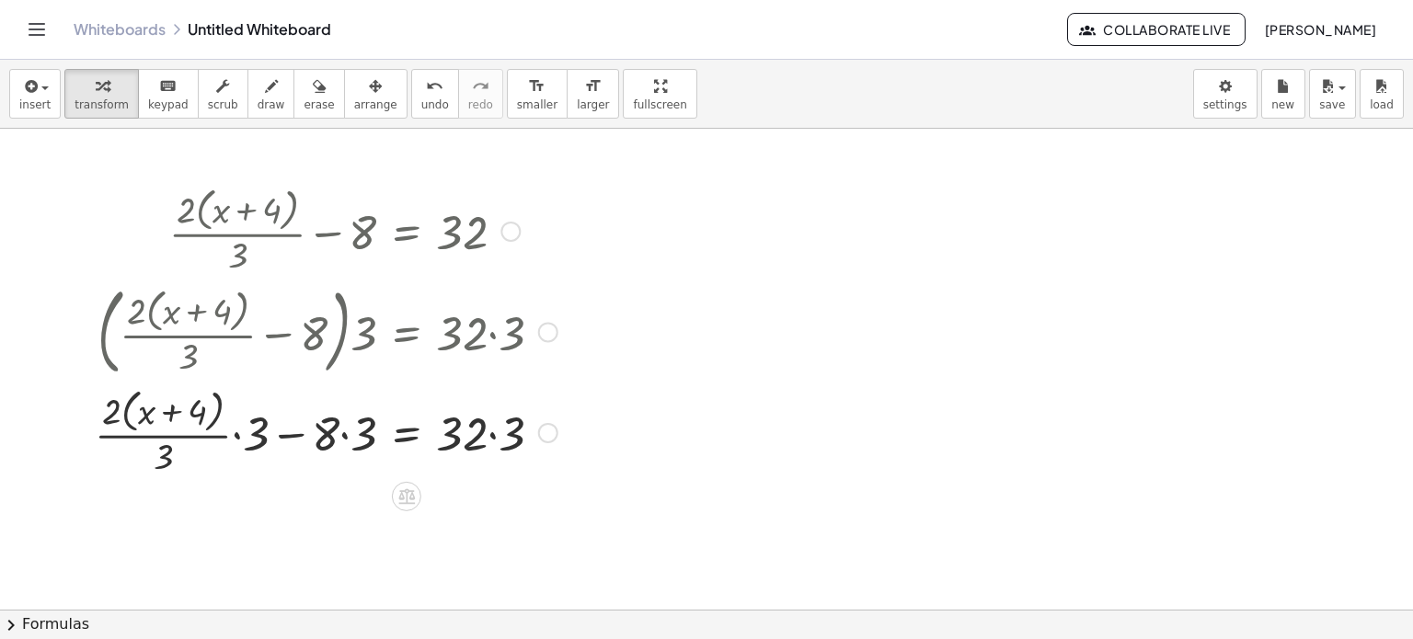
click at [345, 439] on div at bounding box center [326, 432] width 481 height 98
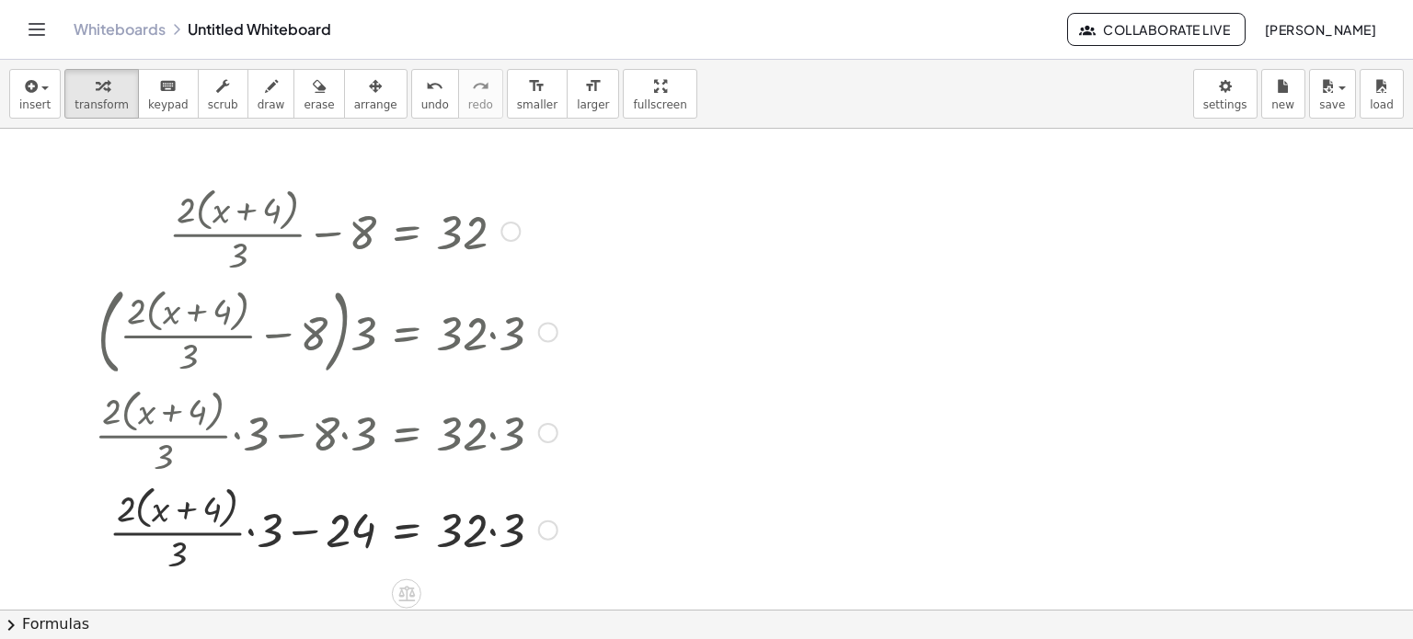
click at [229, 493] on div at bounding box center [326, 529] width 481 height 98
click at [147, 493] on div at bounding box center [326, 529] width 481 height 98
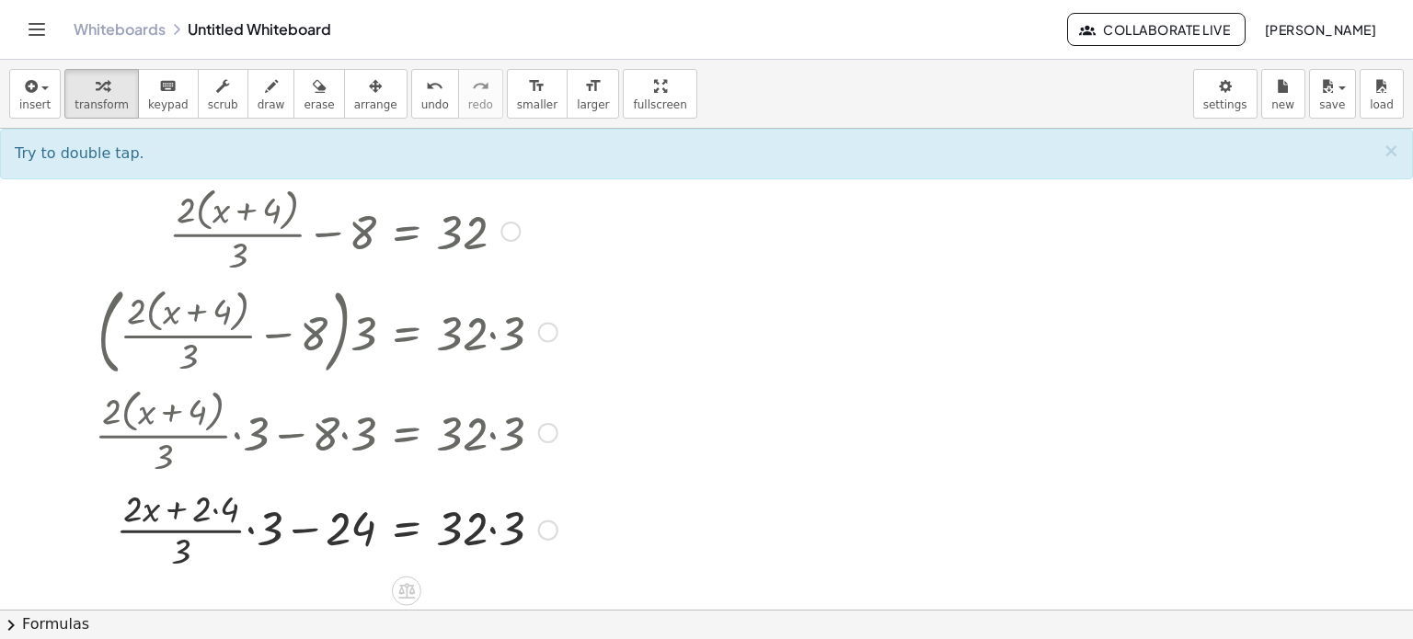
click at [214, 508] on div at bounding box center [326, 528] width 481 height 92
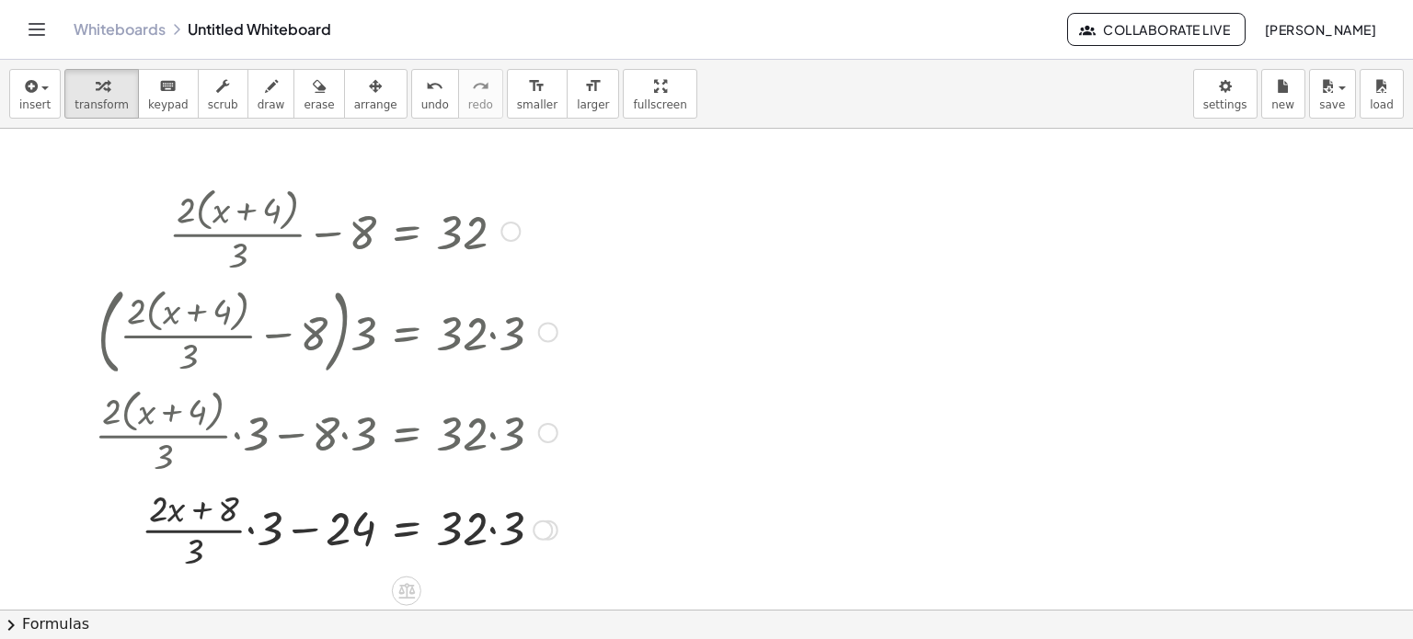
click at [220, 531] on div at bounding box center [326, 528] width 481 height 92
click at [183, 533] on div at bounding box center [326, 528] width 481 height 92
click at [245, 530] on div at bounding box center [326, 528] width 481 height 92
click at [250, 530] on div at bounding box center [326, 528] width 481 height 92
click at [250, 530] on div at bounding box center [326, 529] width 481 height 98
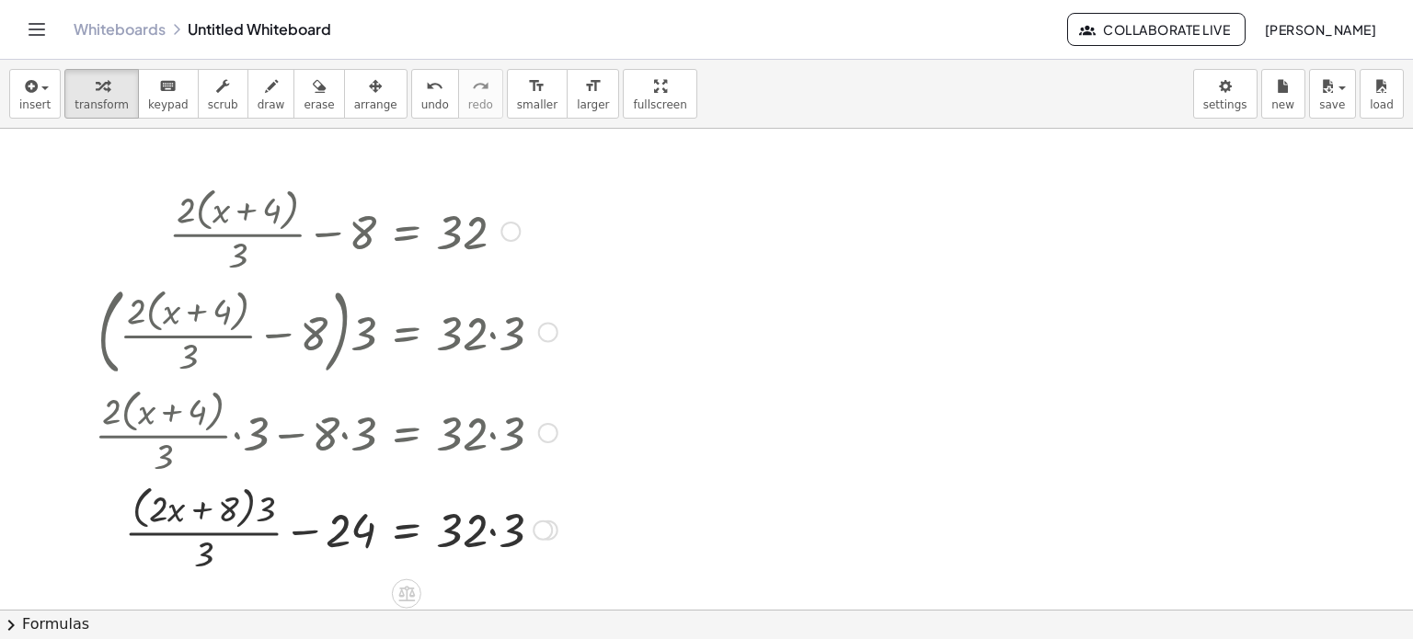
click at [243, 508] on div at bounding box center [326, 529] width 481 height 98
click at [247, 509] on div at bounding box center [326, 529] width 481 height 98
drag, startPoint x: 269, startPoint y: 511, endPoint x: 243, endPoint y: 554, distance: 50.3
click at [243, 554] on div at bounding box center [326, 529] width 481 height 98
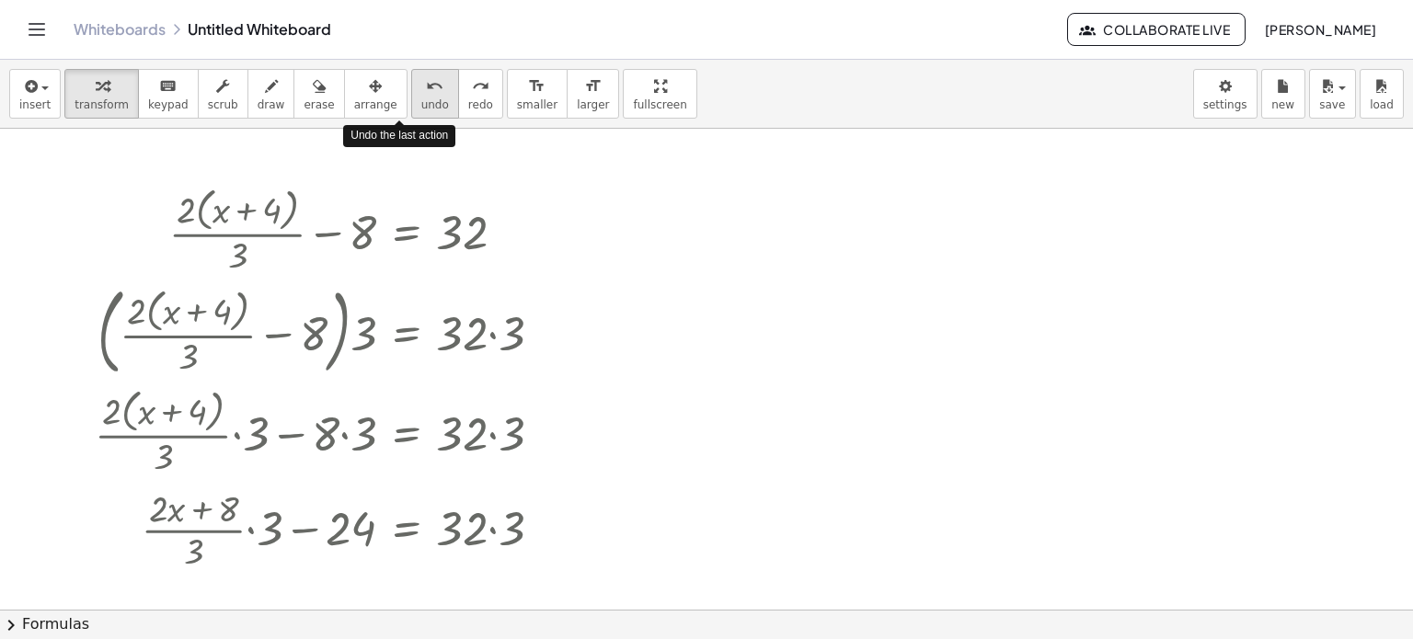
click at [421, 100] on span "undo" at bounding box center [435, 104] width 28 height 13
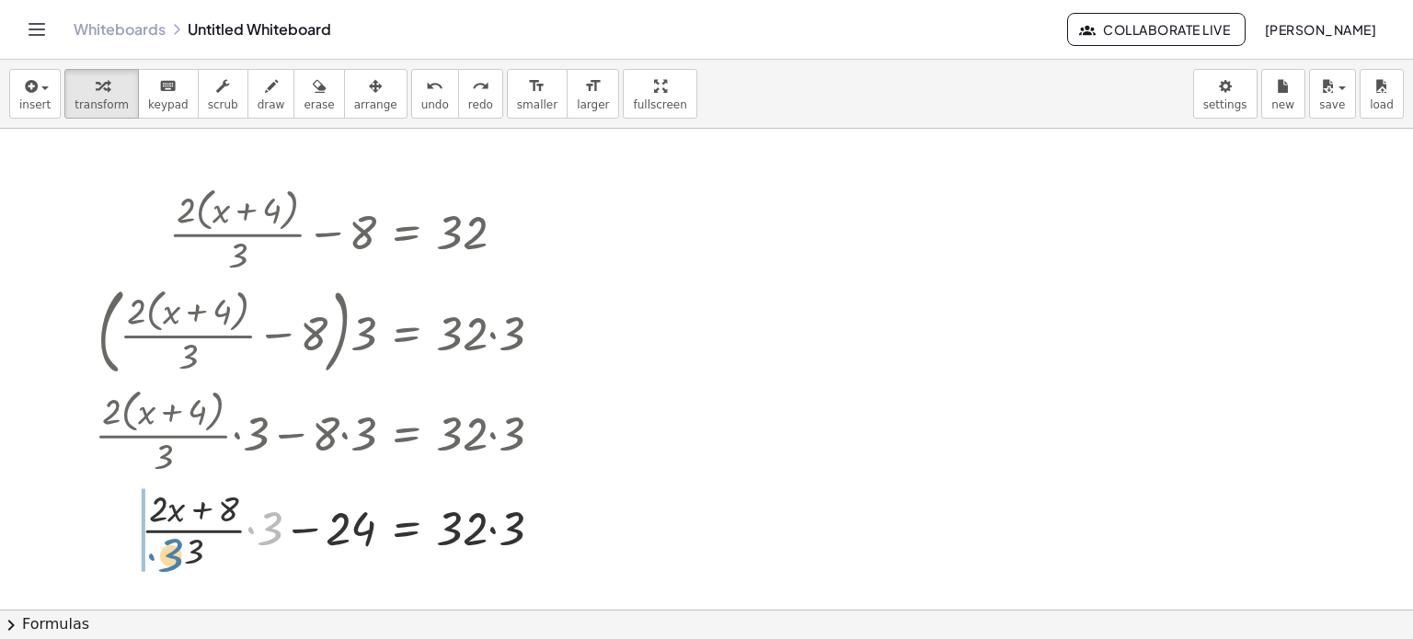
drag, startPoint x: 268, startPoint y: 534, endPoint x: 168, endPoint y: 560, distance: 102.9
click at [168, 560] on div at bounding box center [334, 528] width 465 height 92
drag, startPoint x: 230, startPoint y: 557, endPoint x: 159, endPoint y: 542, distance: 72.3
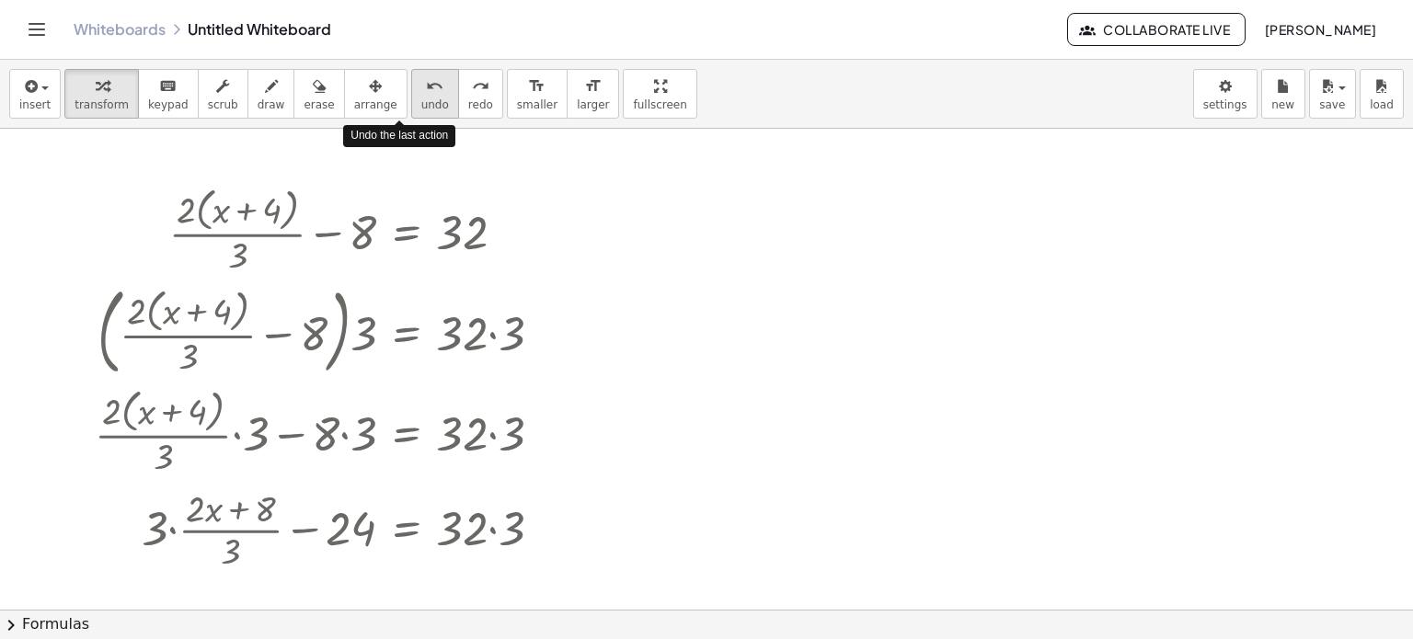
click at [426, 90] on icon "undo" at bounding box center [434, 86] width 17 height 22
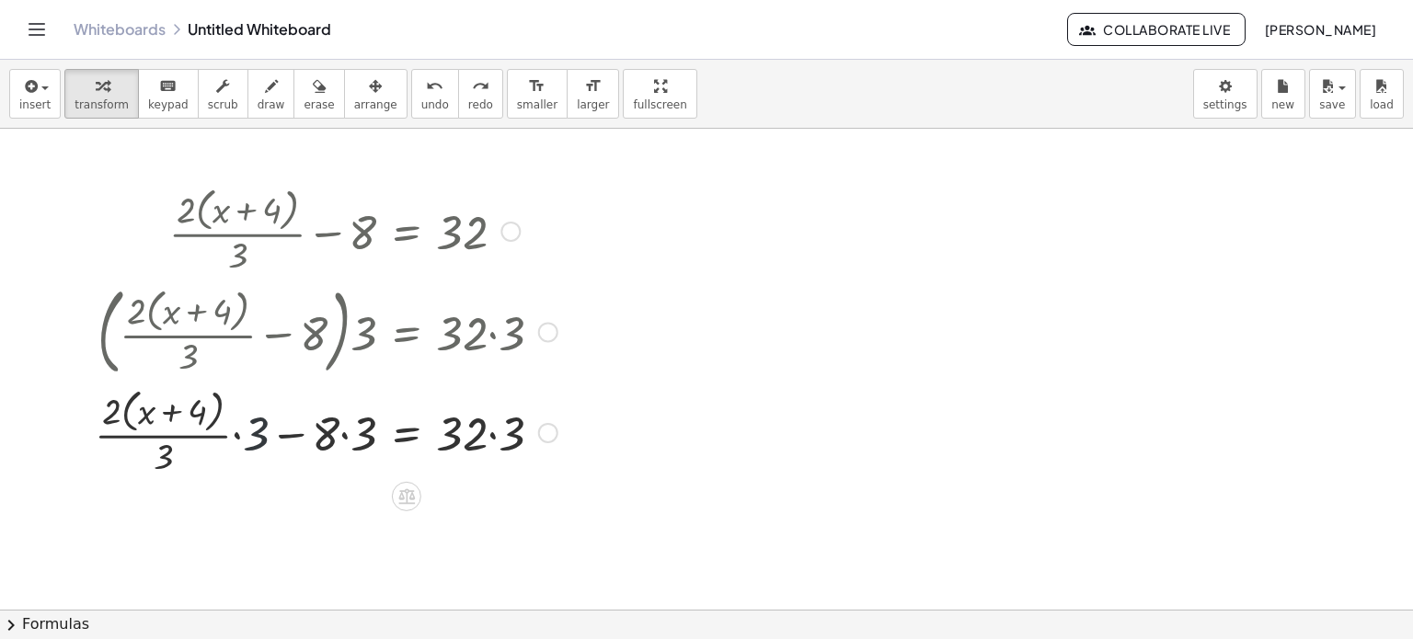
click at [254, 439] on div at bounding box center [326, 432] width 481 height 98
click at [421, 91] on div "undo" at bounding box center [435, 86] width 28 height 22
click at [343, 431] on div at bounding box center [326, 432] width 481 height 98
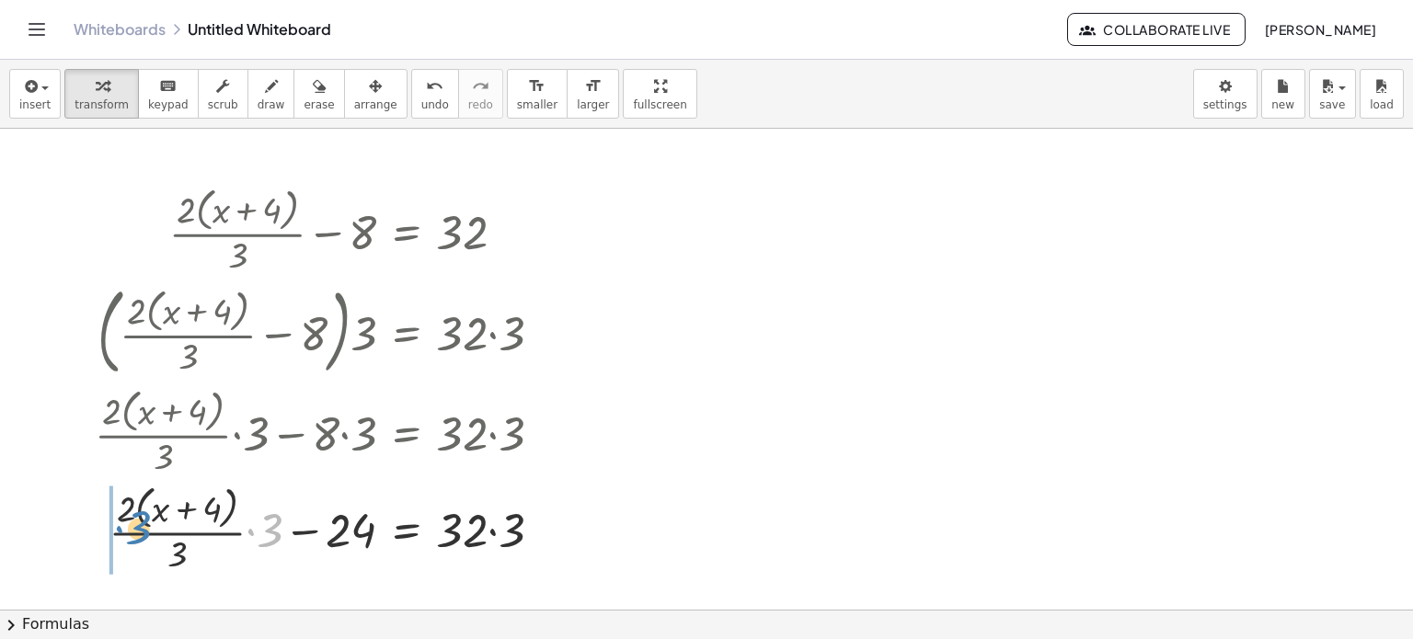
drag, startPoint x: 273, startPoint y: 532, endPoint x: 142, endPoint y: 529, distance: 131.6
click at [142, 529] on div at bounding box center [326, 529] width 481 height 98
drag, startPoint x: 212, startPoint y: 551, endPoint x: 121, endPoint y: 528, distance: 94.8
click at [266, 534] on div at bounding box center [326, 529] width 481 height 70
click at [270, 525] on div at bounding box center [326, 529] width 481 height 70
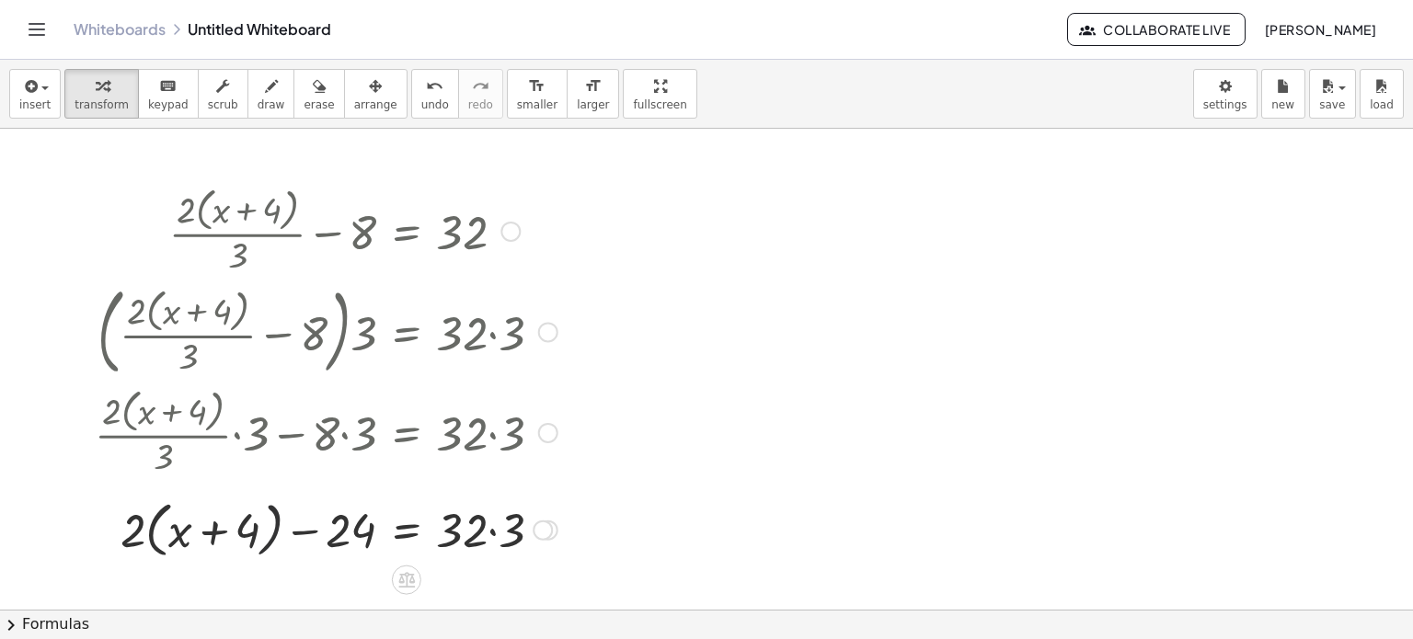
click at [270, 525] on div at bounding box center [326, 529] width 481 height 70
click at [277, 531] on div at bounding box center [326, 529] width 481 height 70
click at [155, 532] on div at bounding box center [326, 529] width 481 height 70
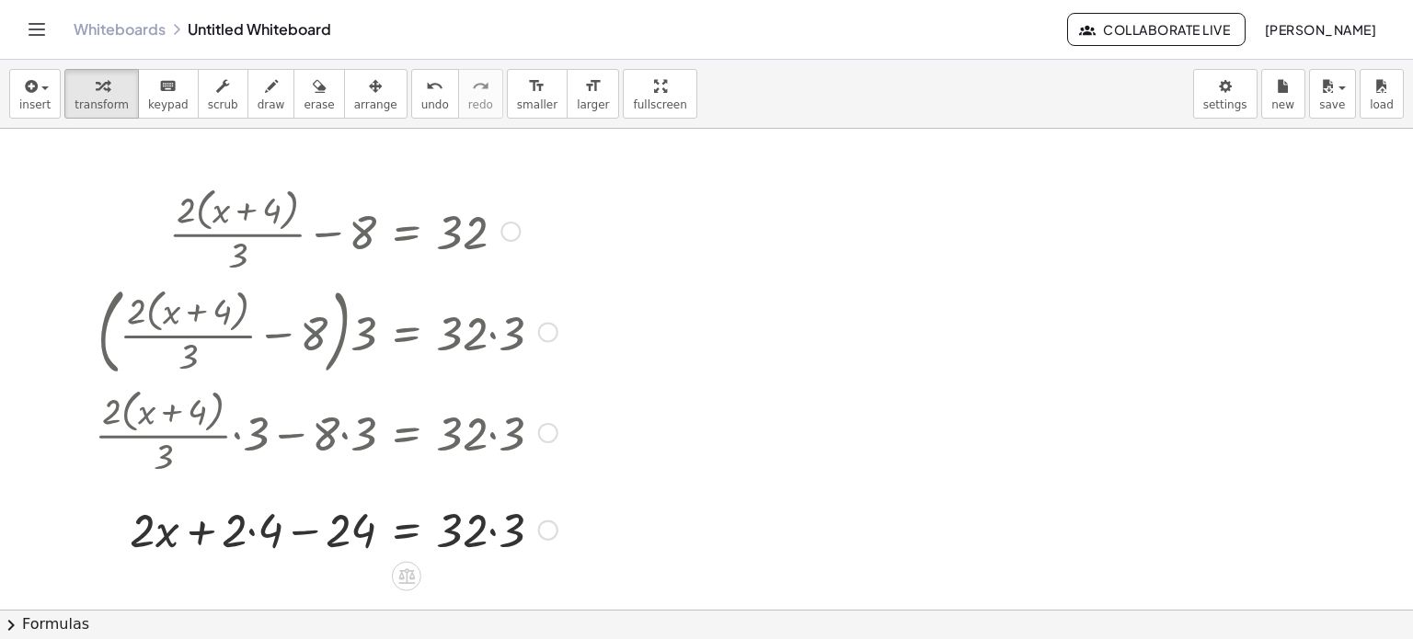
click at [252, 533] on div at bounding box center [326, 528] width 481 height 63
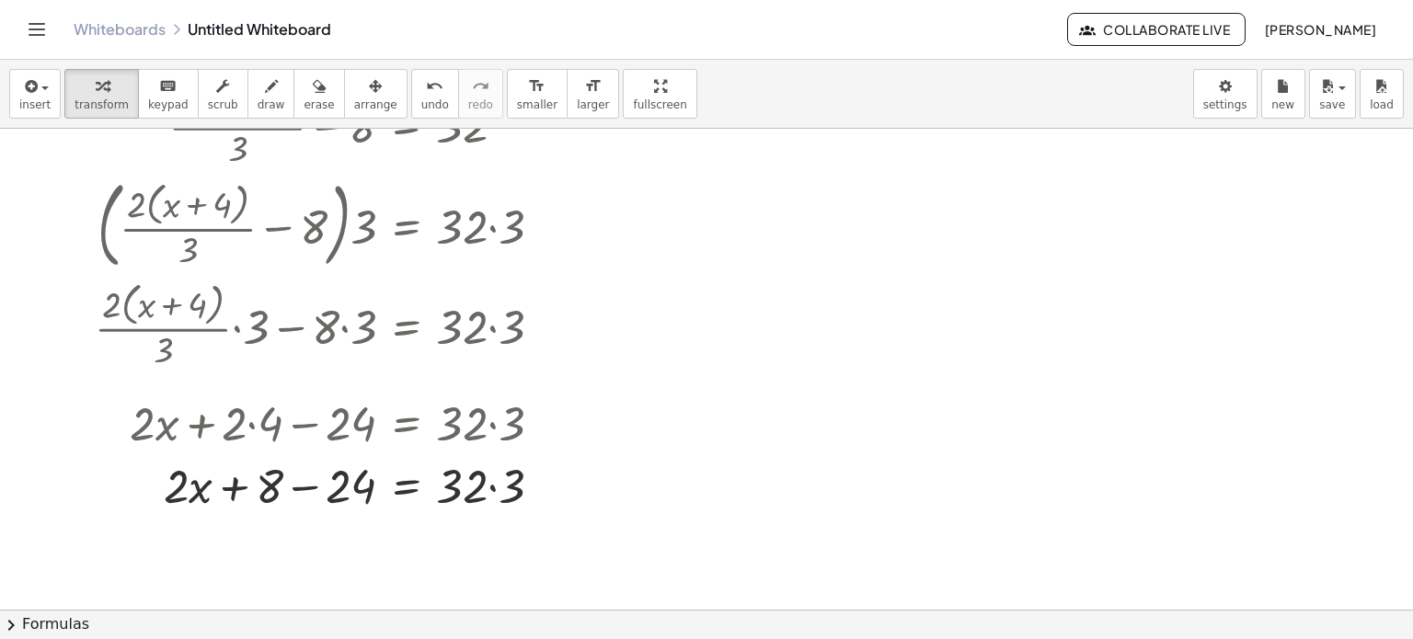
scroll to position [107, 0]
click at [490, 487] on div at bounding box center [326, 484] width 481 height 63
click at [230, 482] on div at bounding box center [326, 484] width 481 height 63
click at [304, 485] on div at bounding box center [326, 484] width 481 height 63
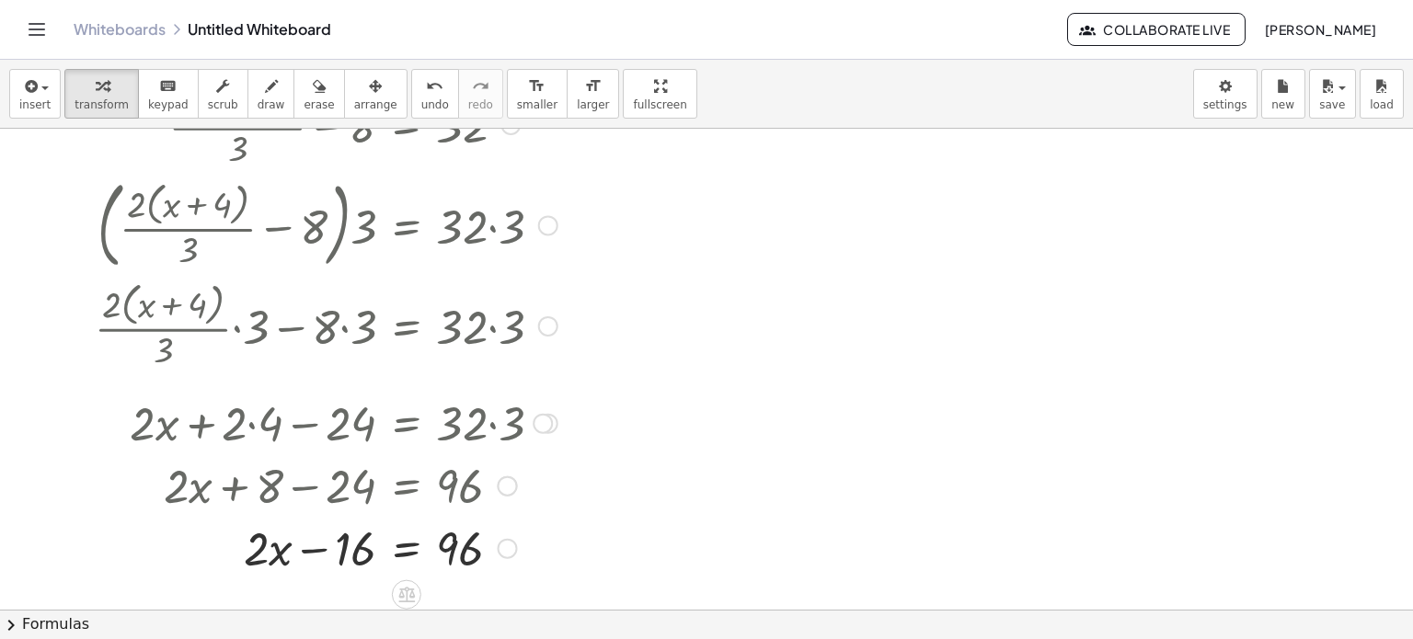
click at [321, 546] on div at bounding box center [326, 546] width 481 height 63
click at [443, 540] on div at bounding box center [326, 546] width 481 height 63
click at [411, 97] on button "undo undo" at bounding box center [435, 94] width 48 height 50
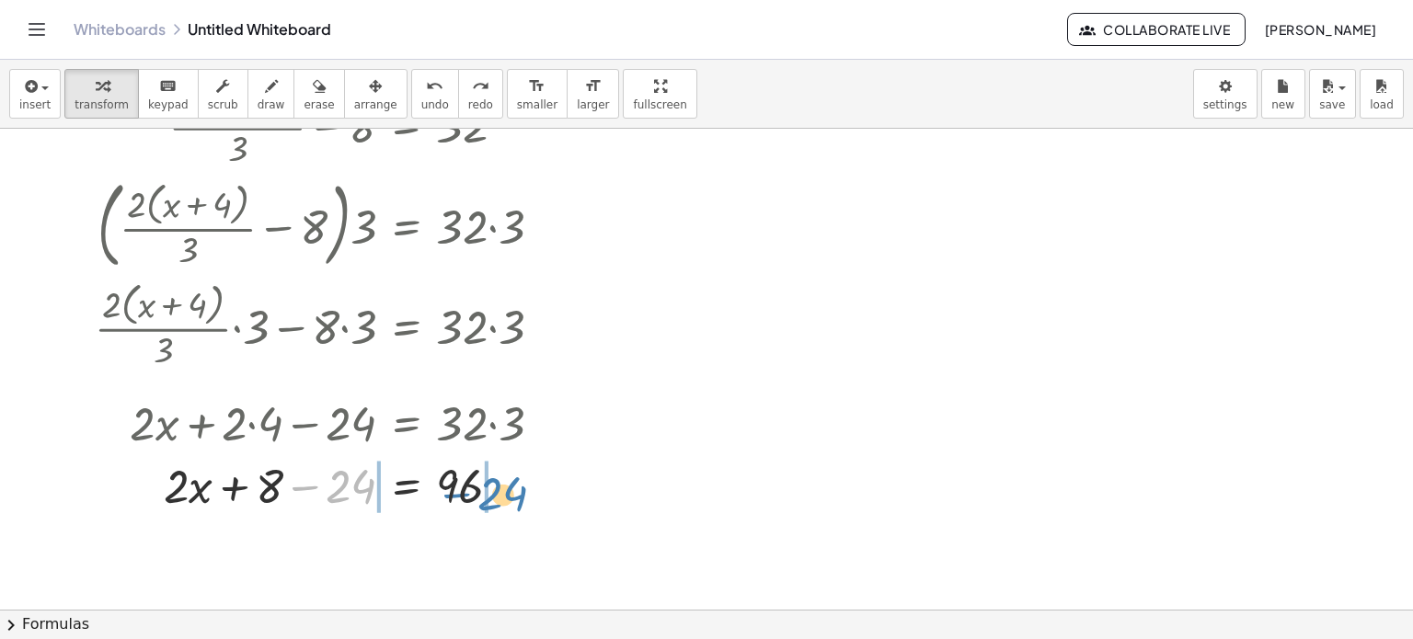
drag, startPoint x: 354, startPoint y: 488, endPoint x: 510, endPoint y: 497, distance: 155.7
click at [510, 497] on div at bounding box center [286, 484] width 560 height 63
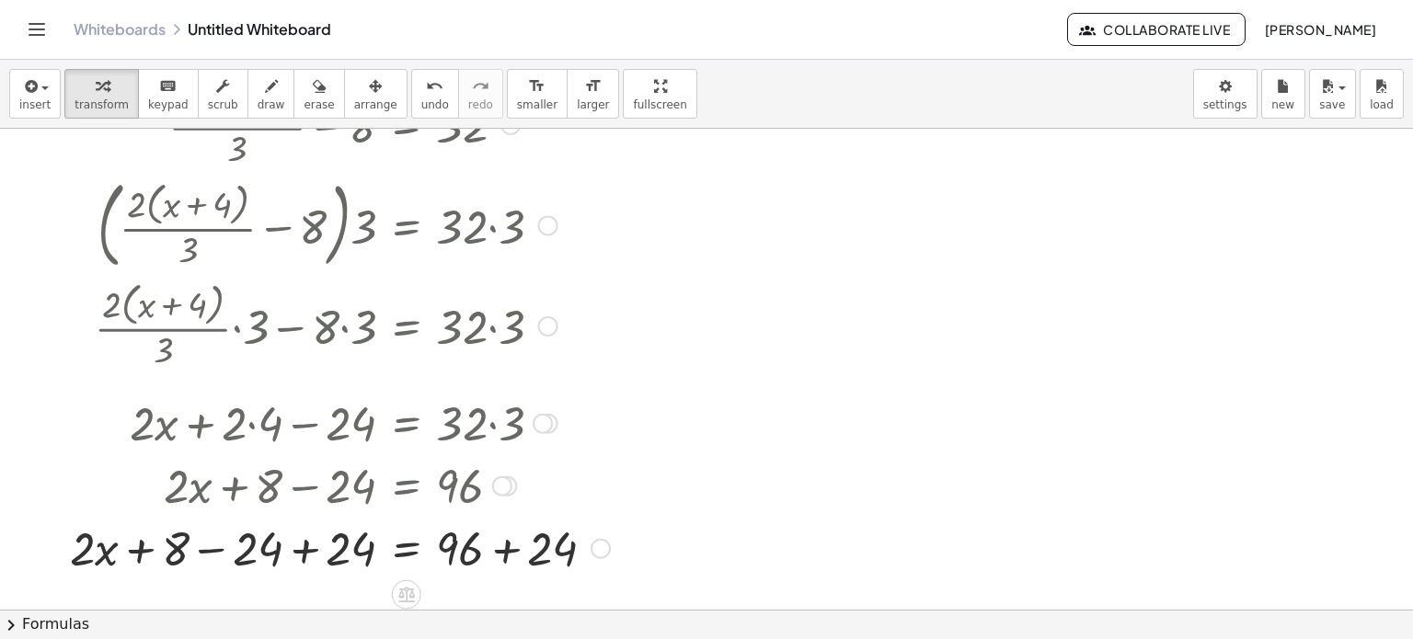
click at [506, 551] on div at bounding box center [340, 546] width 558 height 63
click at [301, 550] on div at bounding box center [314, 546] width 506 height 63
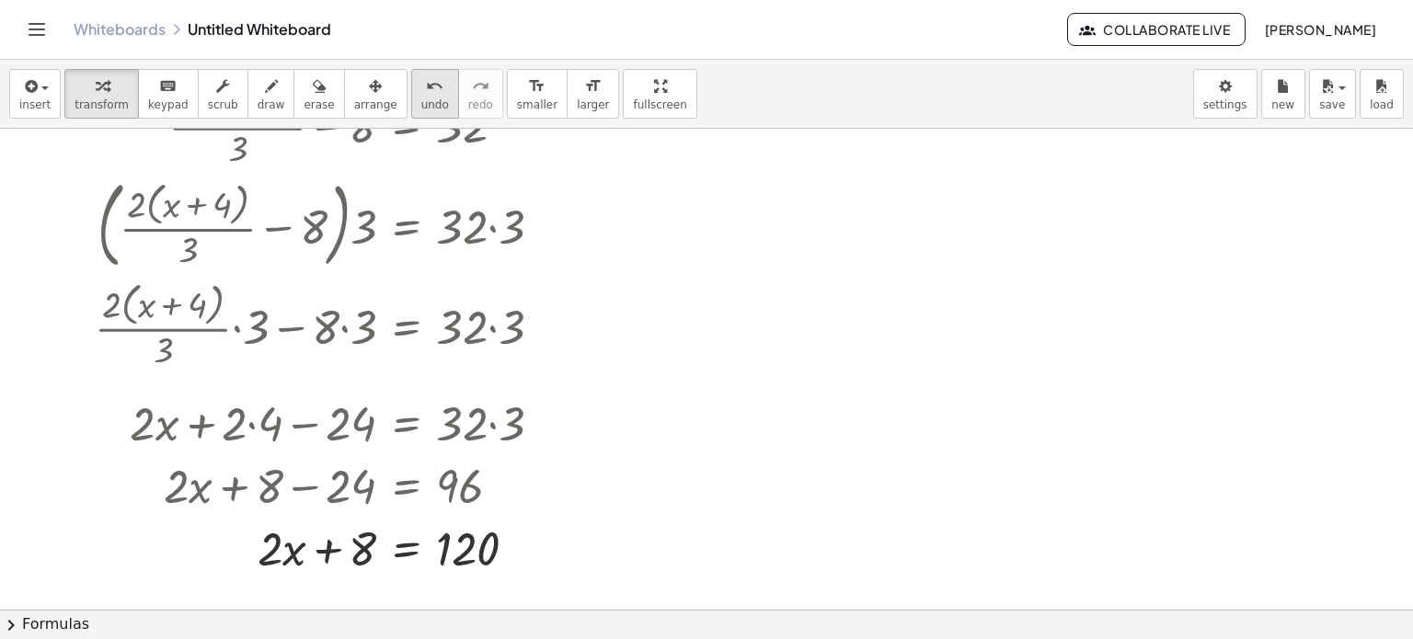
click at [412, 106] on button "undo undo" at bounding box center [435, 94] width 48 height 50
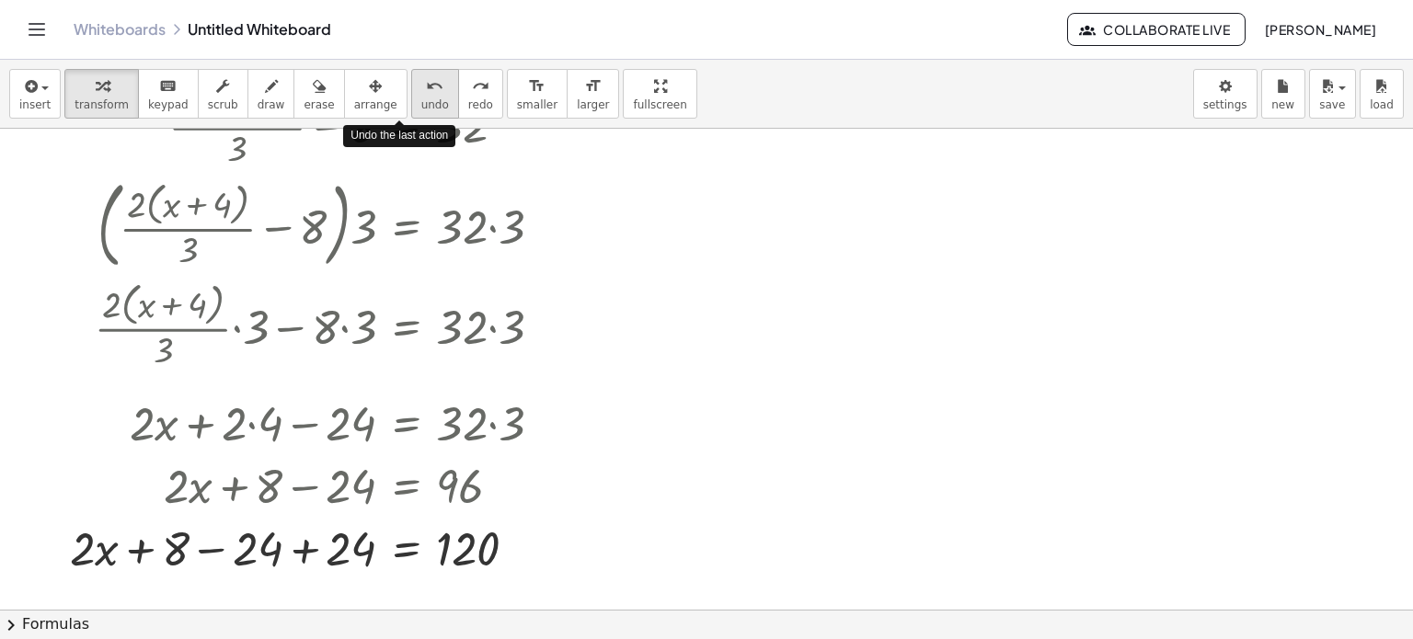
click at [412, 106] on button "undo undo" at bounding box center [435, 94] width 48 height 50
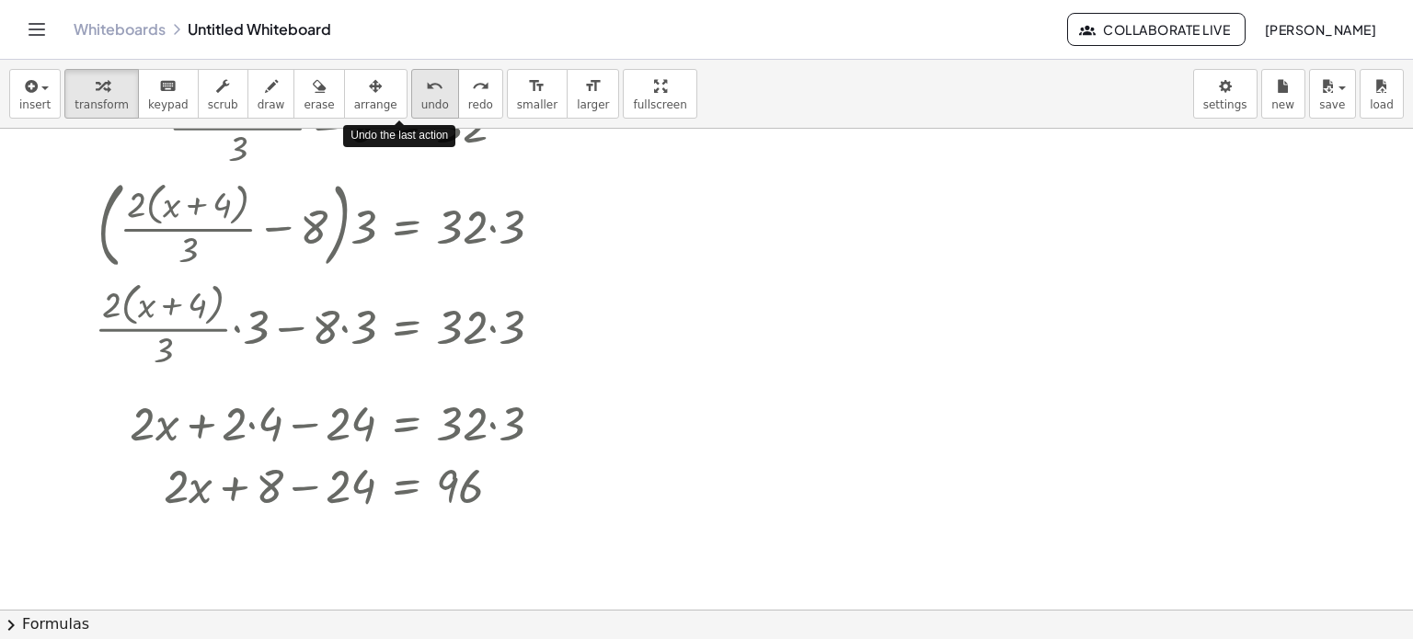
click at [421, 104] on span "undo" at bounding box center [435, 104] width 28 height 13
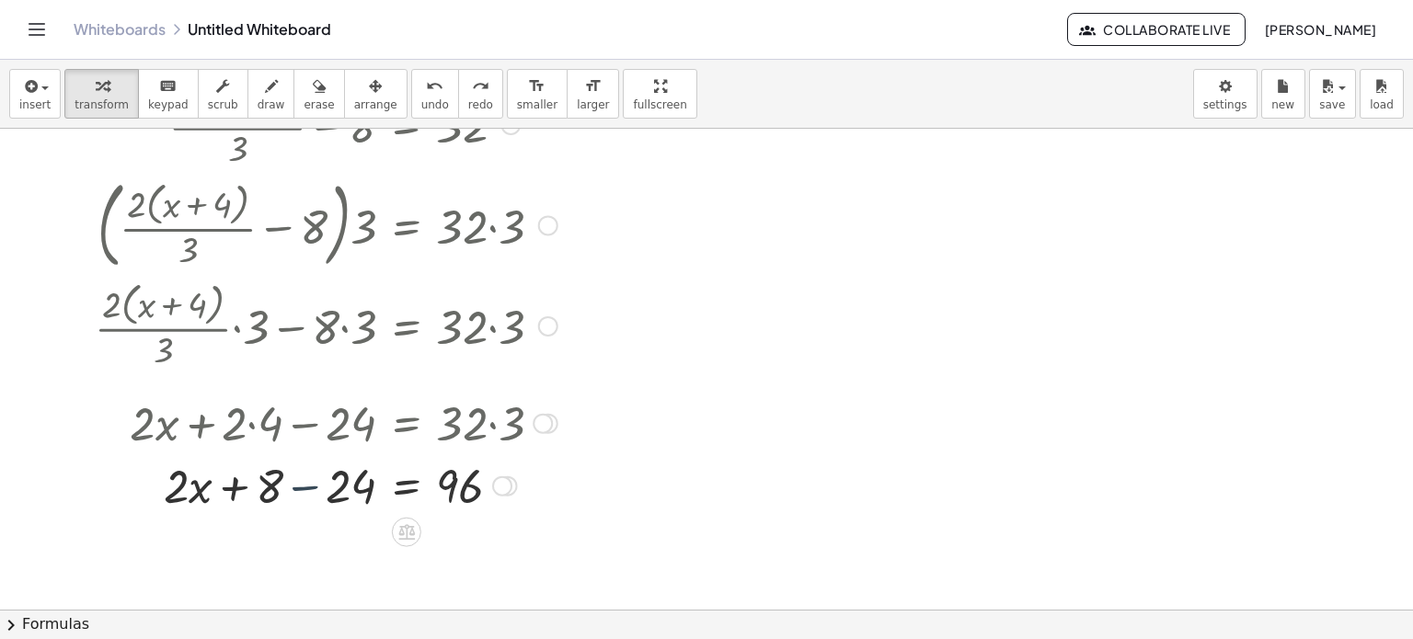
click at [294, 487] on div at bounding box center [326, 484] width 481 height 63
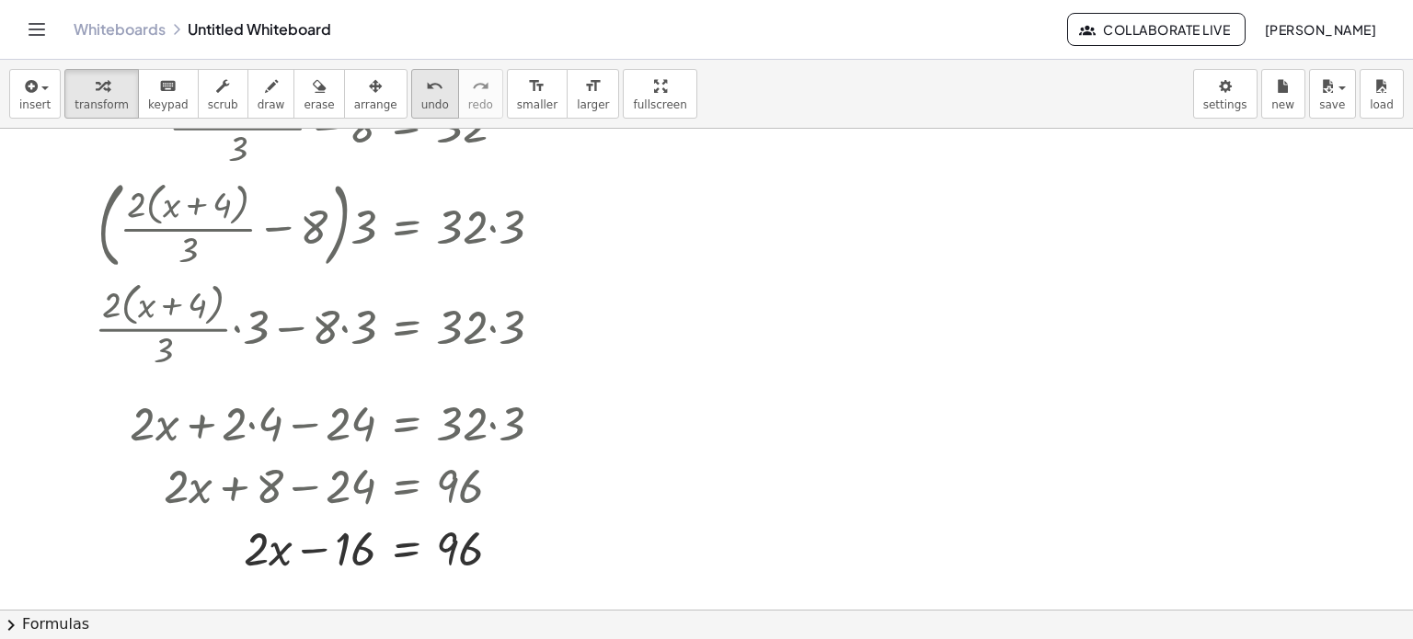
click at [426, 85] on icon "undo" at bounding box center [434, 86] width 17 height 22
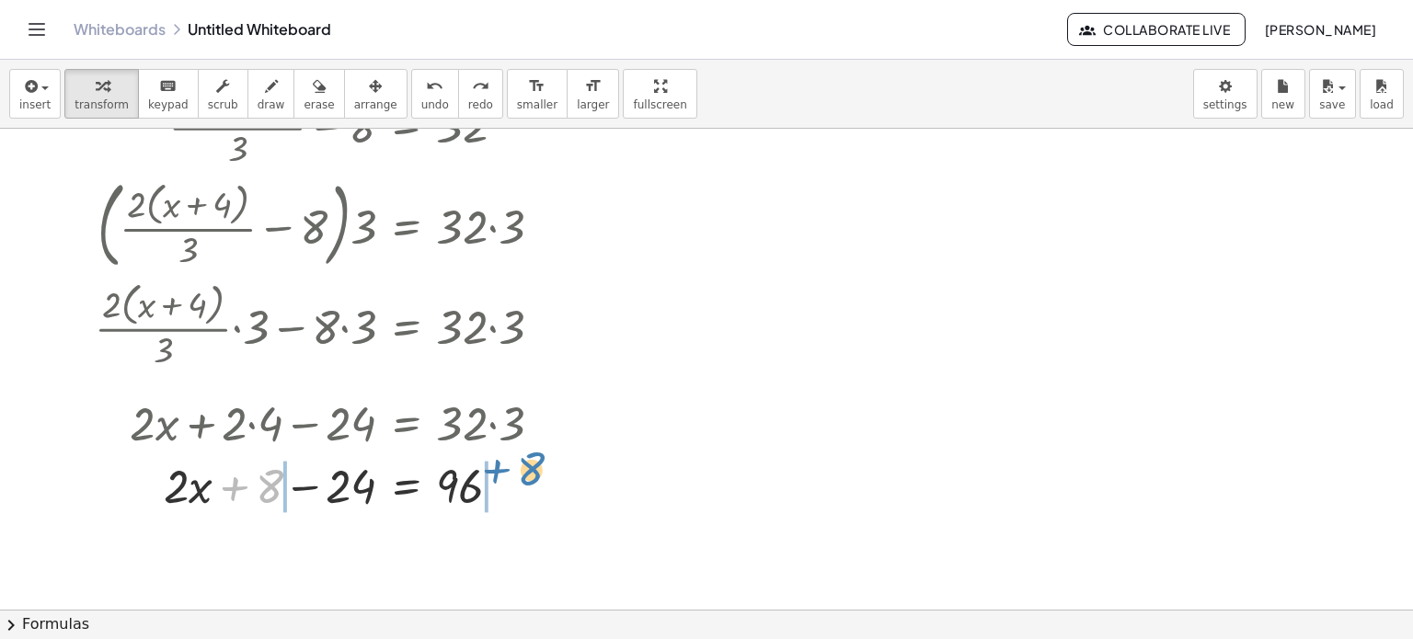
drag, startPoint x: 272, startPoint y: 485, endPoint x: 531, endPoint y: 470, distance: 258.9
click at [531, 470] on div at bounding box center [286, 484] width 560 height 63
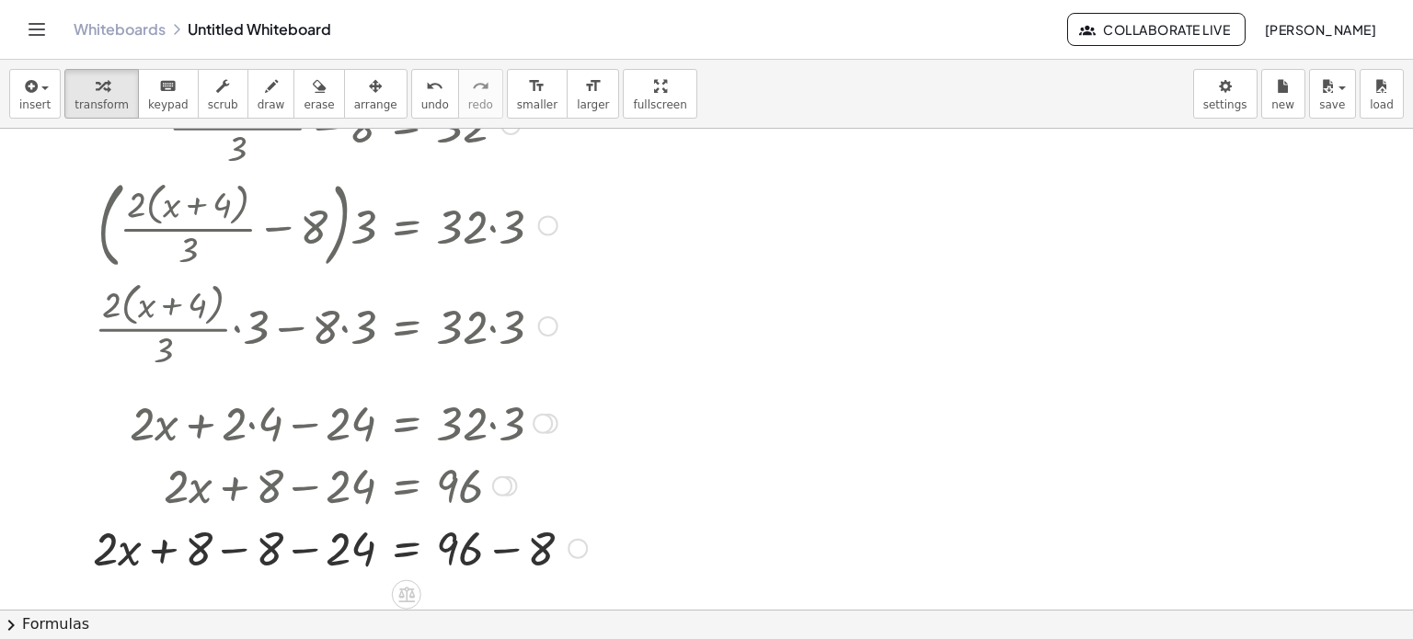
click at [226, 553] on div at bounding box center [340, 546] width 512 height 63
click at [505, 553] on div at bounding box center [341, 546] width 511 height 63
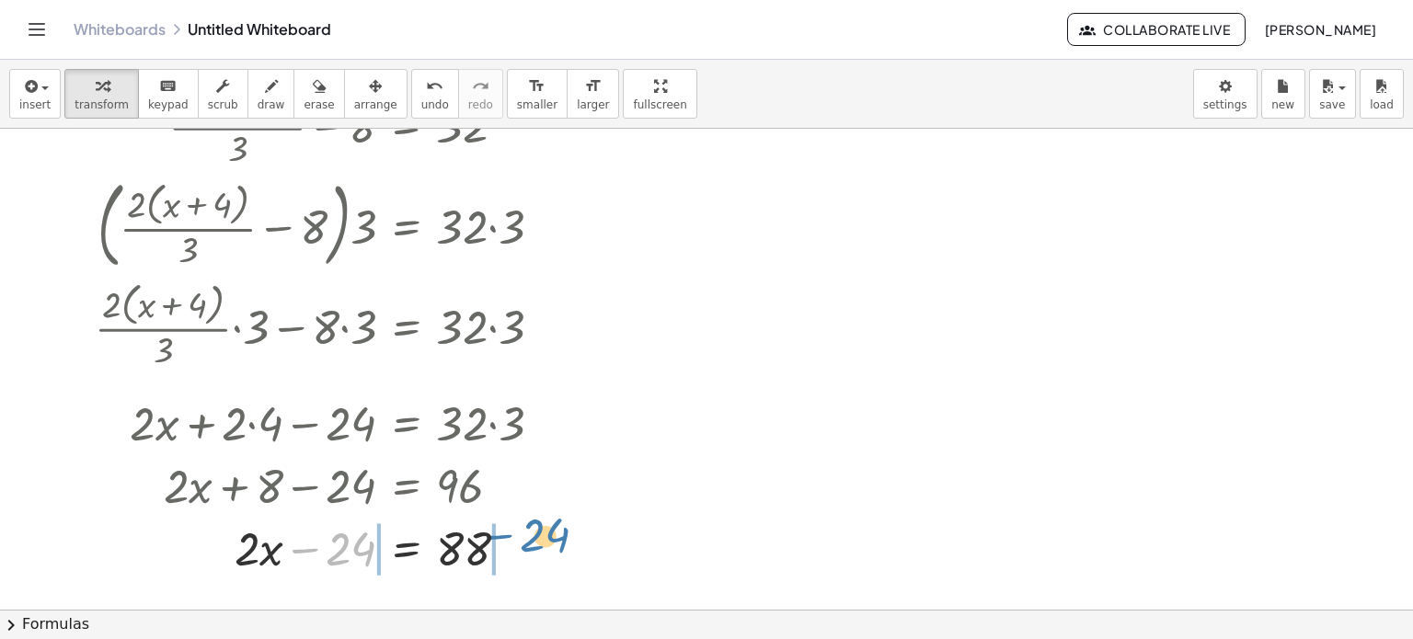
drag, startPoint x: 348, startPoint y: 551, endPoint x: 553, endPoint y: 536, distance: 205.7
click at [553, 536] on div at bounding box center [326, 546] width 481 height 63
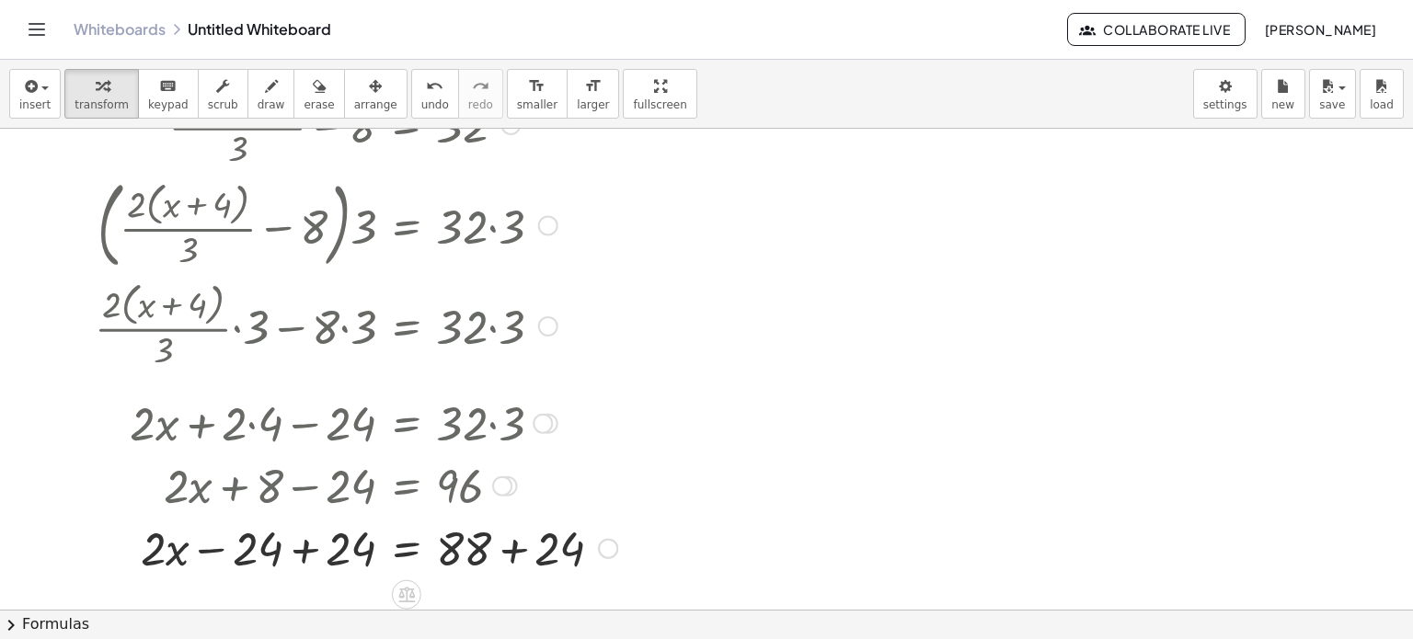
click at [492, 548] on div at bounding box center [356, 546] width 541 height 63
click at [298, 554] on div at bounding box center [326, 546] width 481 height 63
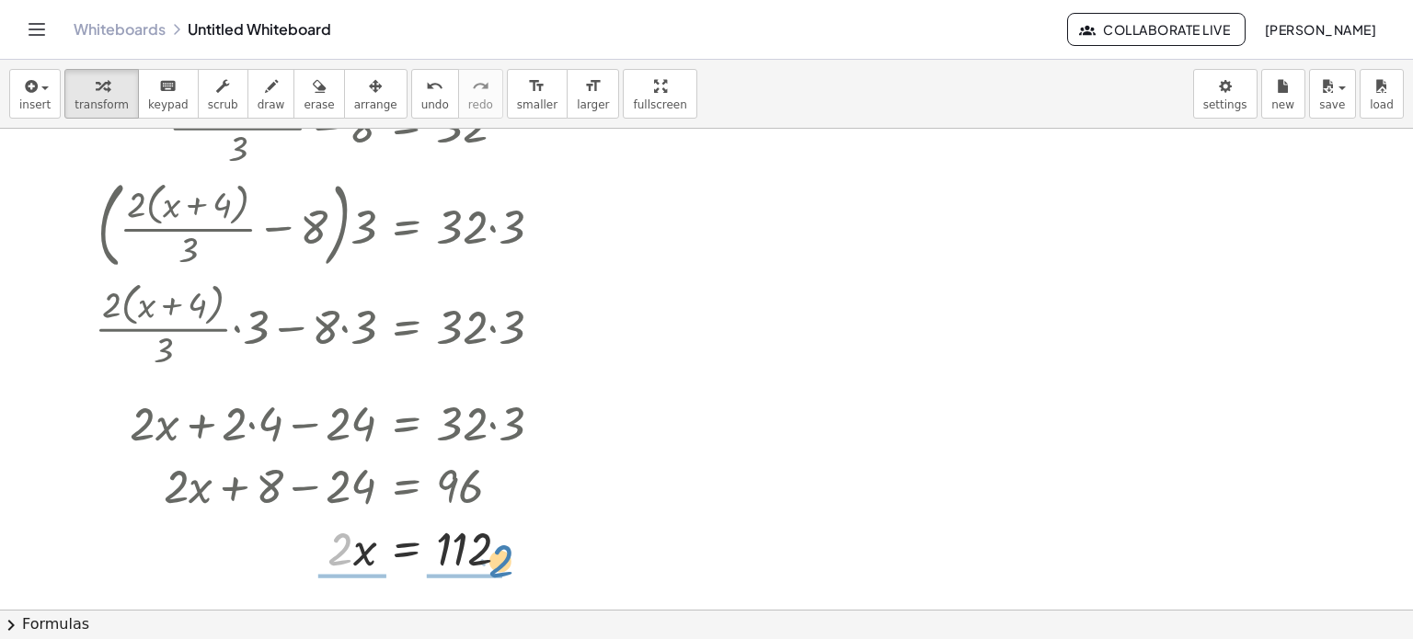
drag, startPoint x: 340, startPoint y: 546, endPoint x: 500, endPoint y: 557, distance: 160.4
click at [500, 557] on div at bounding box center [326, 546] width 481 height 63
click at [468, 548] on div at bounding box center [326, 546] width 481 height 92
click at [344, 552] on div at bounding box center [326, 546] width 481 height 92
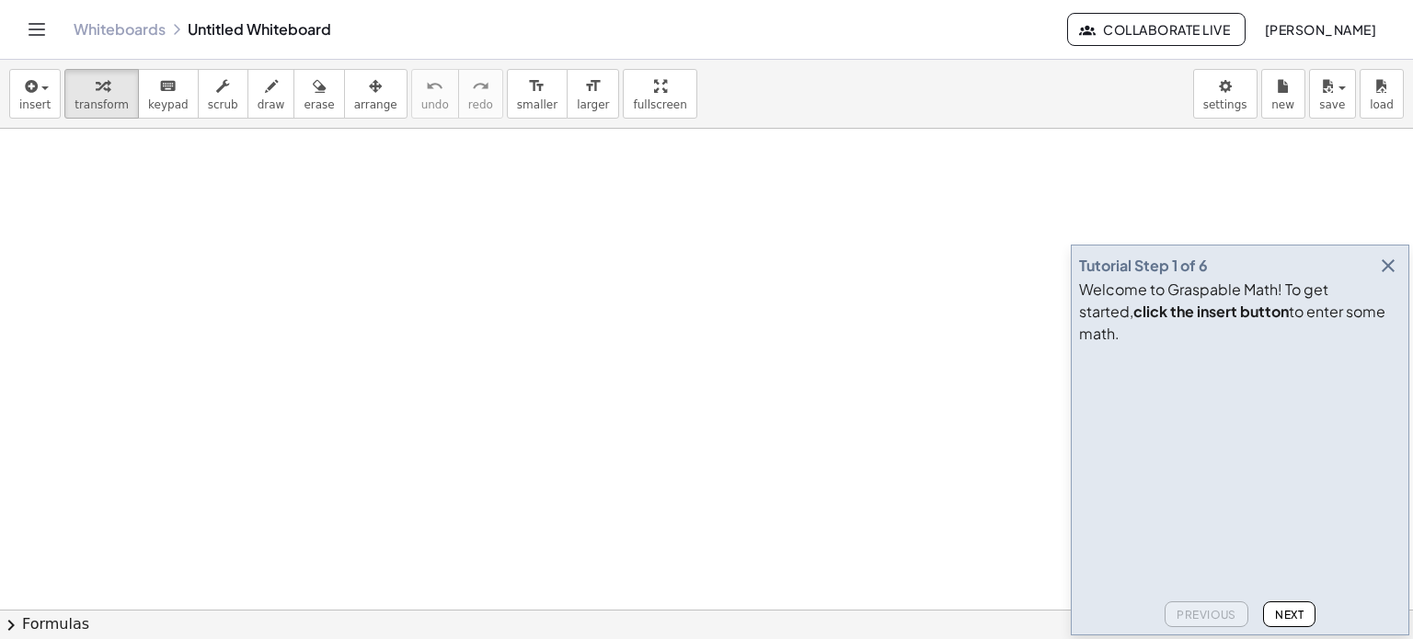
click at [1386, 277] on icon "button" at bounding box center [1388, 266] width 22 height 22
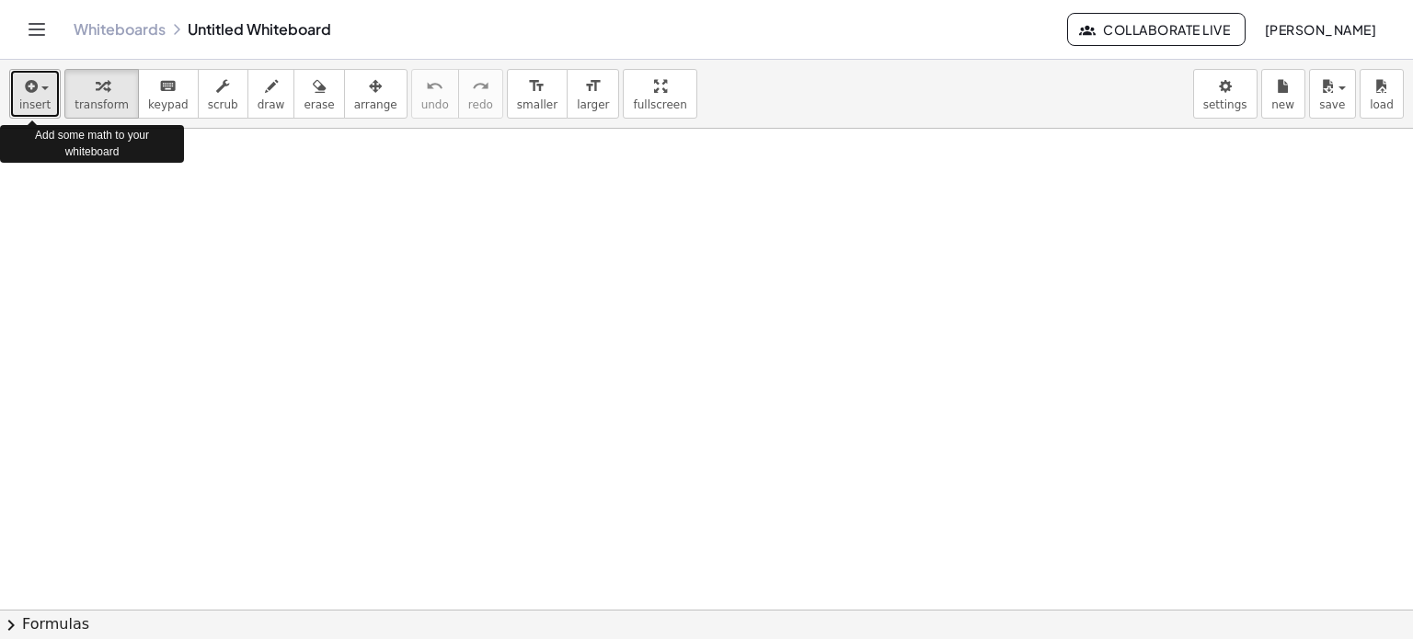
click at [28, 90] on icon "button" at bounding box center [29, 86] width 17 height 22
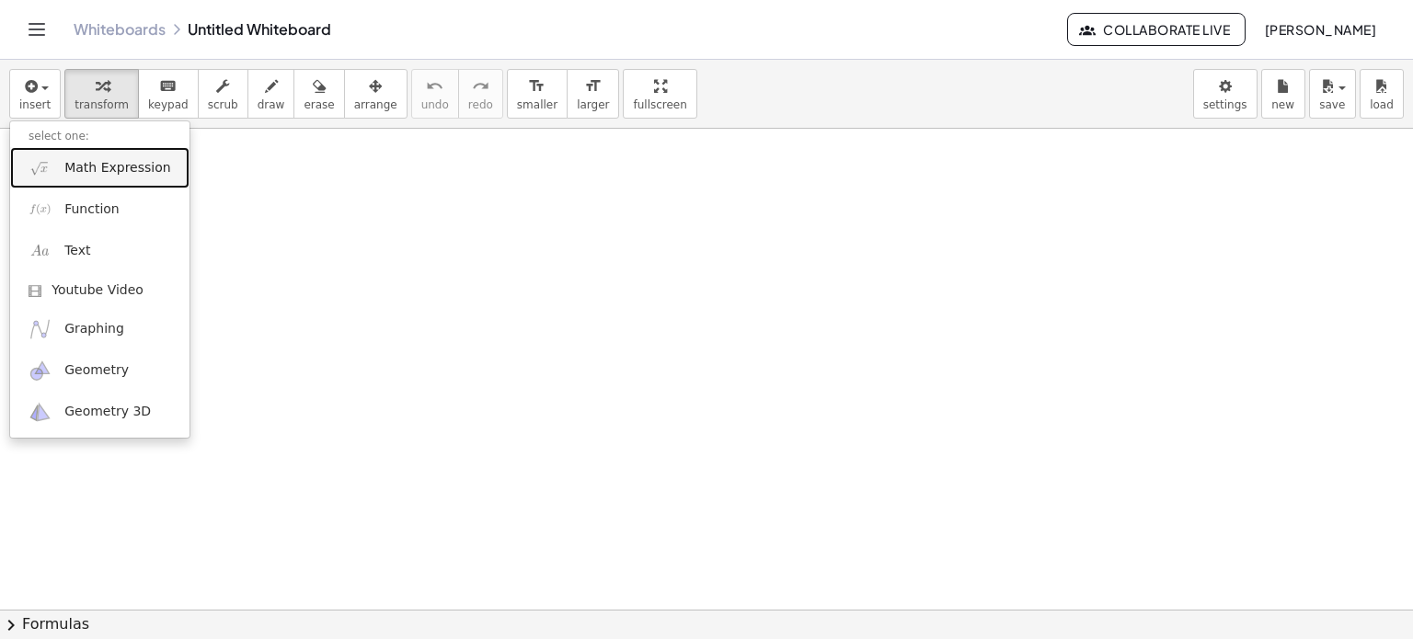
click at [95, 174] on span "Math Expression" at bounding box center [117, 168] width 106 height 18
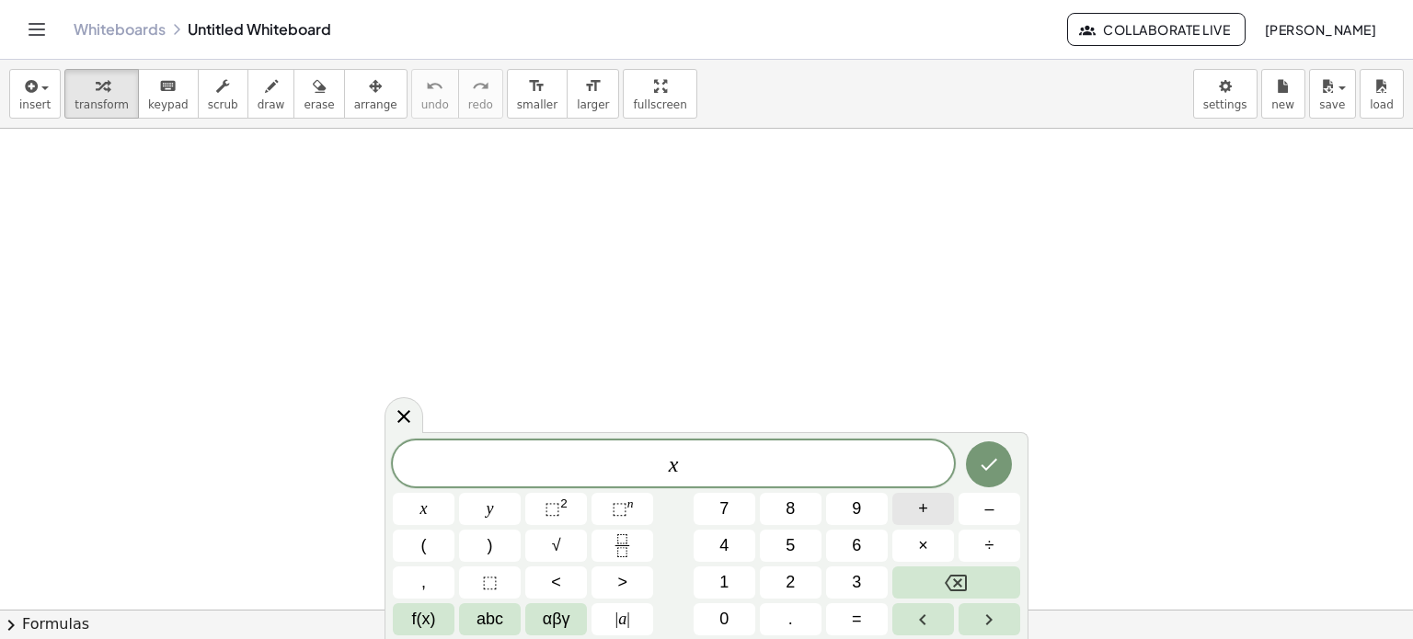
click at [938, 500] on button "+" at bounding box center [923, 509] width 62 height 32
click at [927, 498] on button "+" at bounding box center [923, 509] width 62 height 32
click at [706, 572] on button "1" at bounding box center [725, 583] width 62 height 32
click at [928, 494] on button "+" at bounding box center [923, 509] width 62 height 32
click at [906, 500] on button "+" at bounding box center [923, 509] width 62 height 32
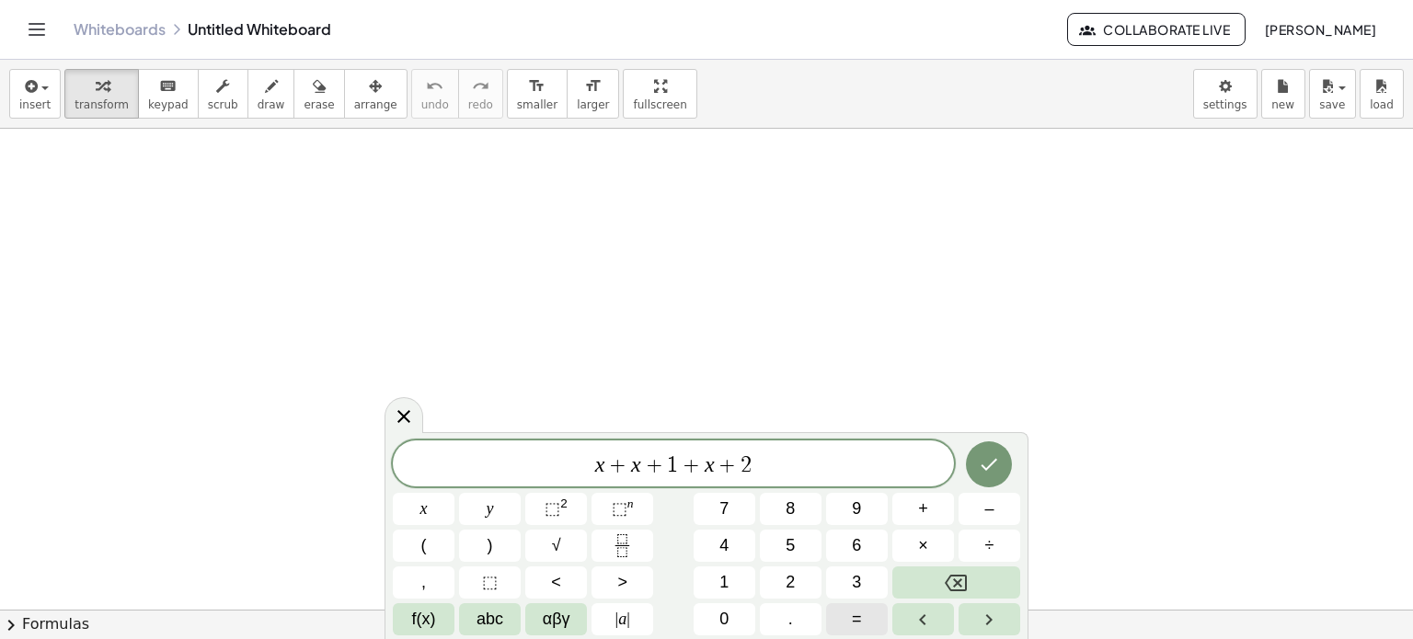
click at [860, 607] on span "=" at bounding box center [857, 619] width 10 height 25
click at [718, 574] on button "1" at bounding box center [725, 583] width 62 height 32
click at [846, 575] on button "3" at bounding box center [857, 583] width 62 height 32
click at [814, 580] on button "2" at bounding box center [791, 583] width 62 height 32
click at [976, 472] on button "Done" at bounding box center [989, 465] width 46 height 46
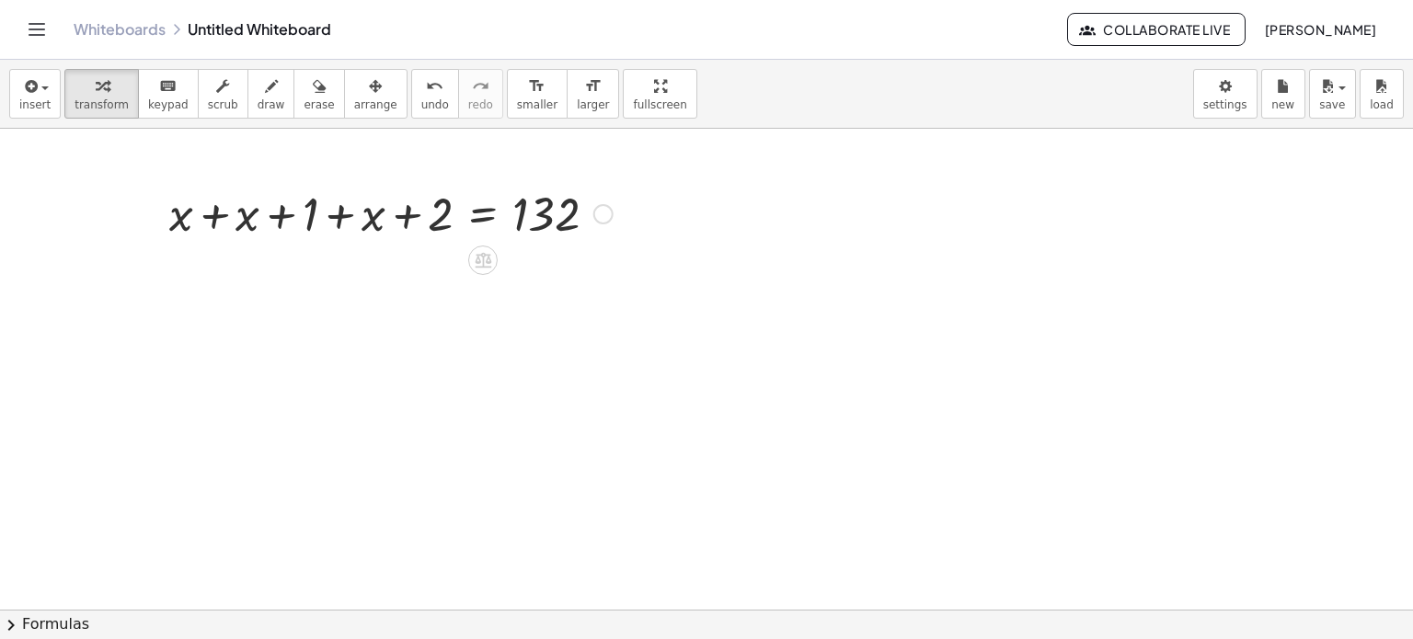
click at [208, 212] on div at bounding box center [391, 212] width 462 height 63
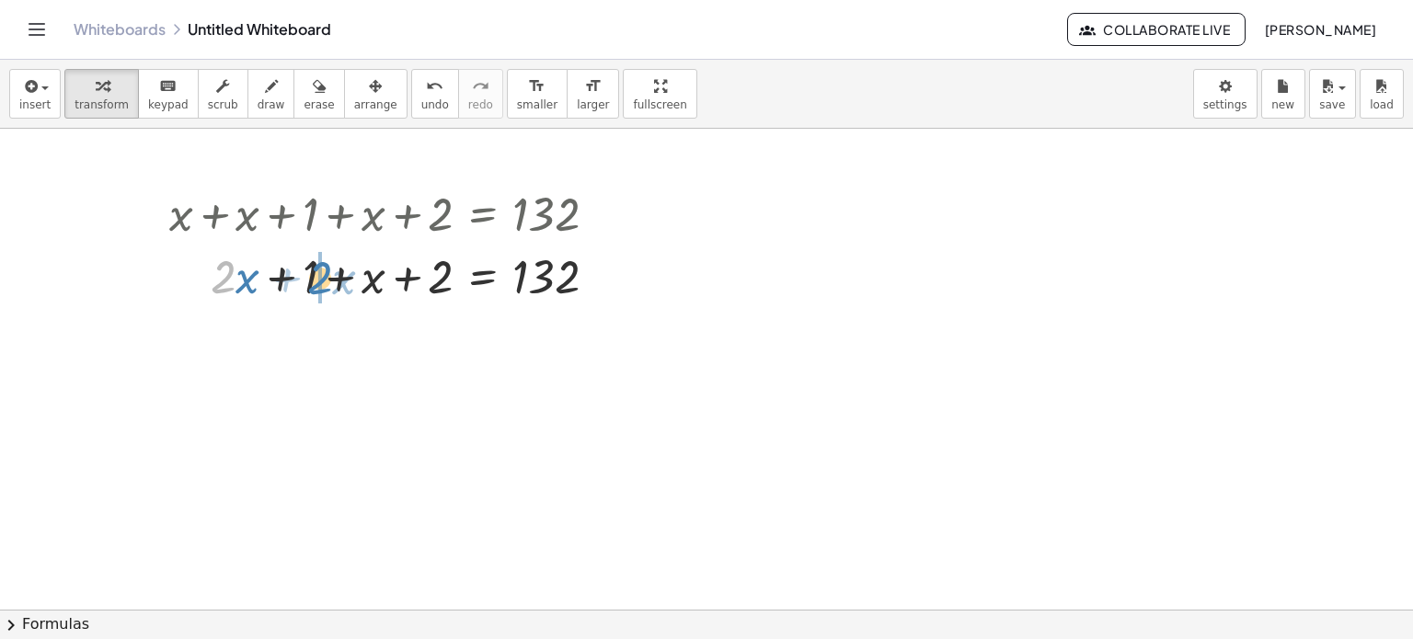
drag, startPoint x: 222, startPoint y: 283, endPoint x: 318, endPoint y: 284, distance: 96.6
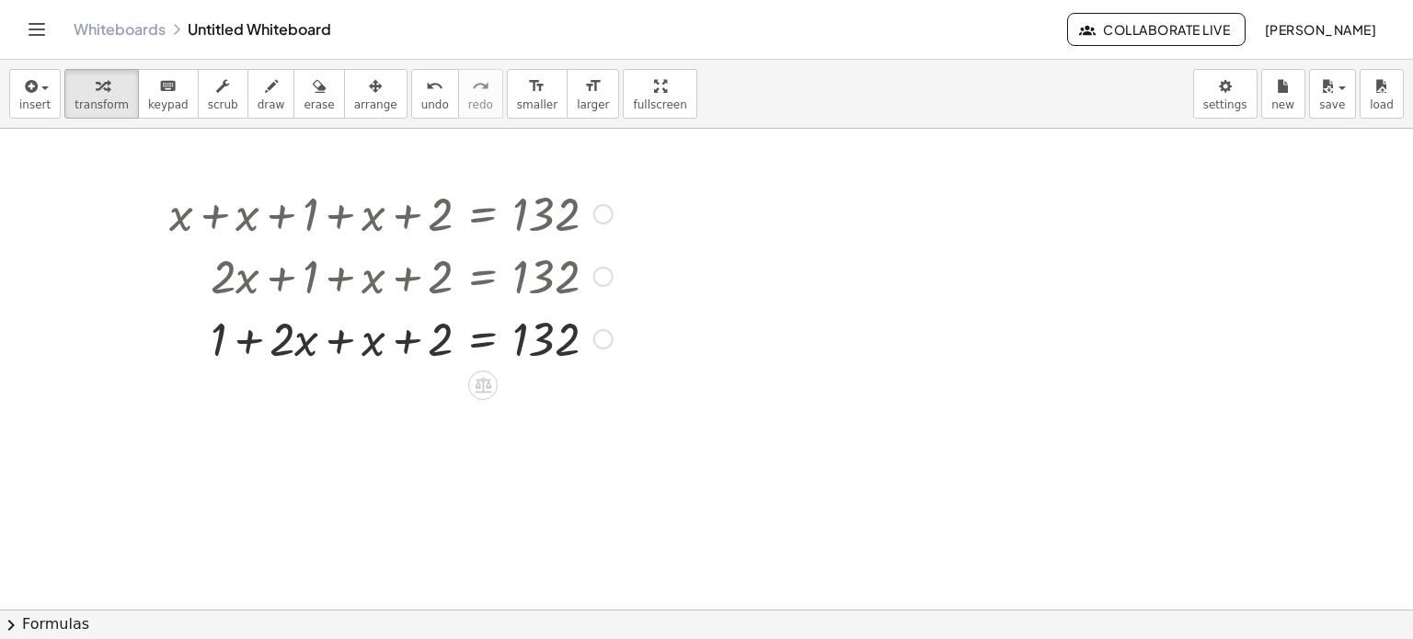
click at [336, 341] on div at bounding box center [391, 337] width 462 height 63
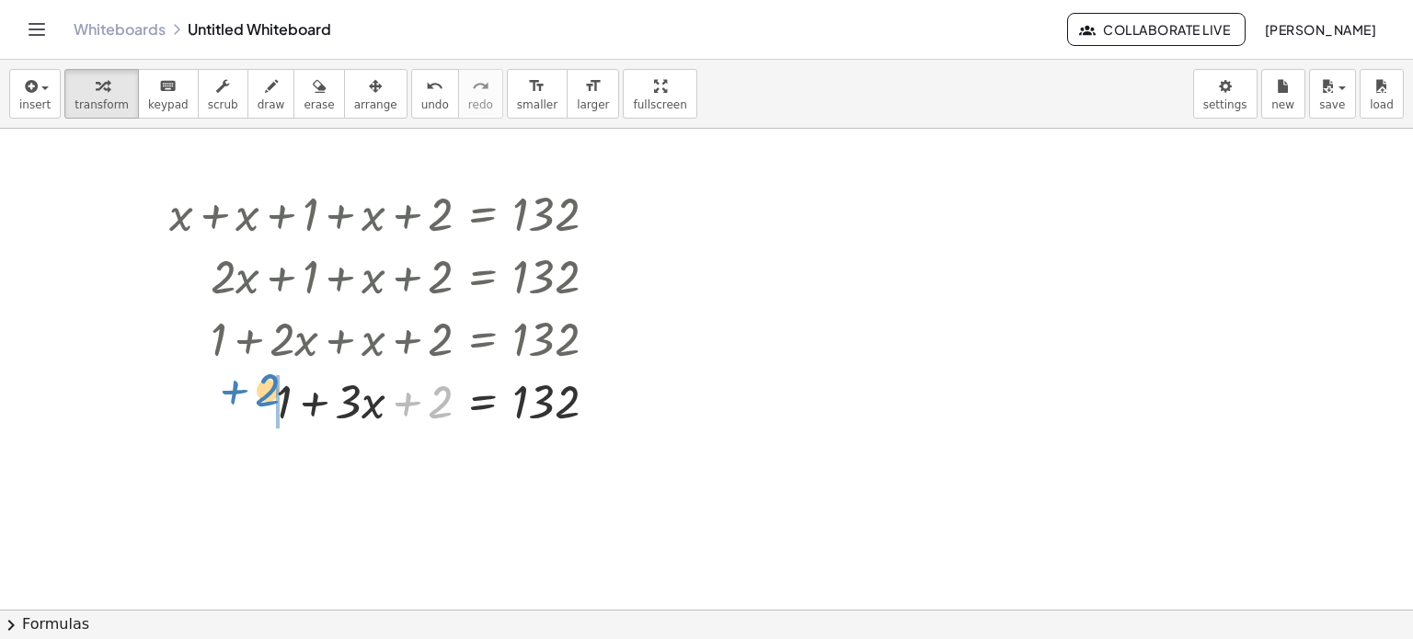
drag, startPoint x: 431, startPoint y: 406, endPoint x: 258, endPoint y: 394, distance: 173.4
click at [258, 394] on div at bounding box center [391, 400] width 462 height 63
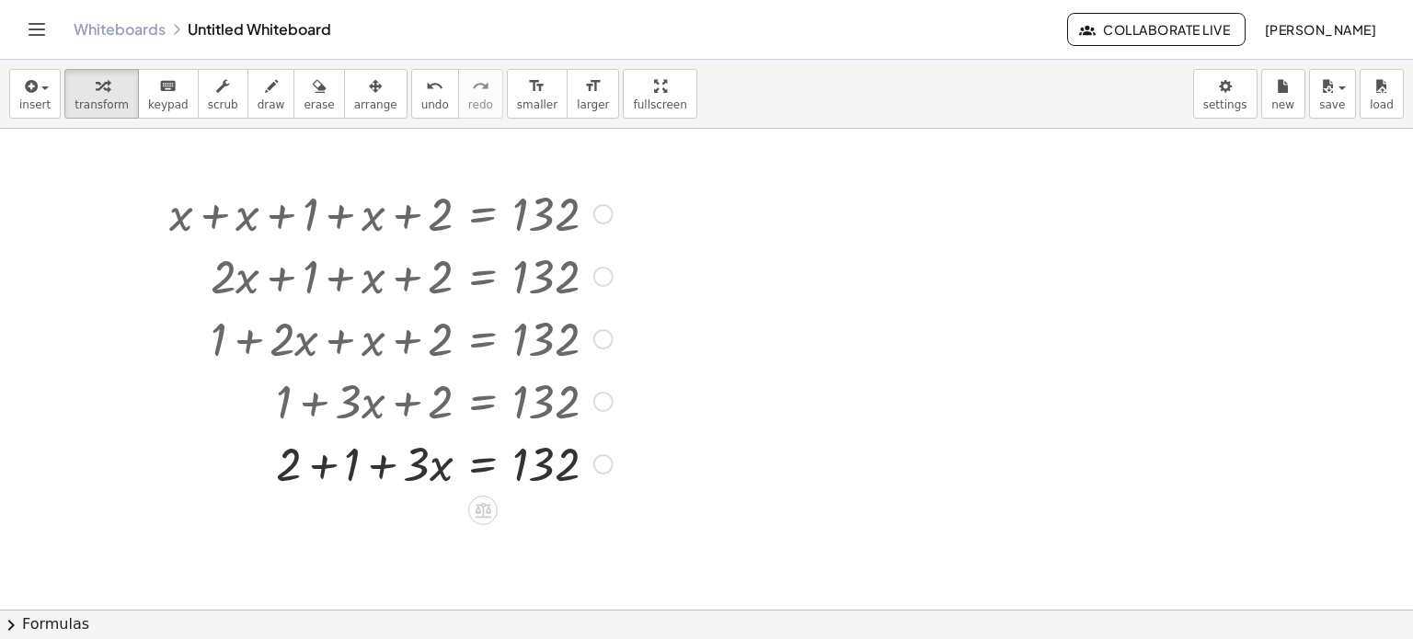
click at [325, 467] on div at bounding box center [391, 462] width 462 height 63
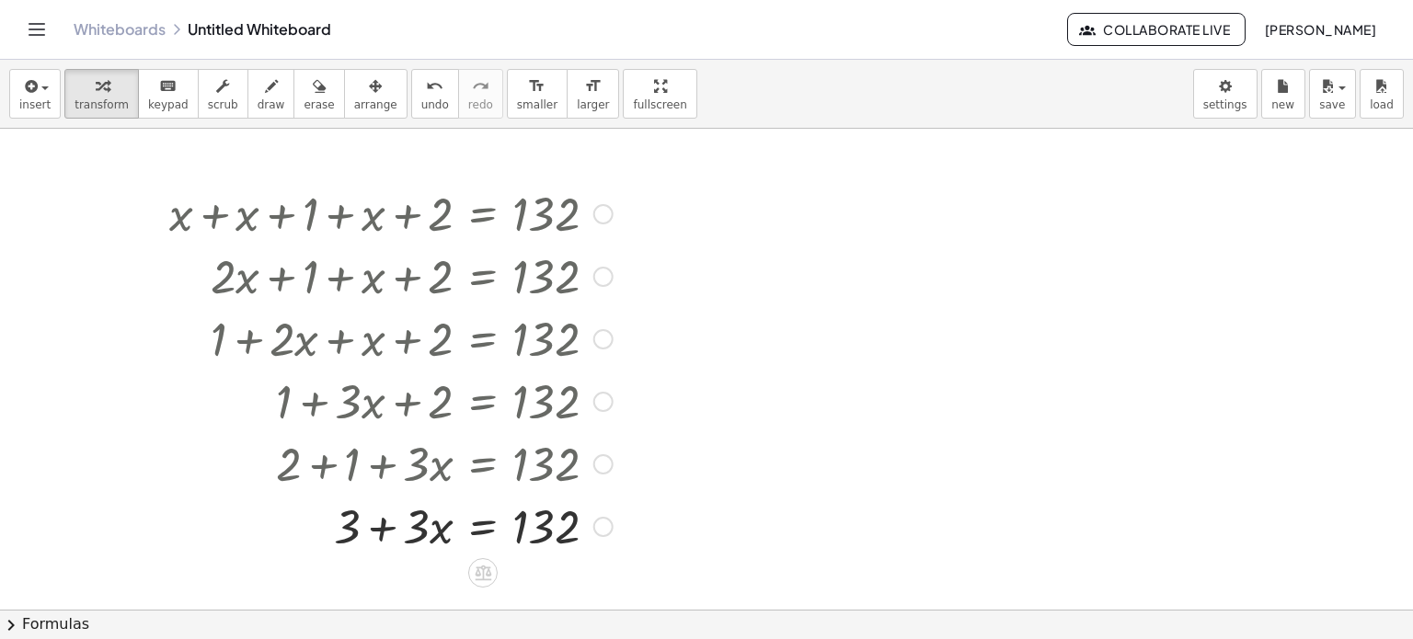
click at [381, 525] on div at bounding box center [391, 525] width 462 height 63
drag, startPoint x: 344, startPoint y: 523, endPoint x: 625, endPoint y: 503, distance: 281.2
click at [610, 525] on div at bounding box center [425, 525] width 531 height 63
click at [306, 526] on div at bounding box center [391, 525] width 462 height 63
drag, startPoint x: 422, startPoint y: 529, endPoint x: 545, endPoint y: 550, distance: 124.2
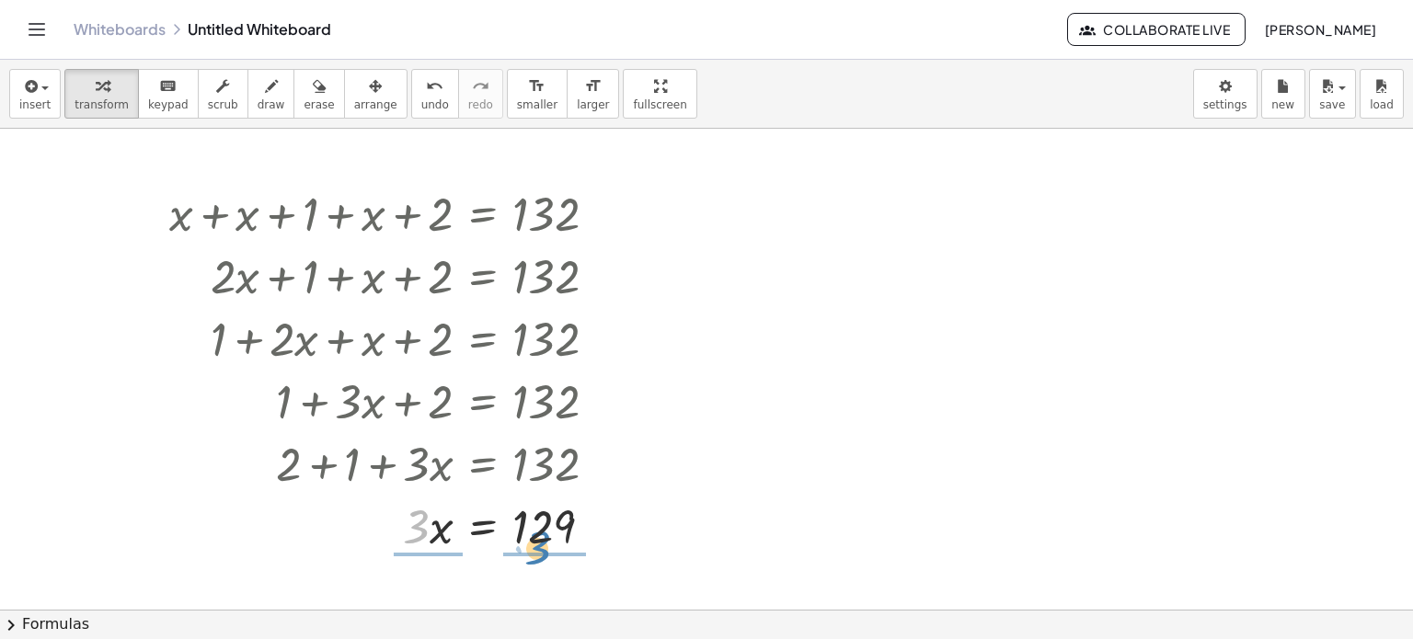
click at [545, 550] on div at bounding box center [391, 525] width 462 height 63
click at [436, 523] on div at bounding box center [391, 525] width 462 height 92
click at [551, 523] on div at bounding box center [391, 525] width 462 height 92
